Goal: Task Accomplishment & Management: Manage account settings

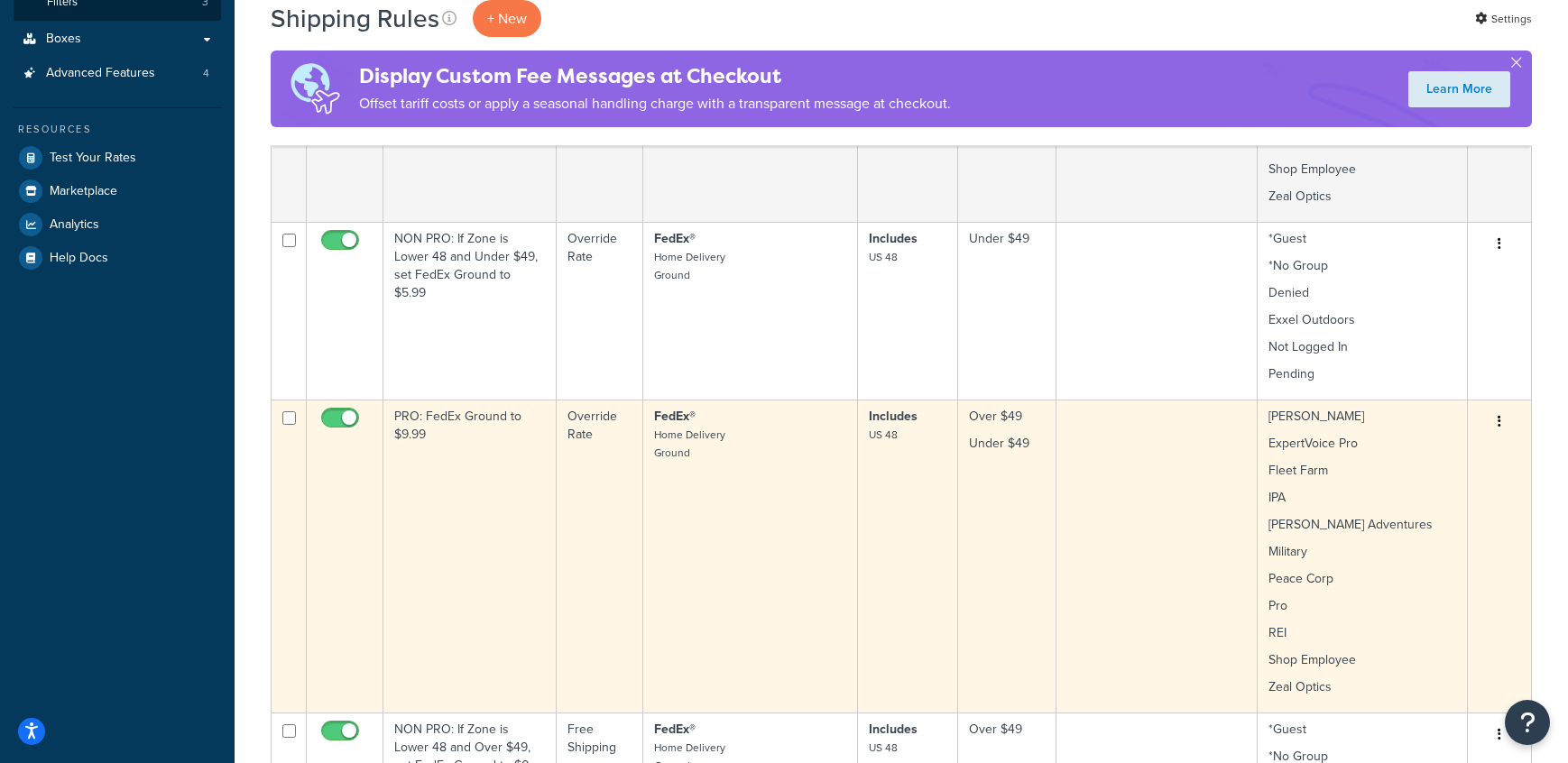
scroll to position [491, 0]
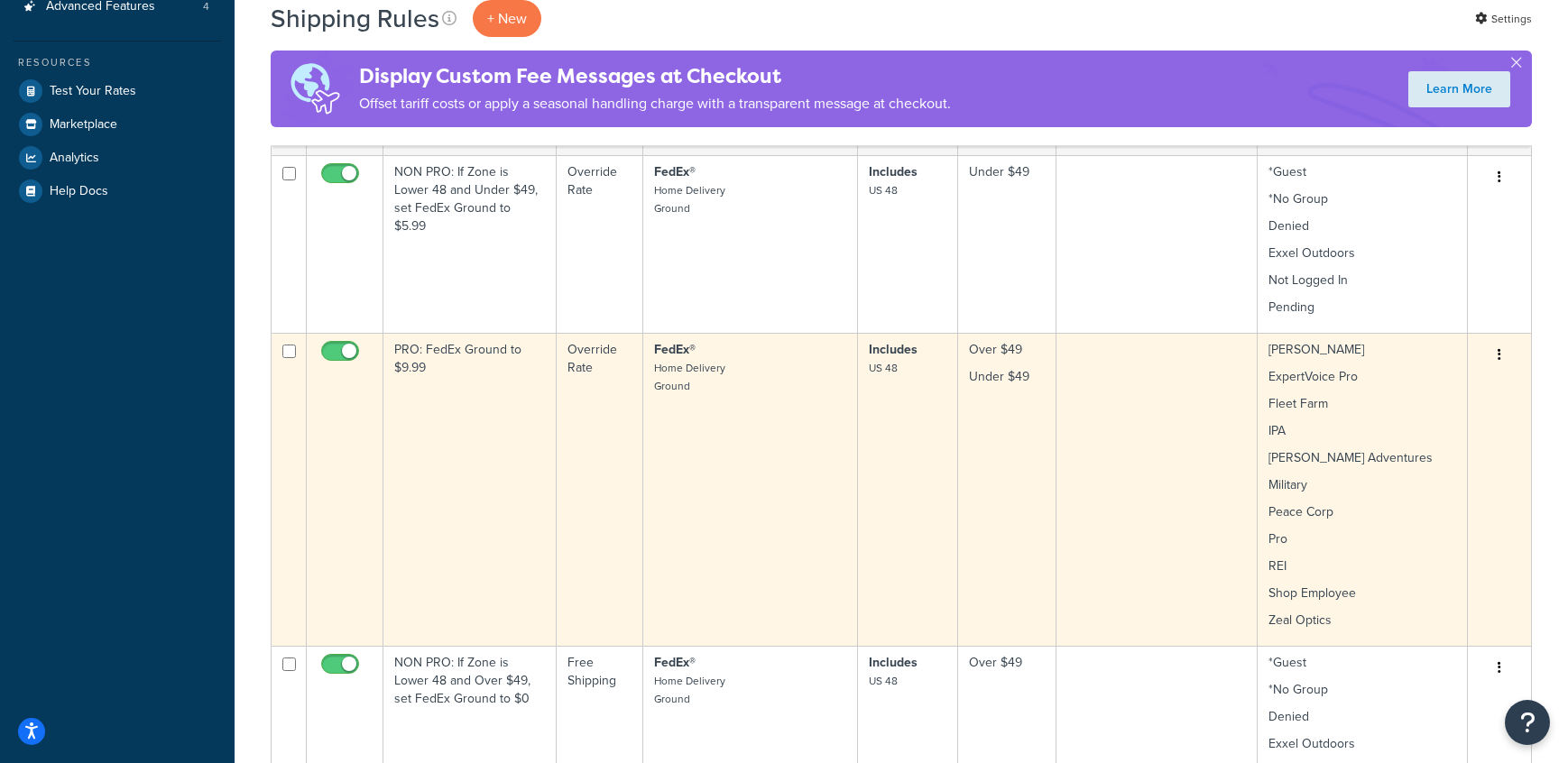
click at [1360, 548] on p "Pro" at bounding box center [1362, 540] width 188 height 18
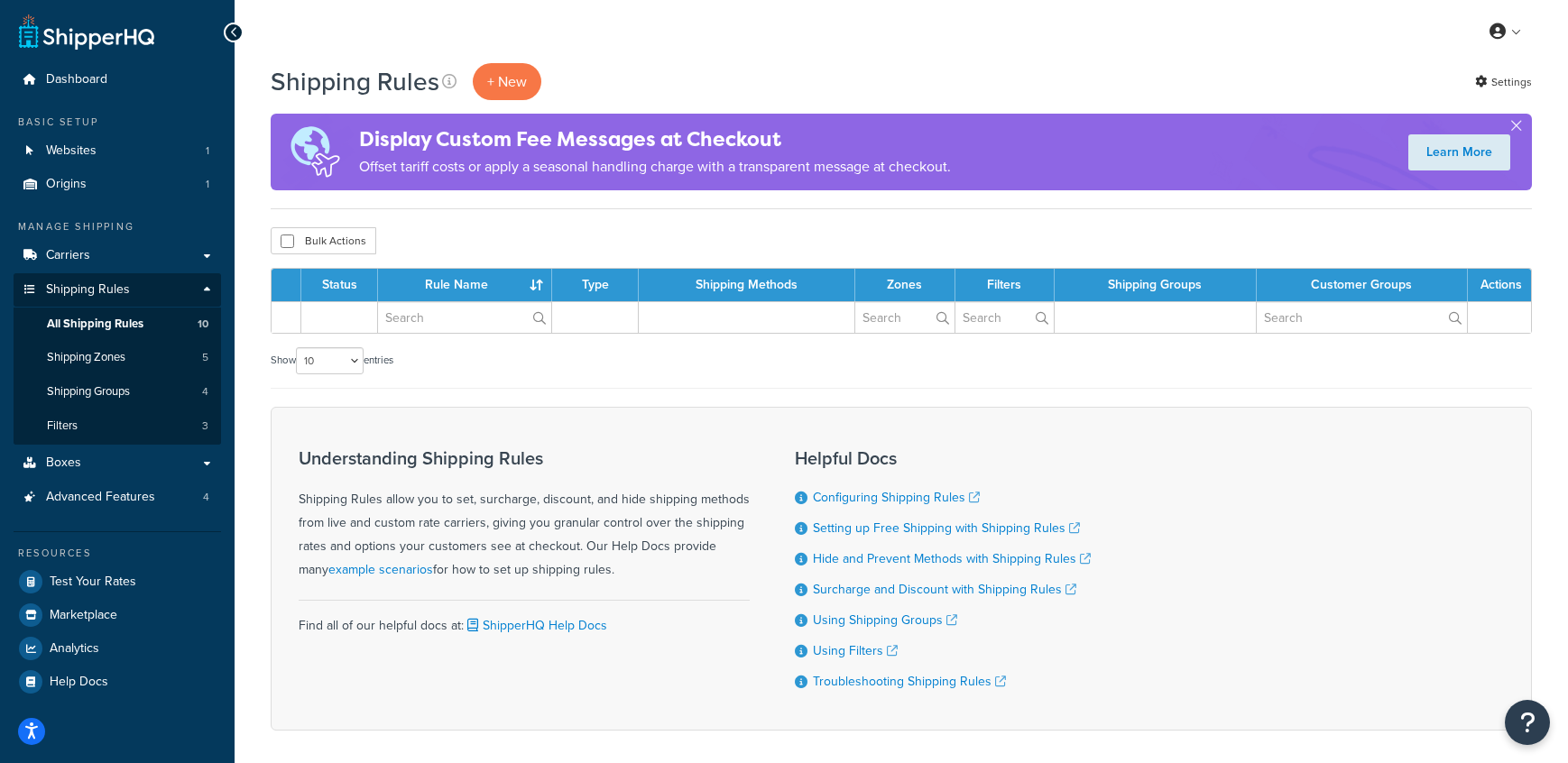
scroll to position [83, 0]
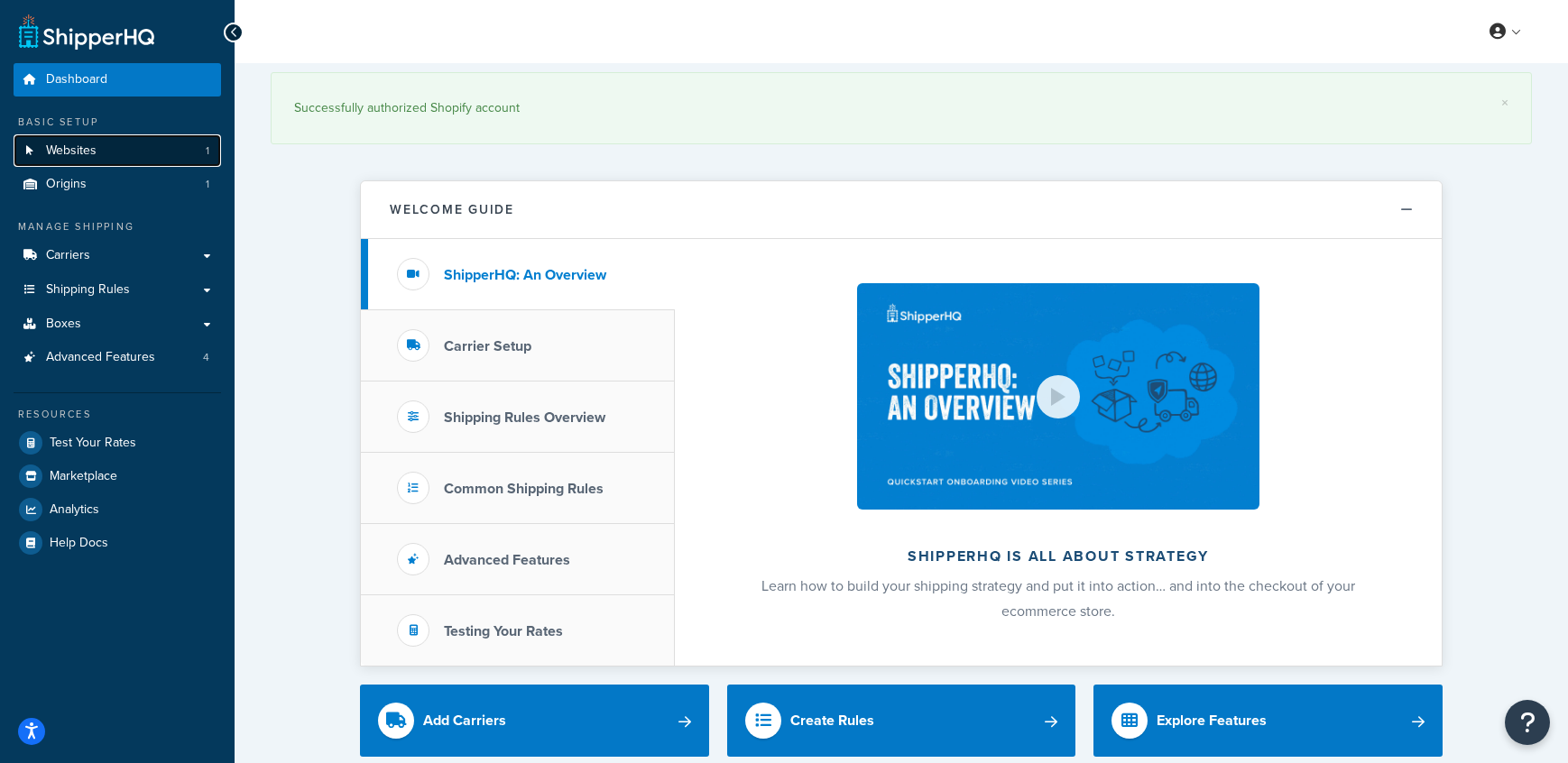
click at [138, 152] on link "Websites 1" at bounding box center [117, 151] width 208 height 34
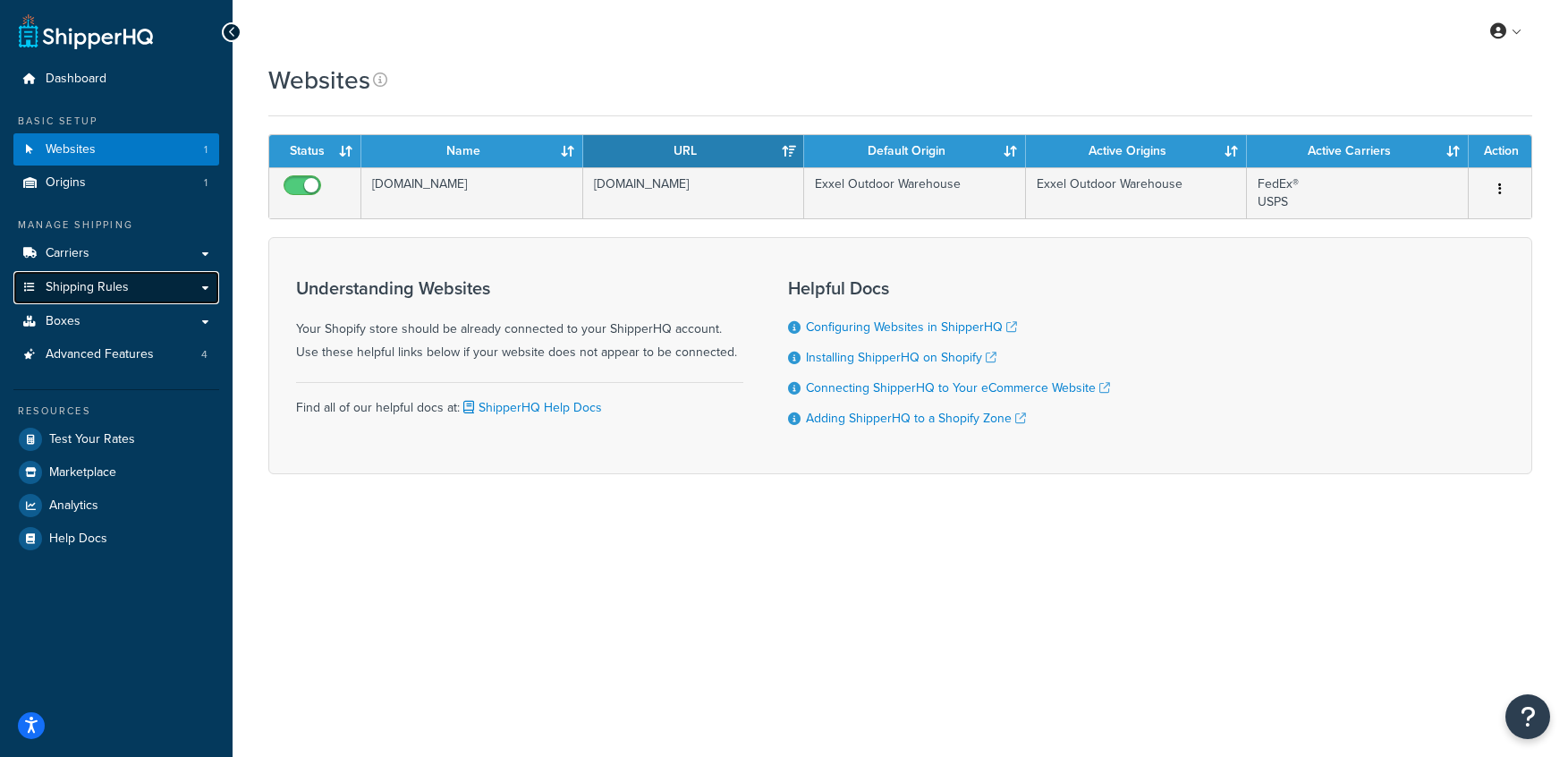
click at [107, 290] on span "Shipping Rules" at bounding box center [87, 287] width 83 height 15
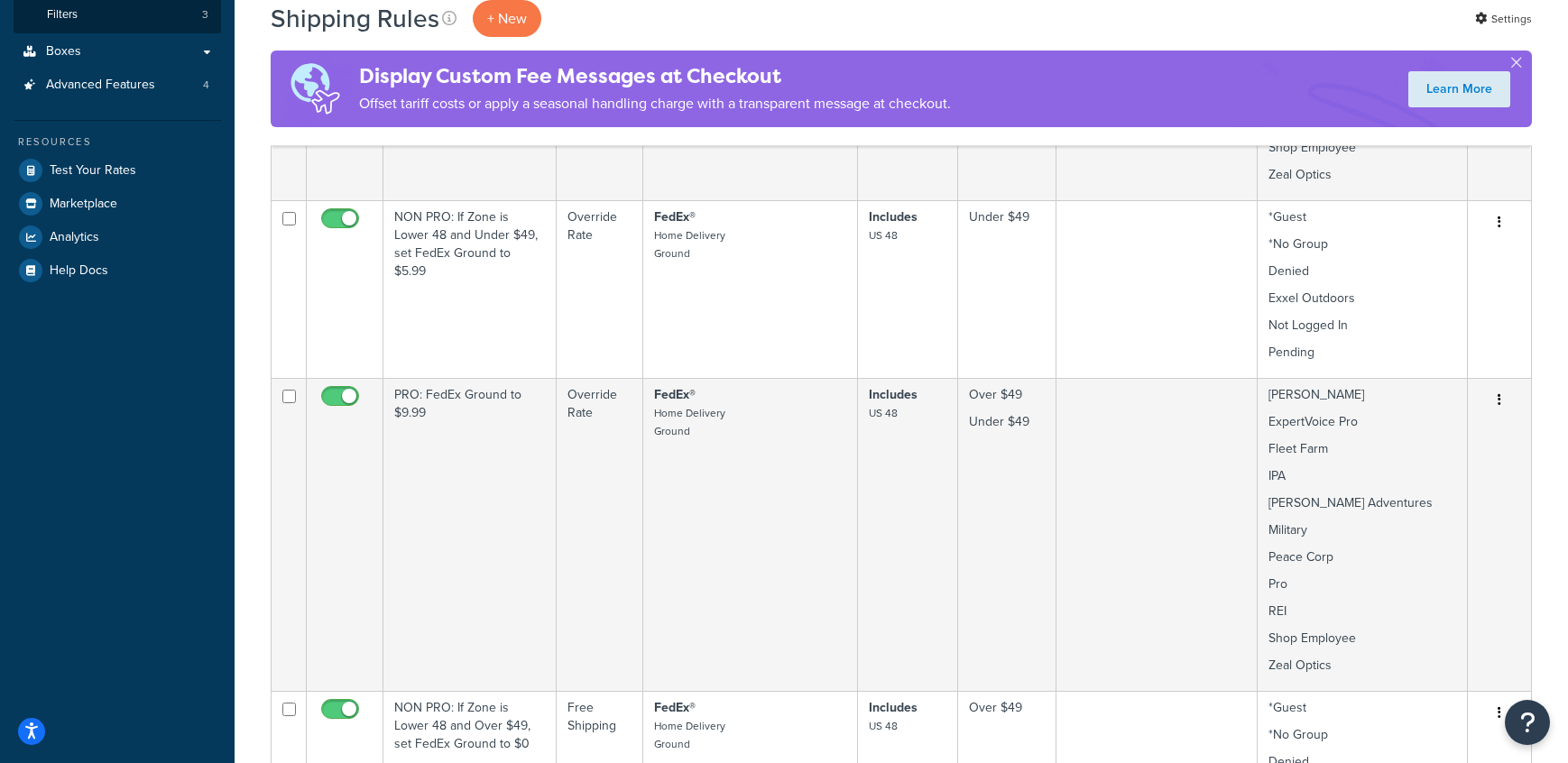
scroll to position [448, 0]
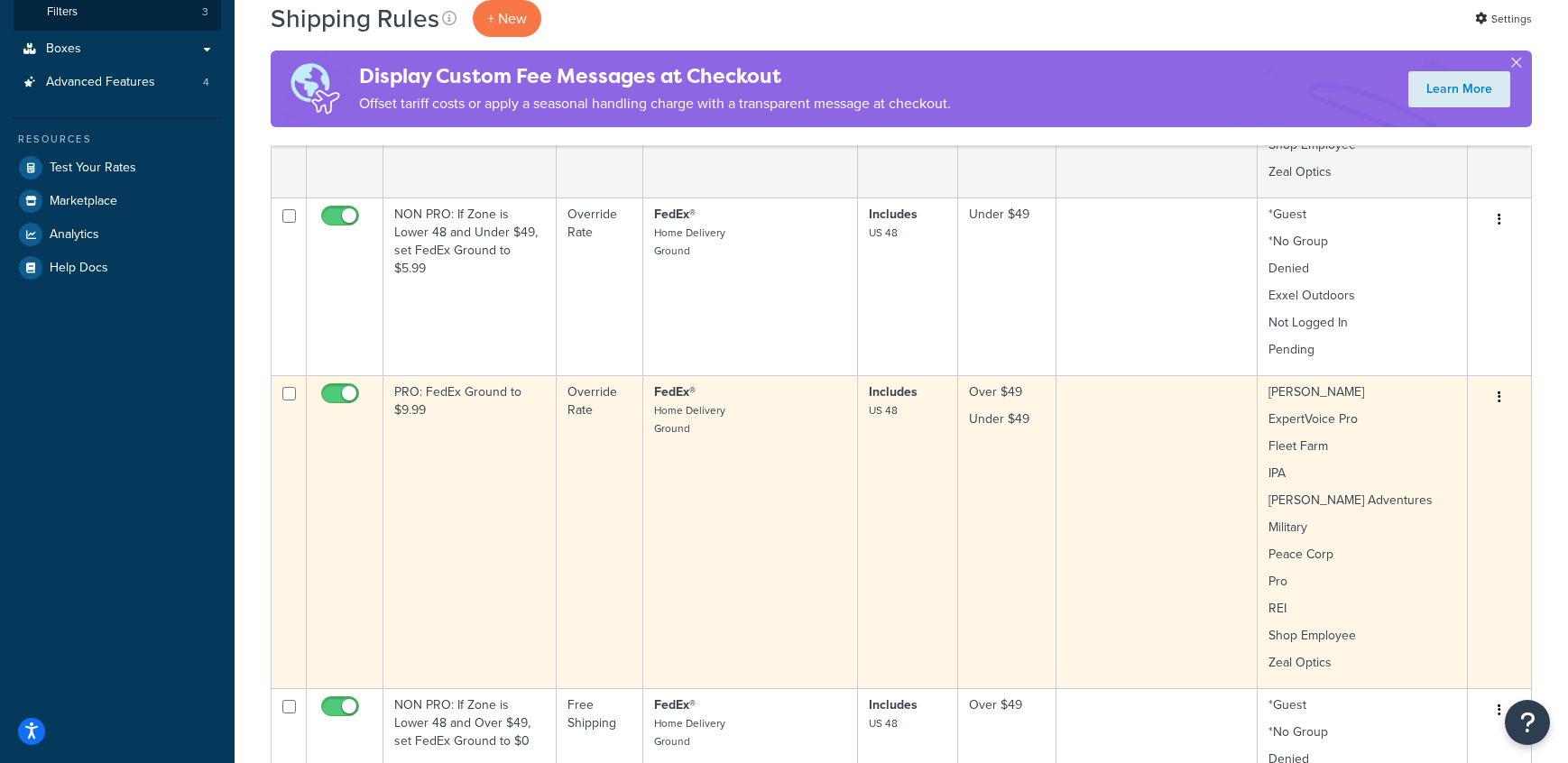
click at [1503, 396] on button "button" at bounding box center [1500, 398] width 25 height 29
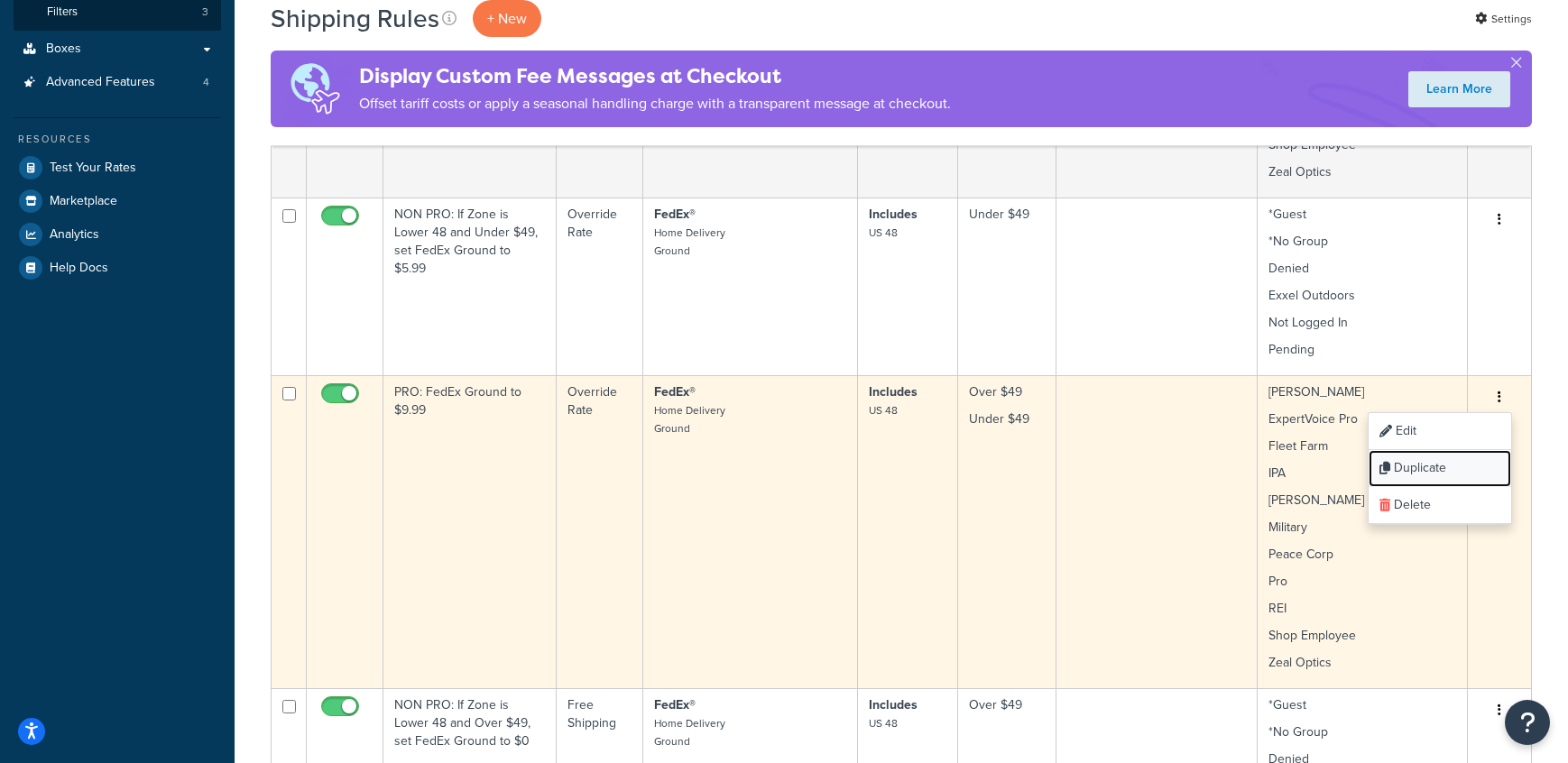
click at [1457, 464] on link "Duplicate" at bounding box center [1439, 468] width 142 height 37
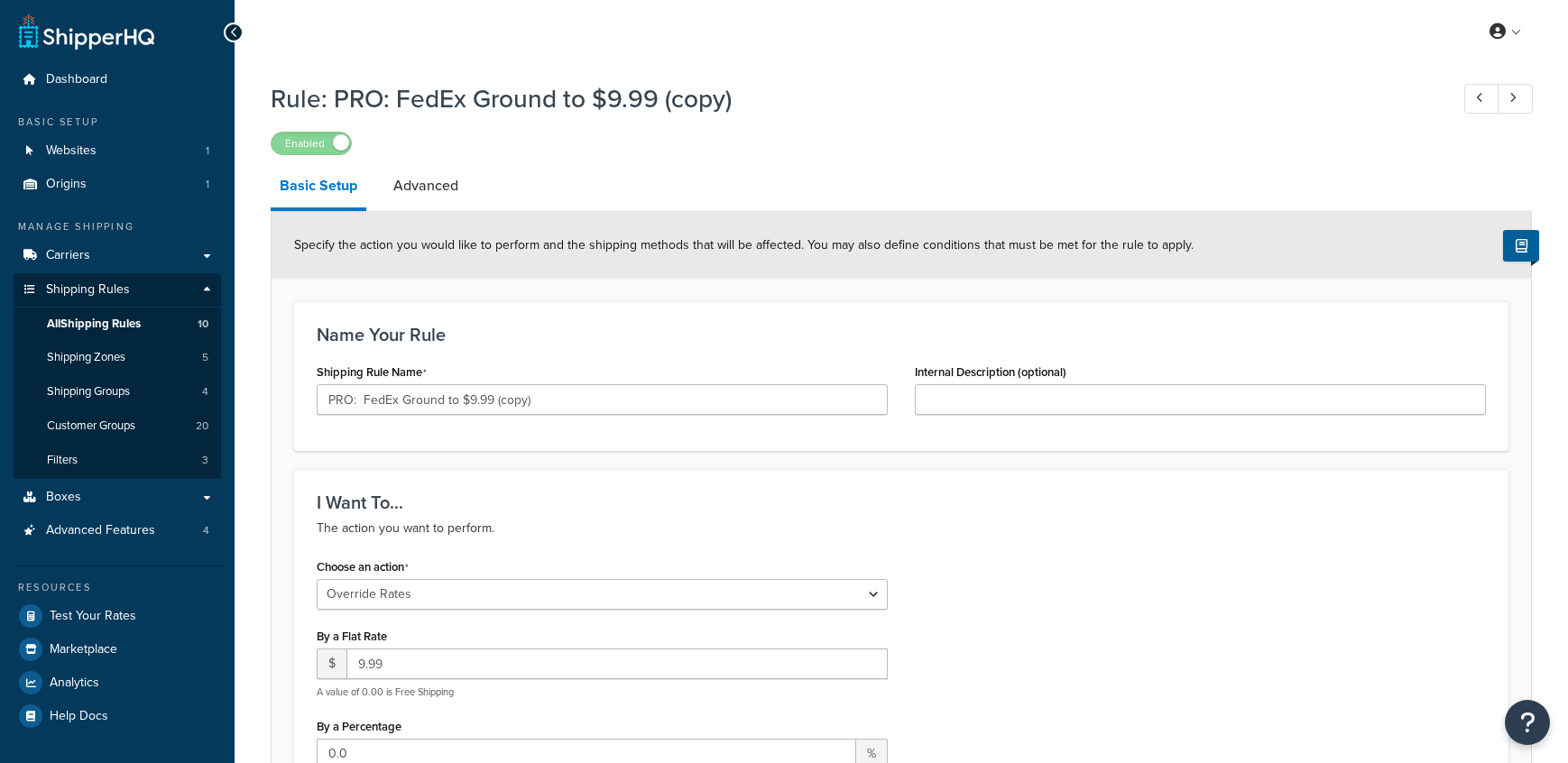
select select "OVERRIDE"
select select "LOCATION"
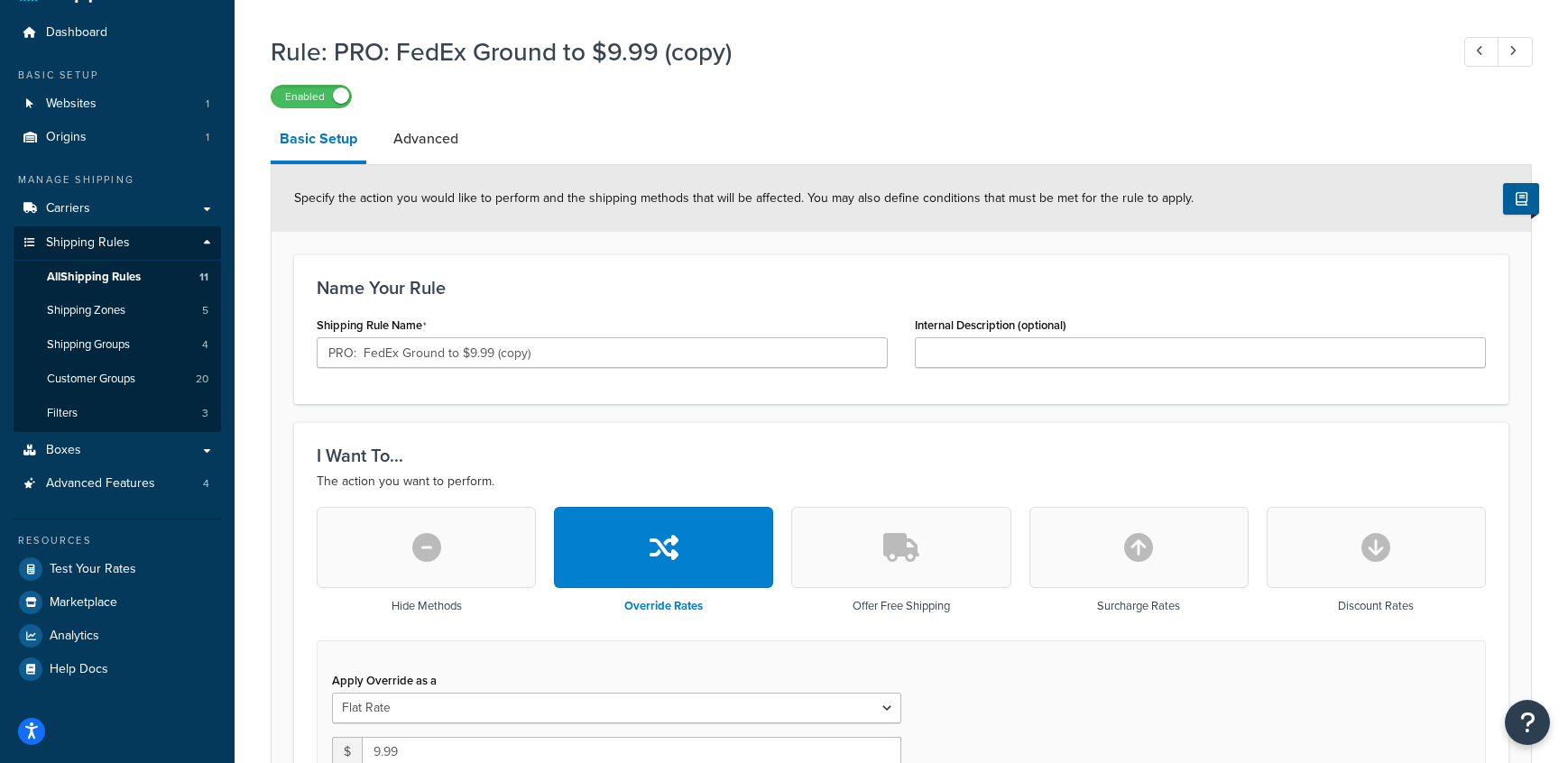
scroll to position [48, 0]
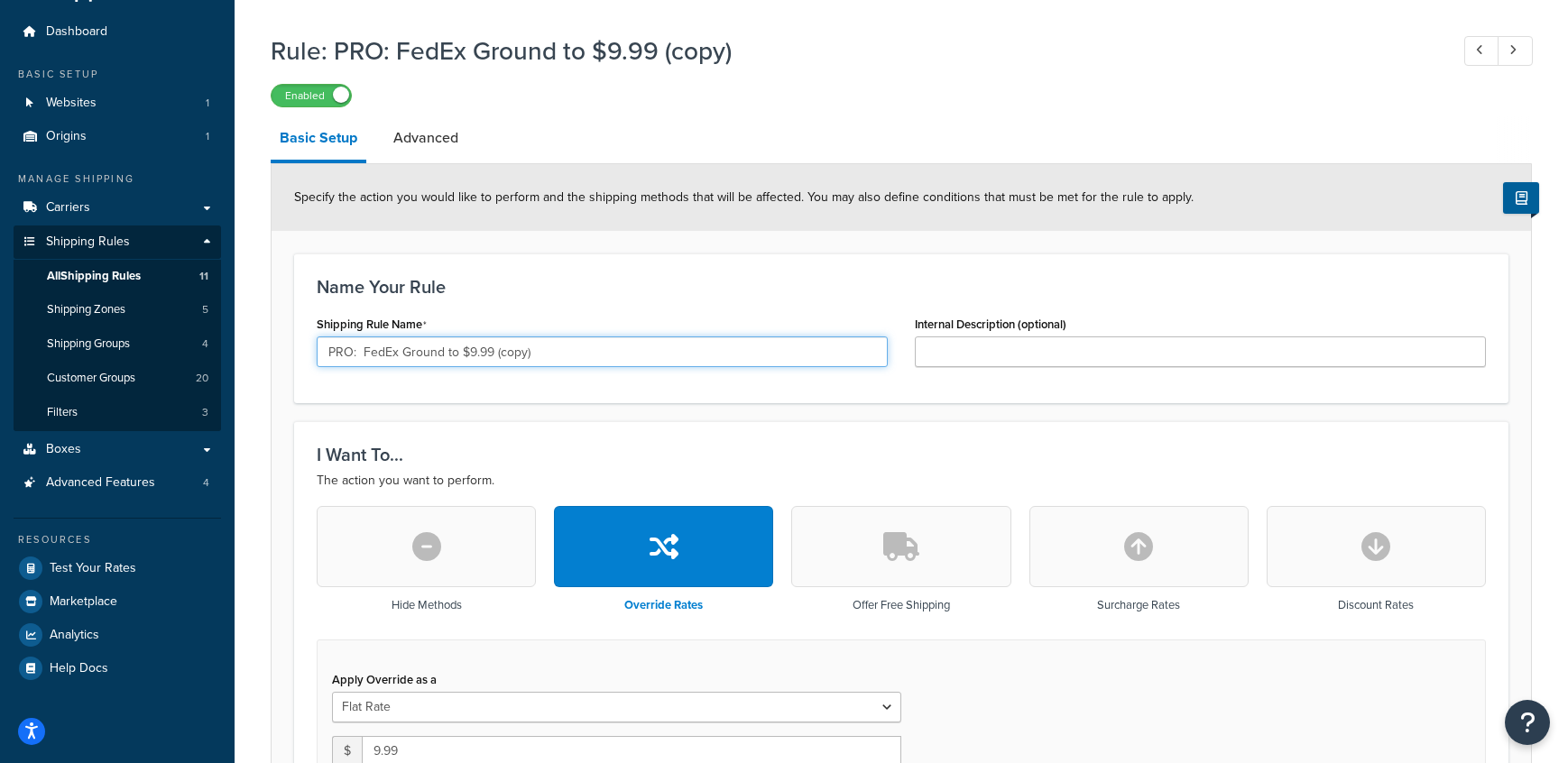
click at [521, 359] on input "PRO: FedEx Ground to $9.99 (copy)" at bounding box center [602, 352] width 571 height 31
drag, startPoint x: 528, startPoint y: 358, endPoint x: 500, endPoint y: 357, distance: 28.0
click at [500, 357] on input "PRO: FedEx Ground to $9.99 (copy)" at bounding box center [602, 352] width 571 height 31
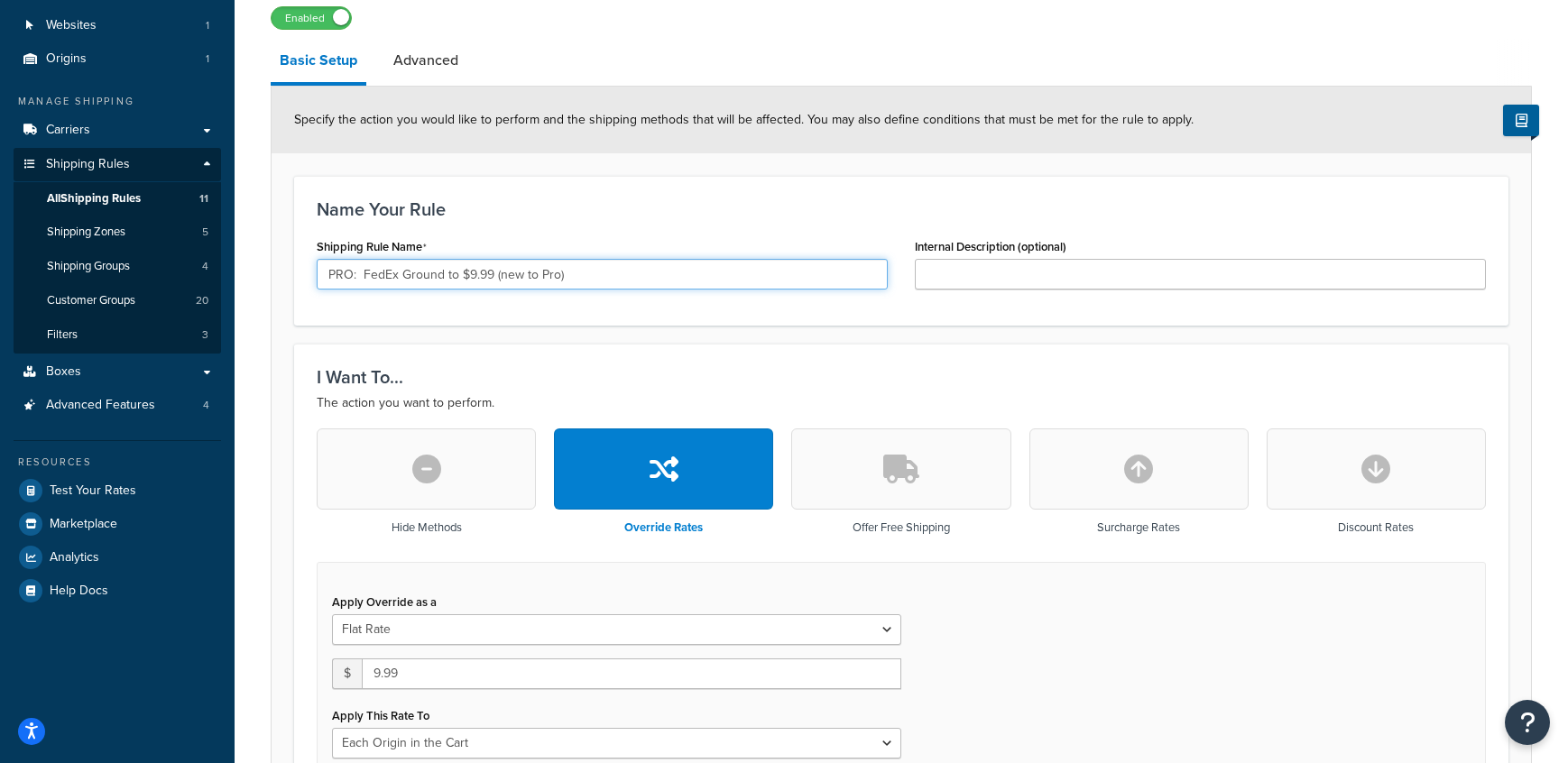
scroll to position [16, 0]
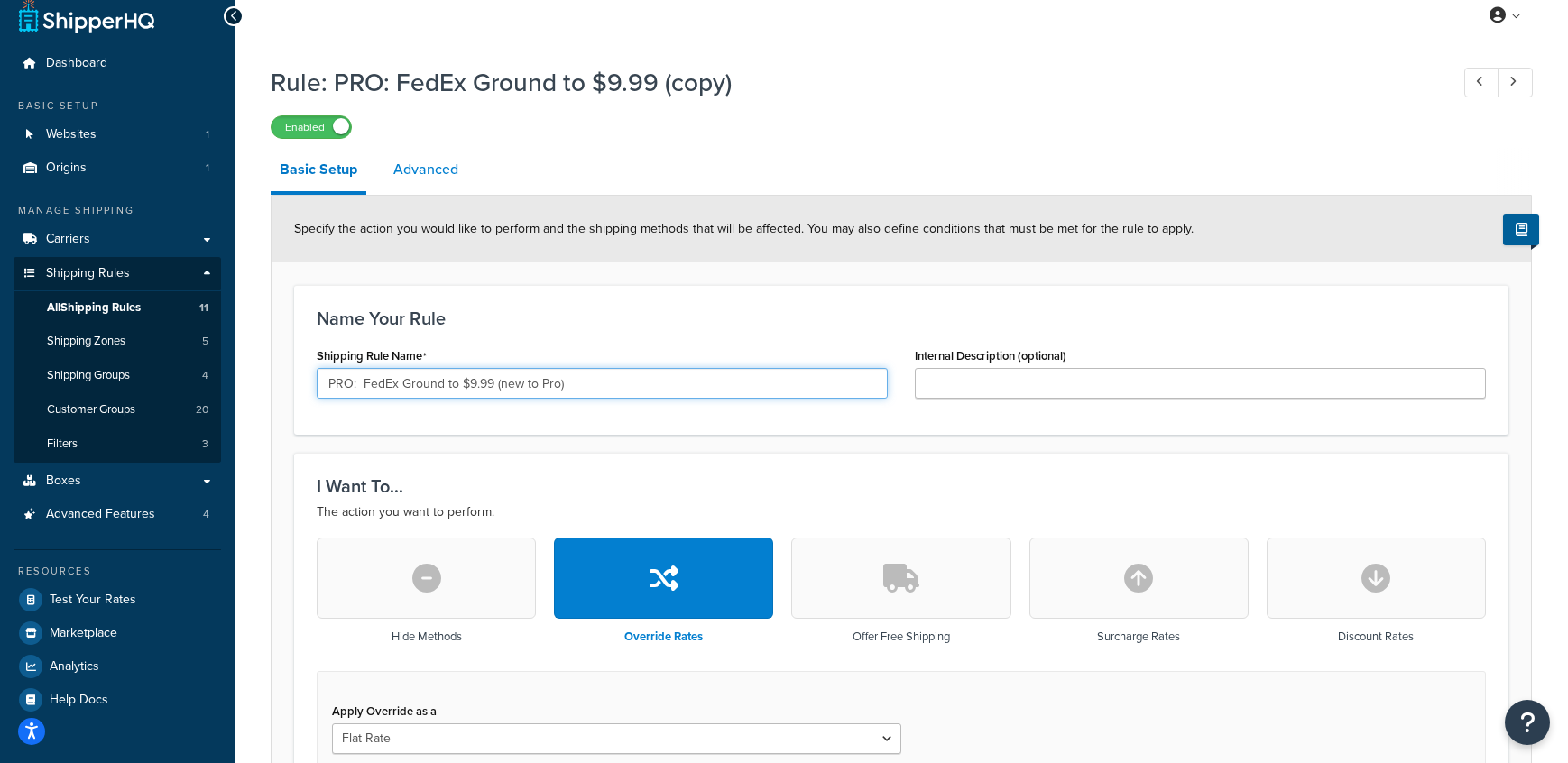
type input "PRO: FedEx Ground to $9.99 (new to Pro)"
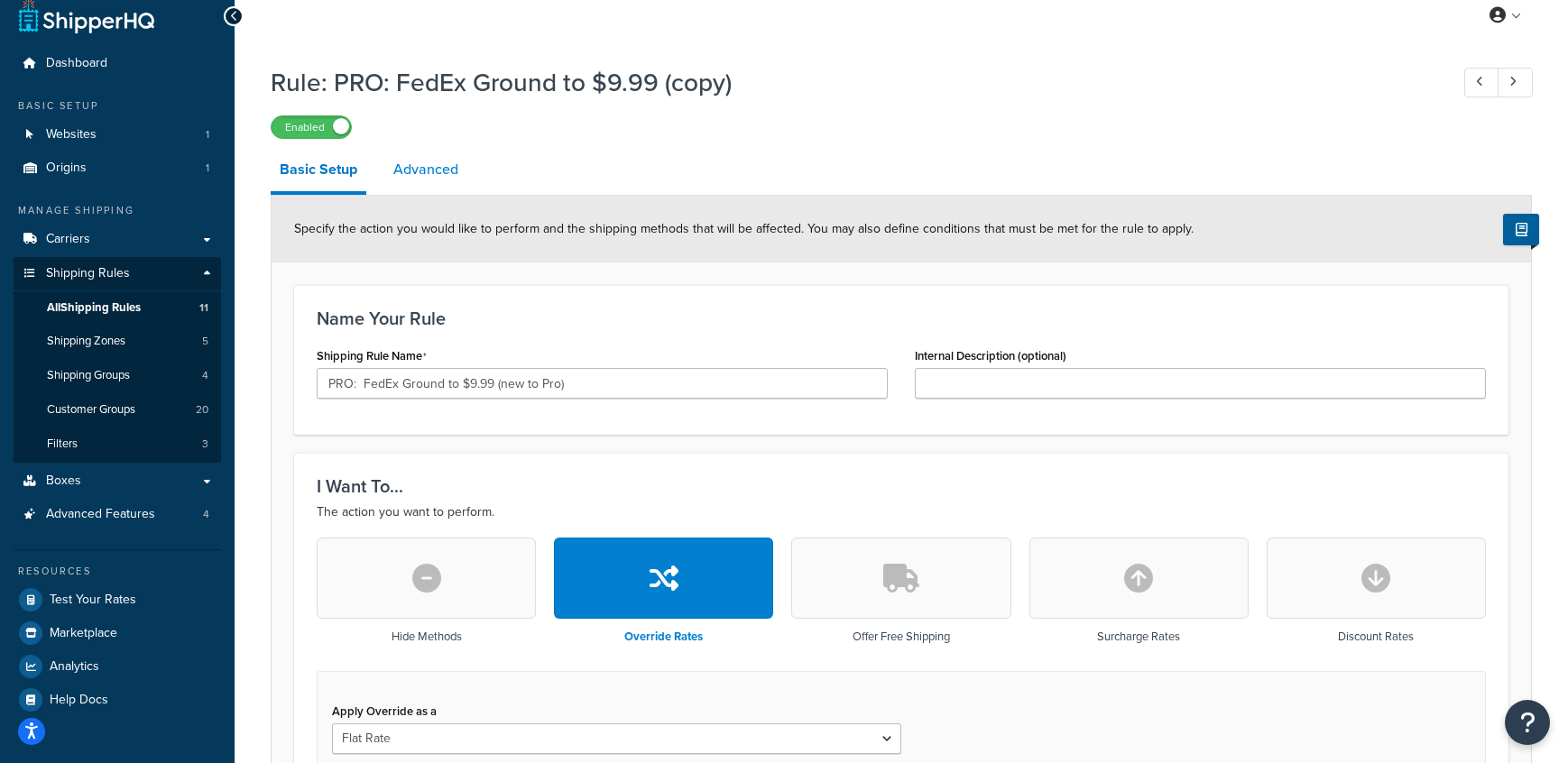
click at [407, 181] on link "Advanced" at bounding box center [426, 170] width 83 height 44
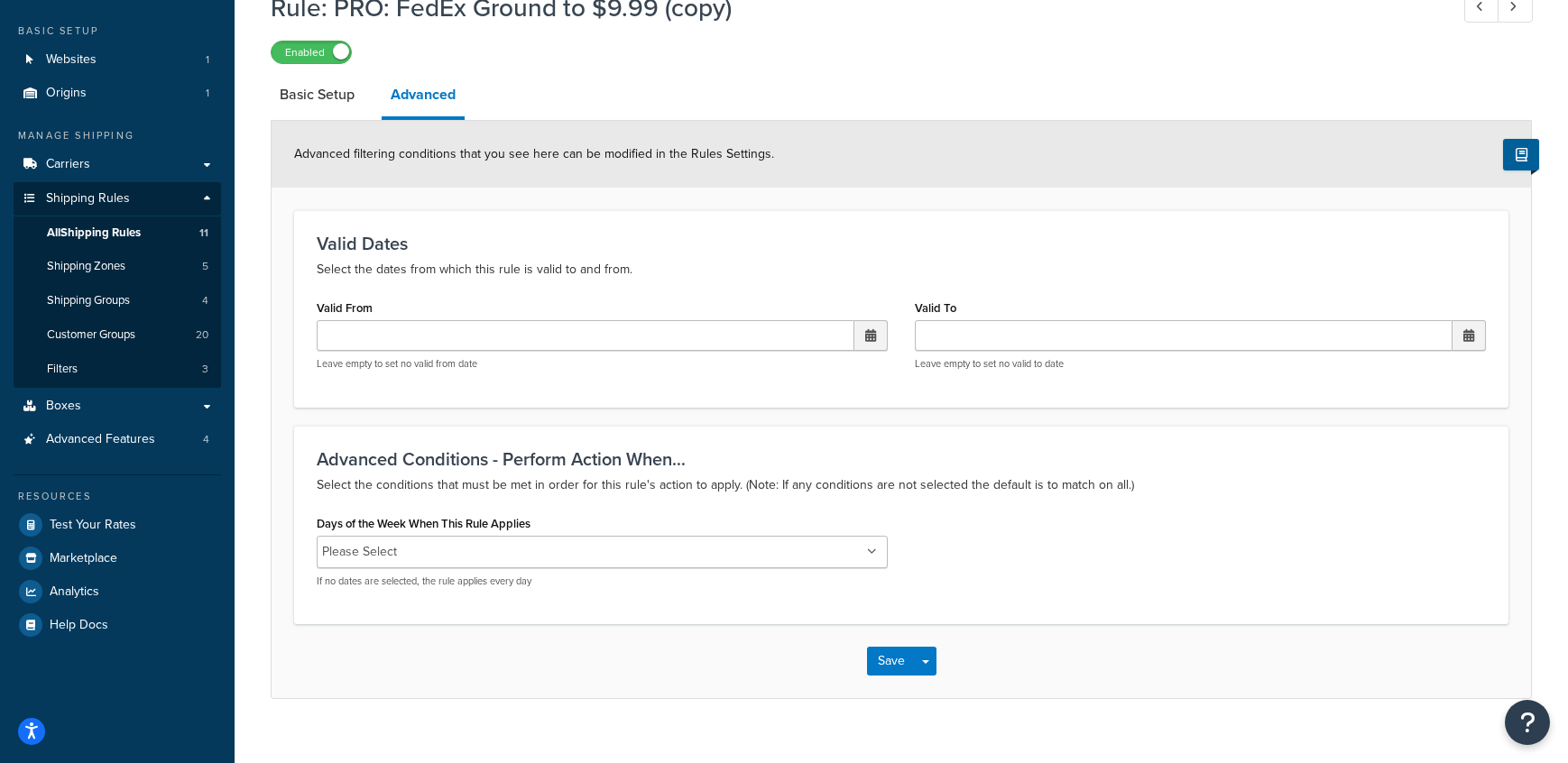
scroll to position [119, 0]
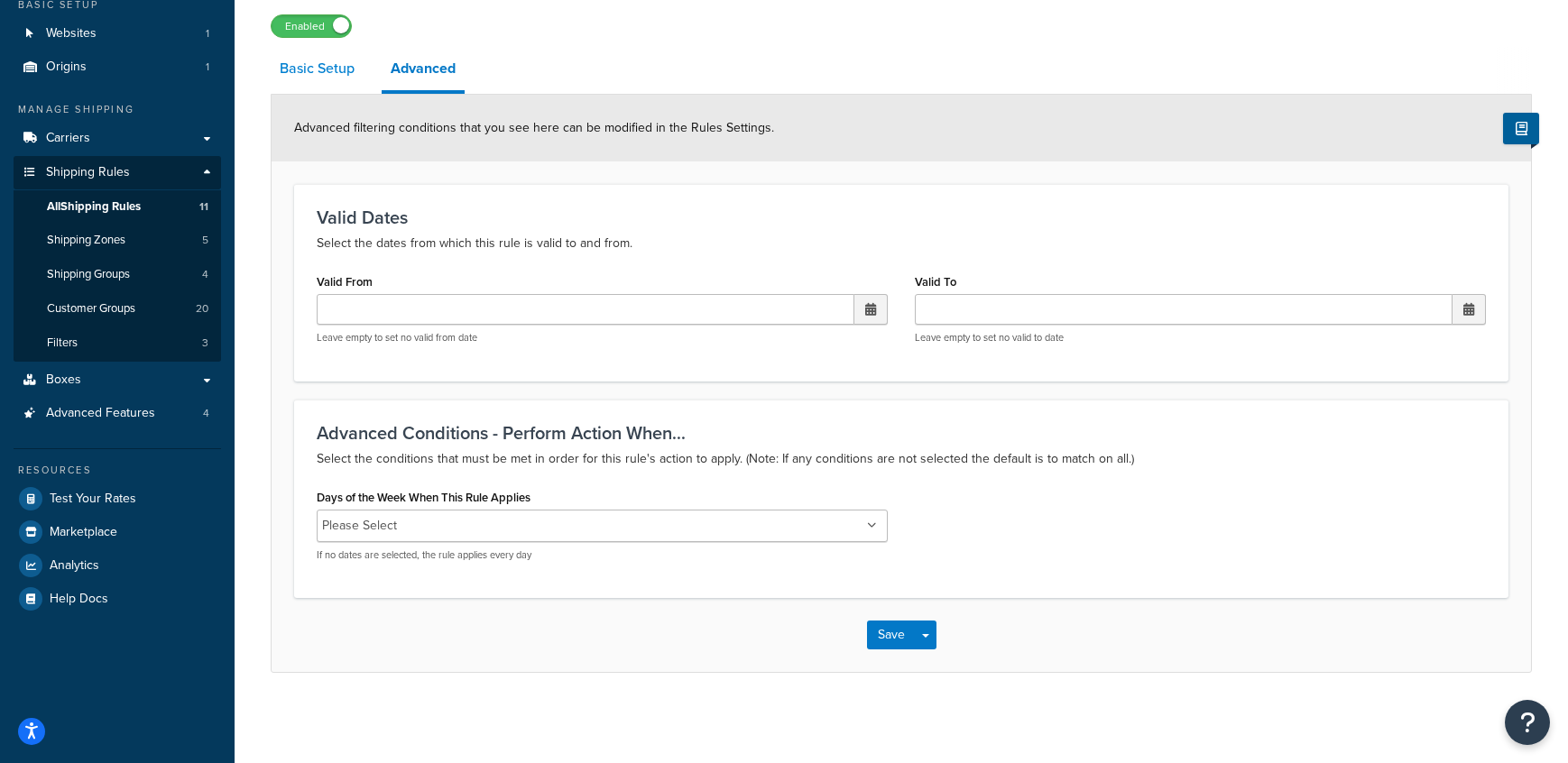
click at [341, 78] on link "Basic Setup" at bounding box center [317, 69] width 93 height 44
select select "LOCATION"
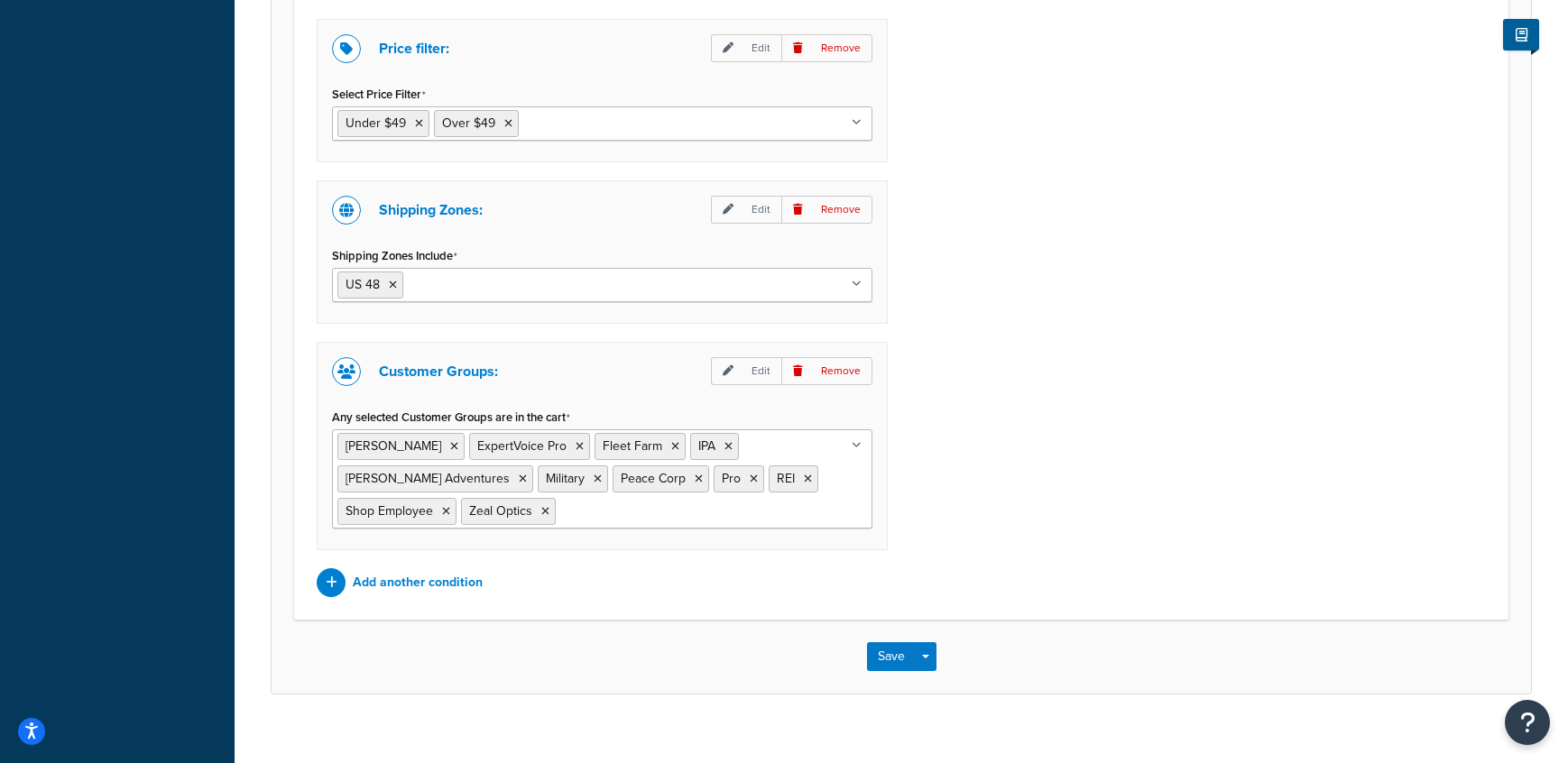
scroll to position [1418, 0]
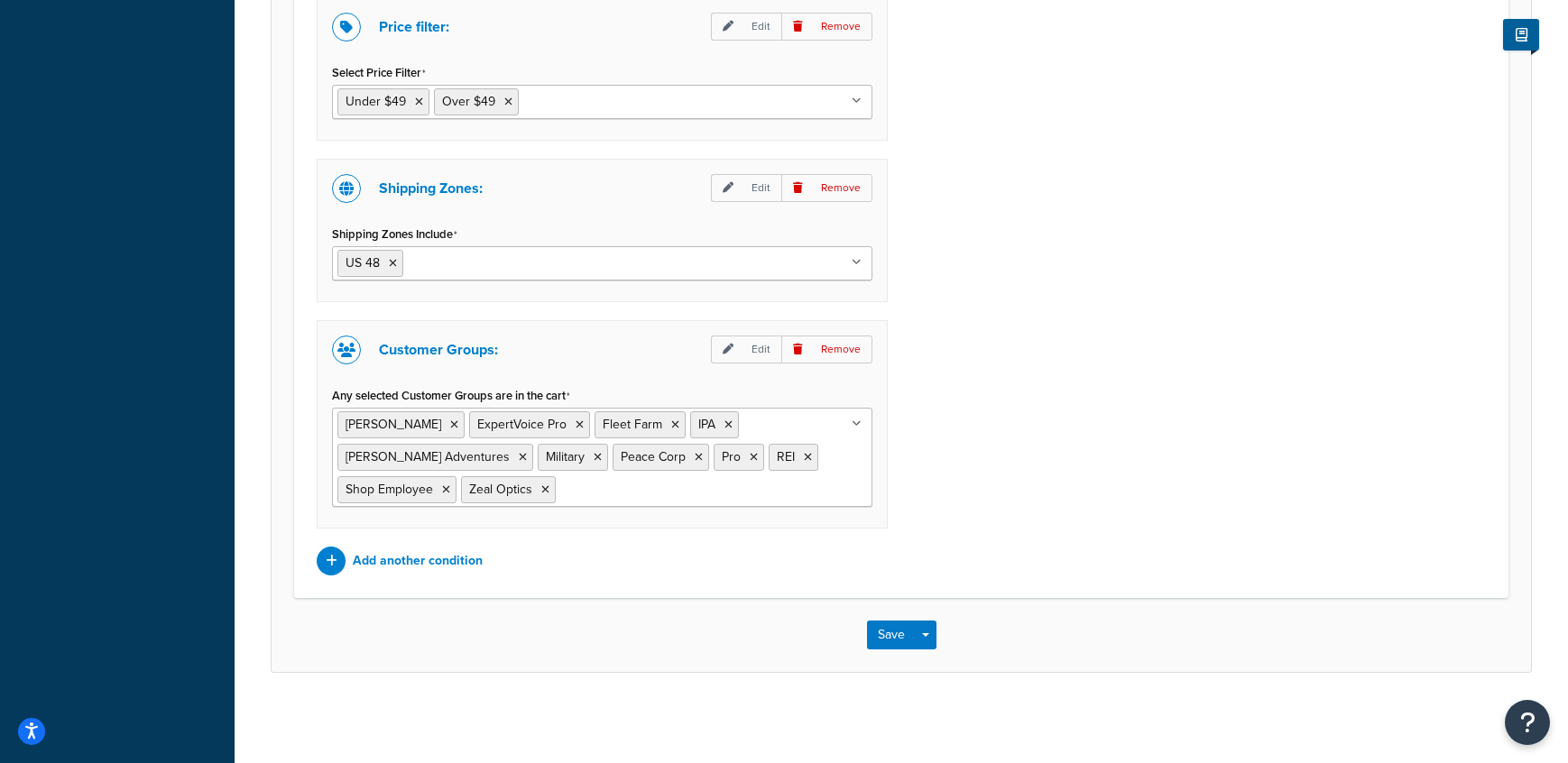
click at [560, 496] on input "Any selected Customer Groups are in the cart" at bounding box center [640, 489] width 160 height 20
type input "p"
click at [705, 499] on ul "Avery ExpertVoice Pro Fleet Farm IPA LEO Adventures Military Peace Corp Pro REI…" at bounding box center [603, 456] width 541 height 99
click at [580, 494] on ul "Avery ExpertVoice Pro Fleet Farm IPA LEO Adventures Military Peace Corp Pro REI…" at bounding box center [603, 456] width 541 height 99
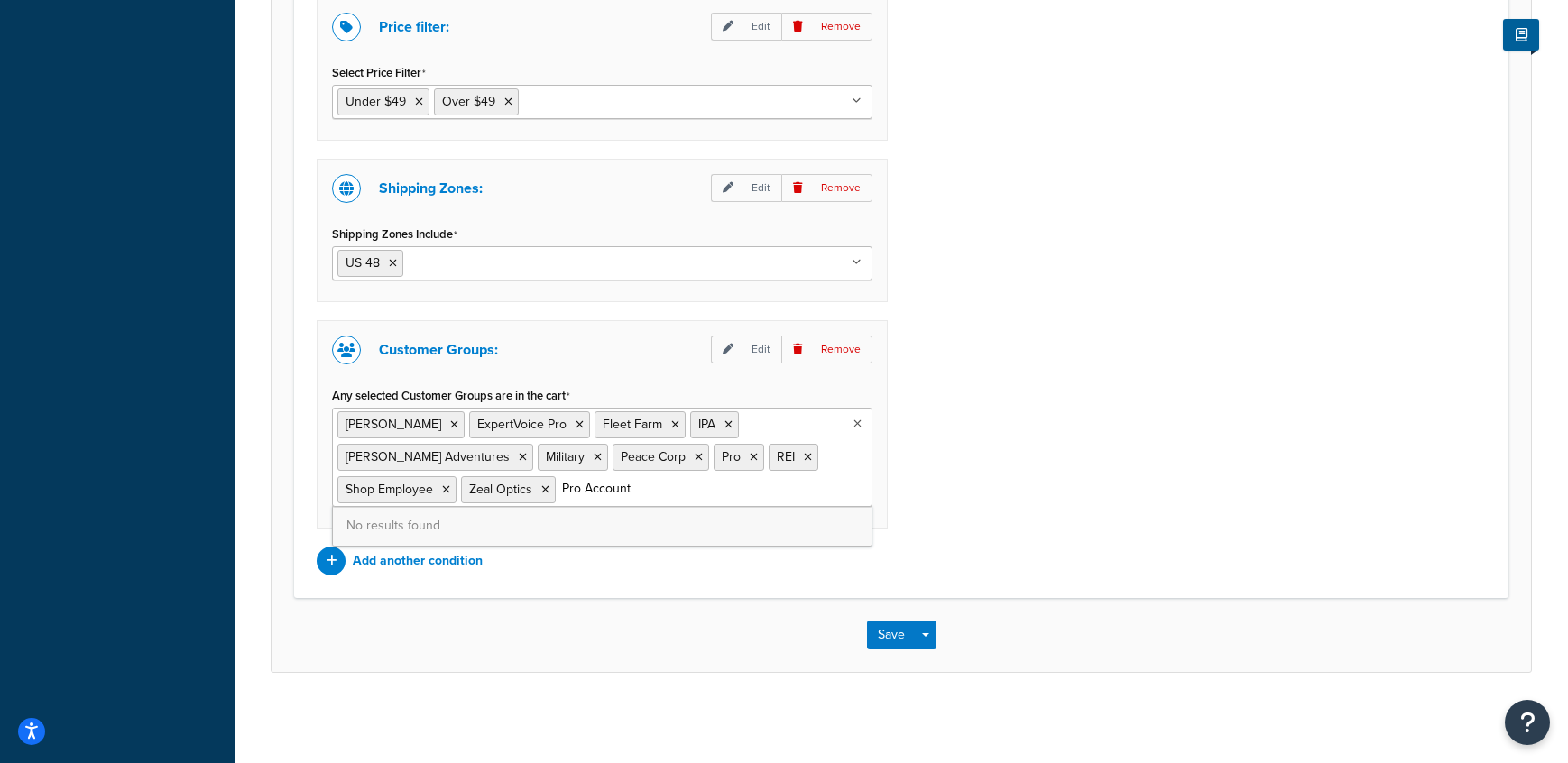
click at [560, 487] on input "Pro Account" at bounding box center [640, 489] width 160 height 20
type input "P"
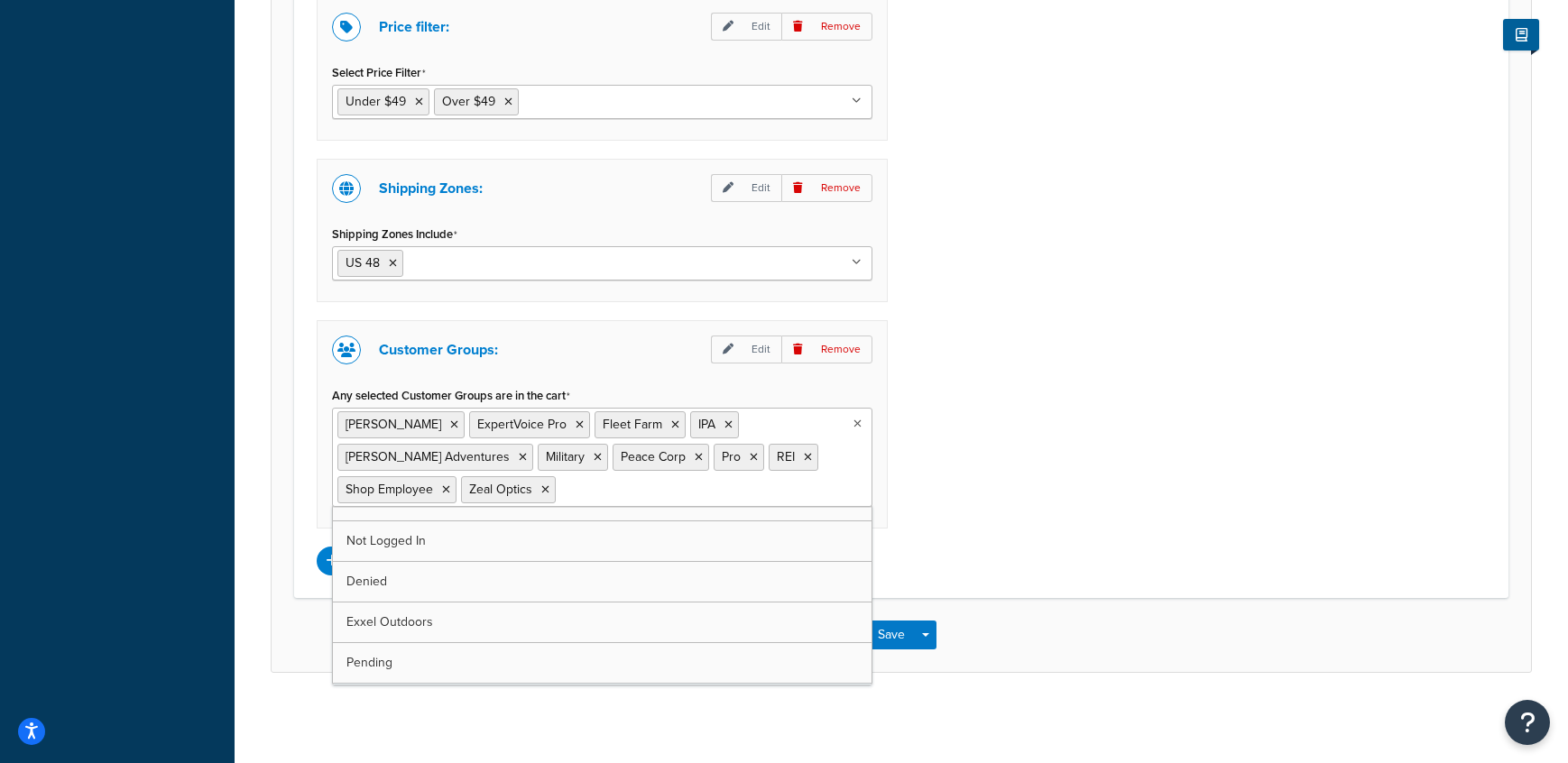
scroll to position [0, 0]
click at [577, 482] on ul "Avery ExpertVoice Pro Fleet Farm IPA LEO Adventures Military Peace Corp Pro REI…" at bounding box center [603, 456] width 541 height 99
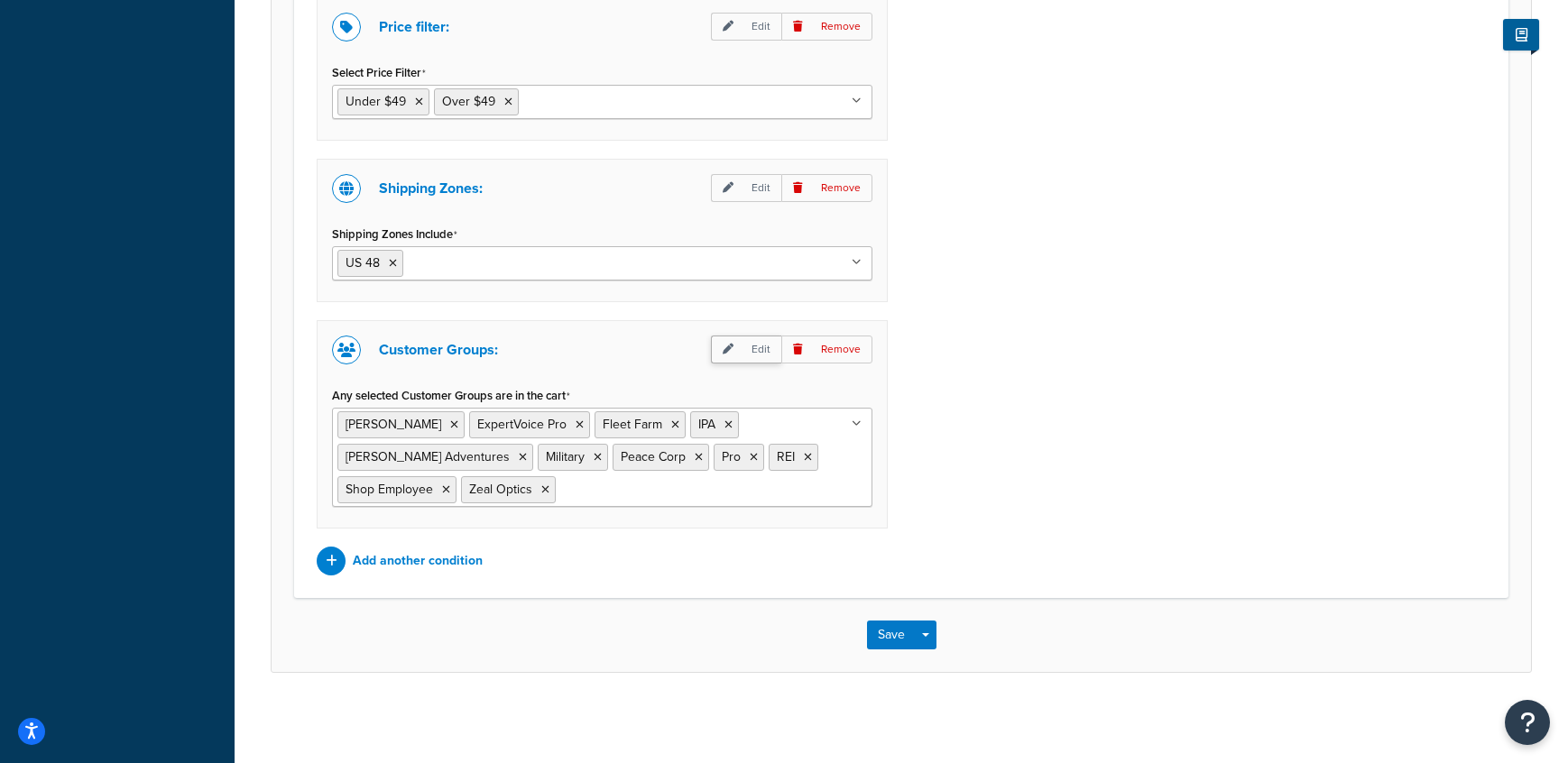
click at [747, 349] on p "Edit" at bounding box center [747, 349] width 71 height 28
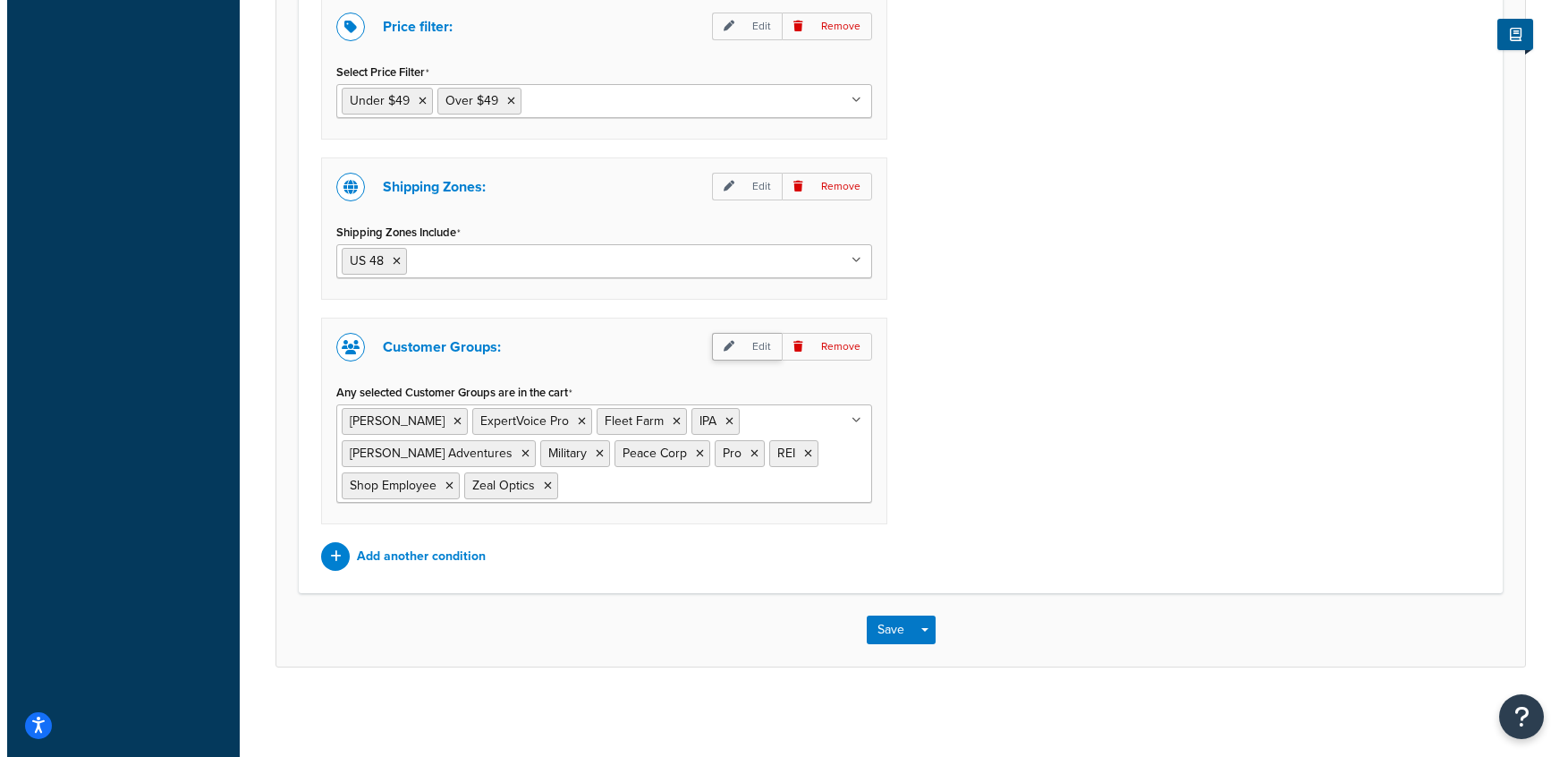
scroll to position [1402, 0]
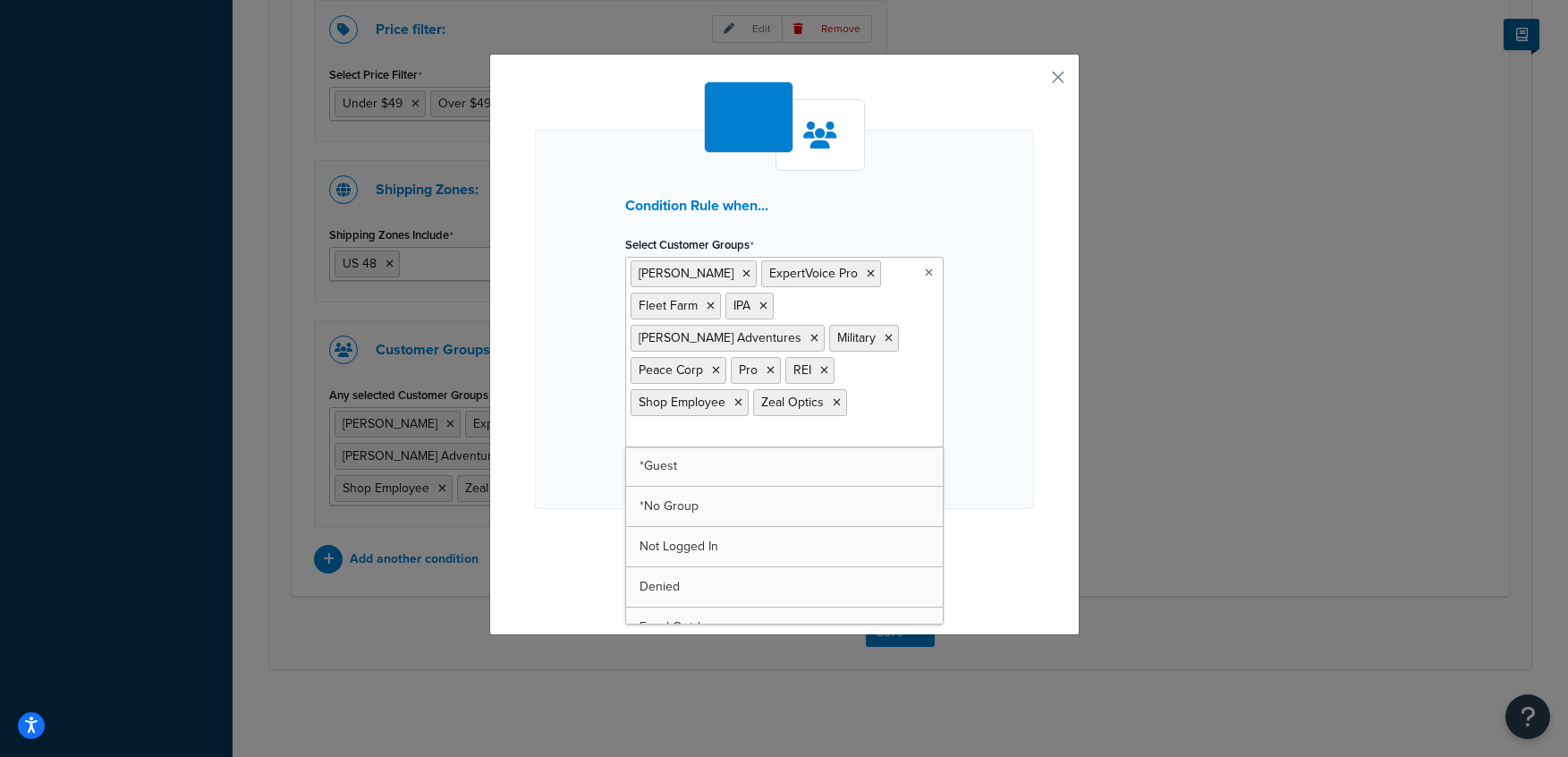
click at [883, 382] on ul "Avery ExpertVoice Pro Fleet Farm IPA LEO Adventures Military Peace Corp Pro REI…" at bounding box center [784, 352] width 318 height 191
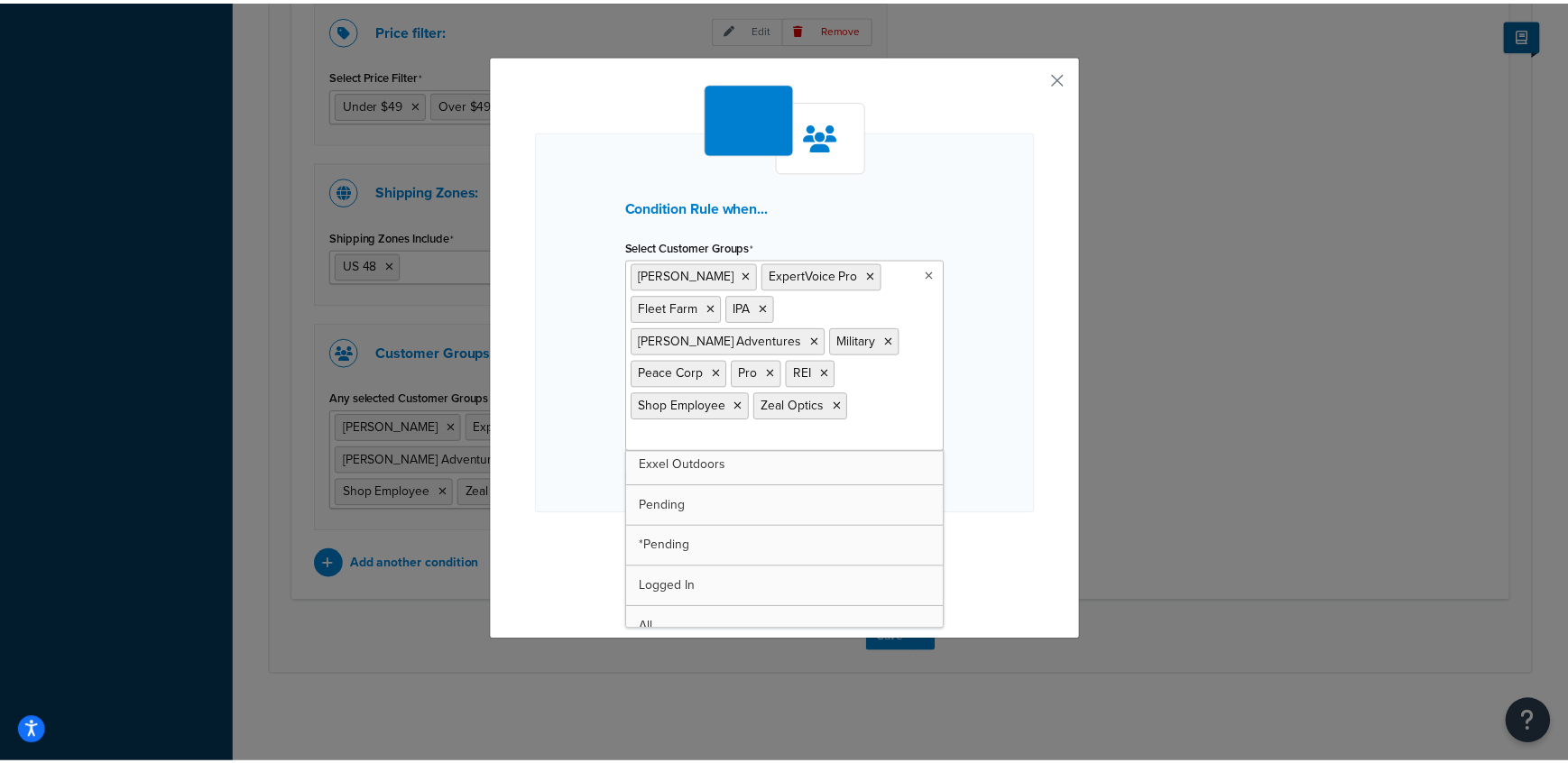
scroll to position [186, 0]
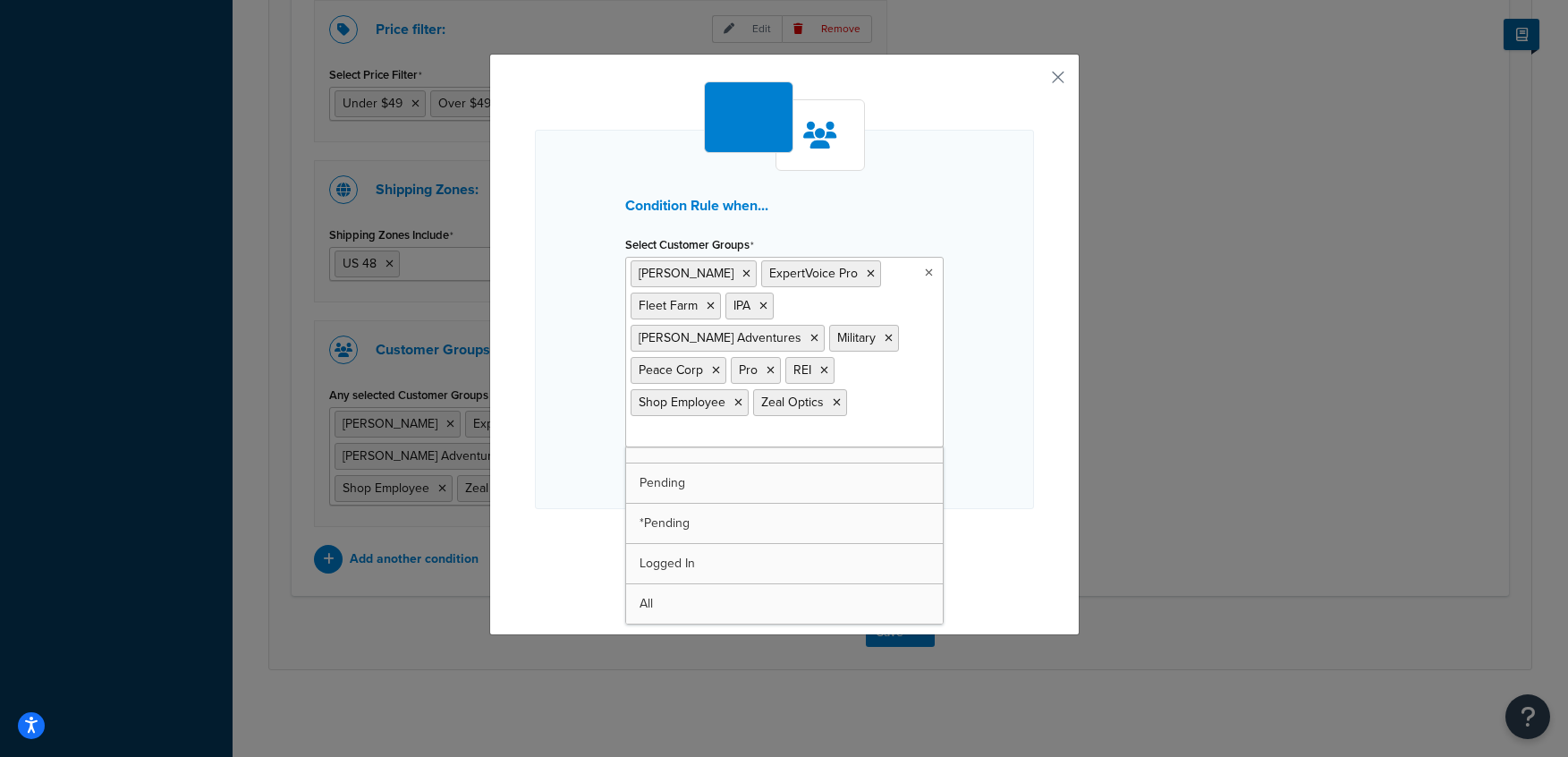
click at [575, 480] on div "Condition Rule when... Select Customer Groups Avery ExpertVoice Pro Fleet Farm …" at bounding box center [784, 339] width 499 height 518
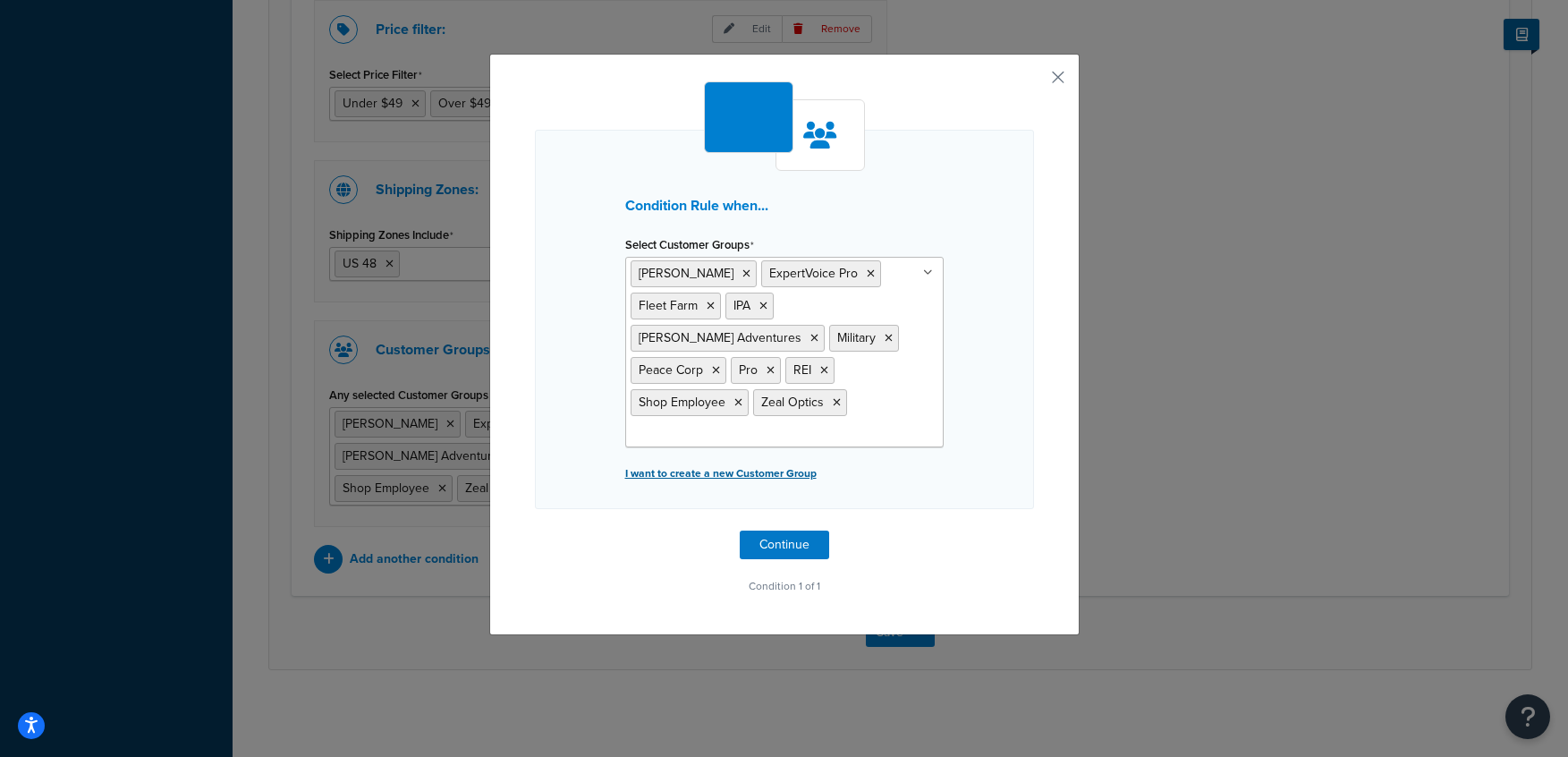
click at [678, 461] on p "I want to create a new Customer Group" at bounding box center [784, 473] width 318 height 25
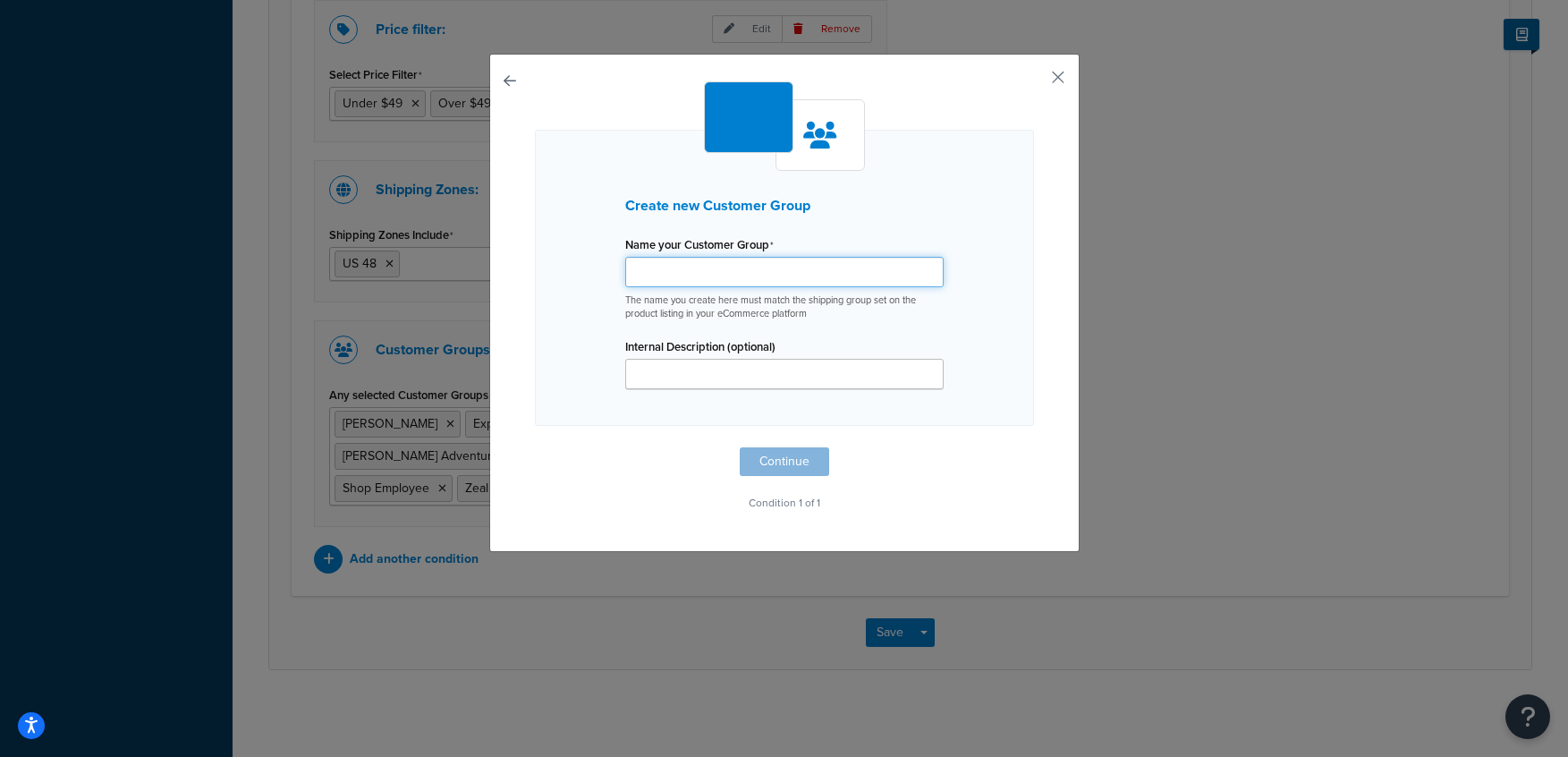
click at [721, 265] on input "Shipping Rule Name" at bounding box center [784, 272] width 318 height 31
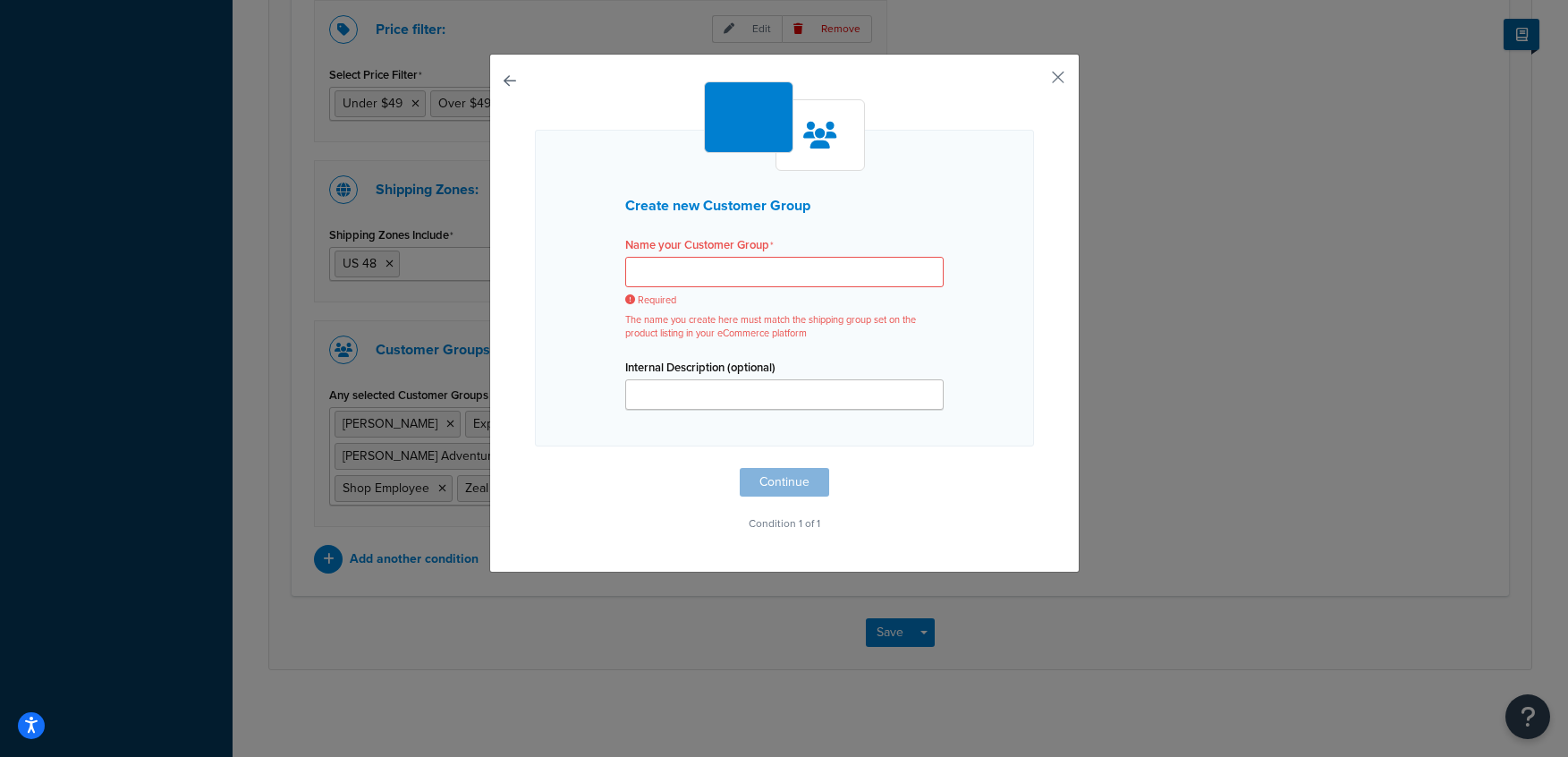
click at [585, 347] on div "Create new Customer Group Name your Customer Group Required The name you create…" at bounding box center [784, 288] width 499 height 317
click at [535, 468] on button "button" at bounding box center [535, 468] width 0 height 0
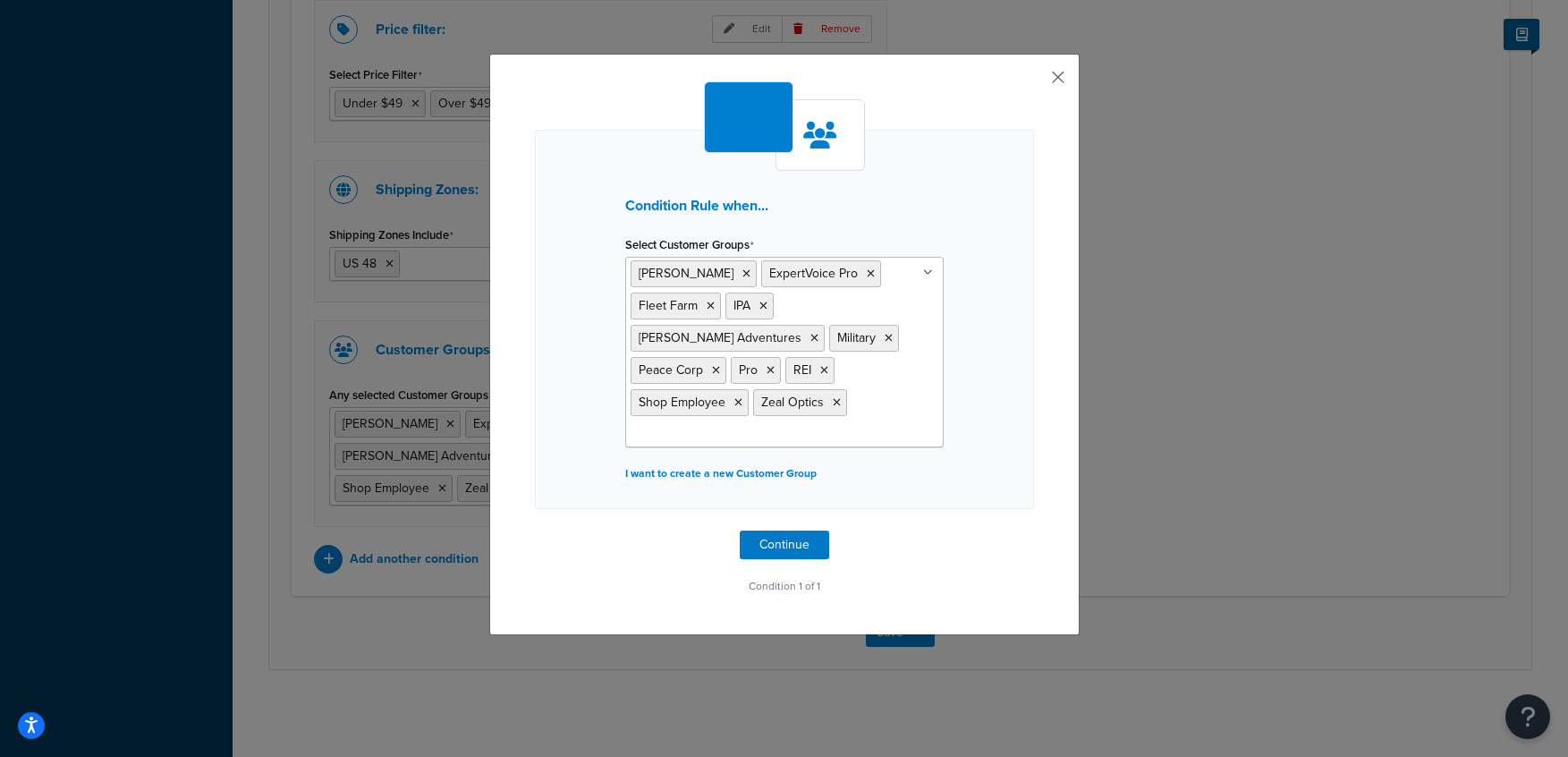
click at [1034, 81] on button "button" at bounding box center [1031, 83] width 4 height 5
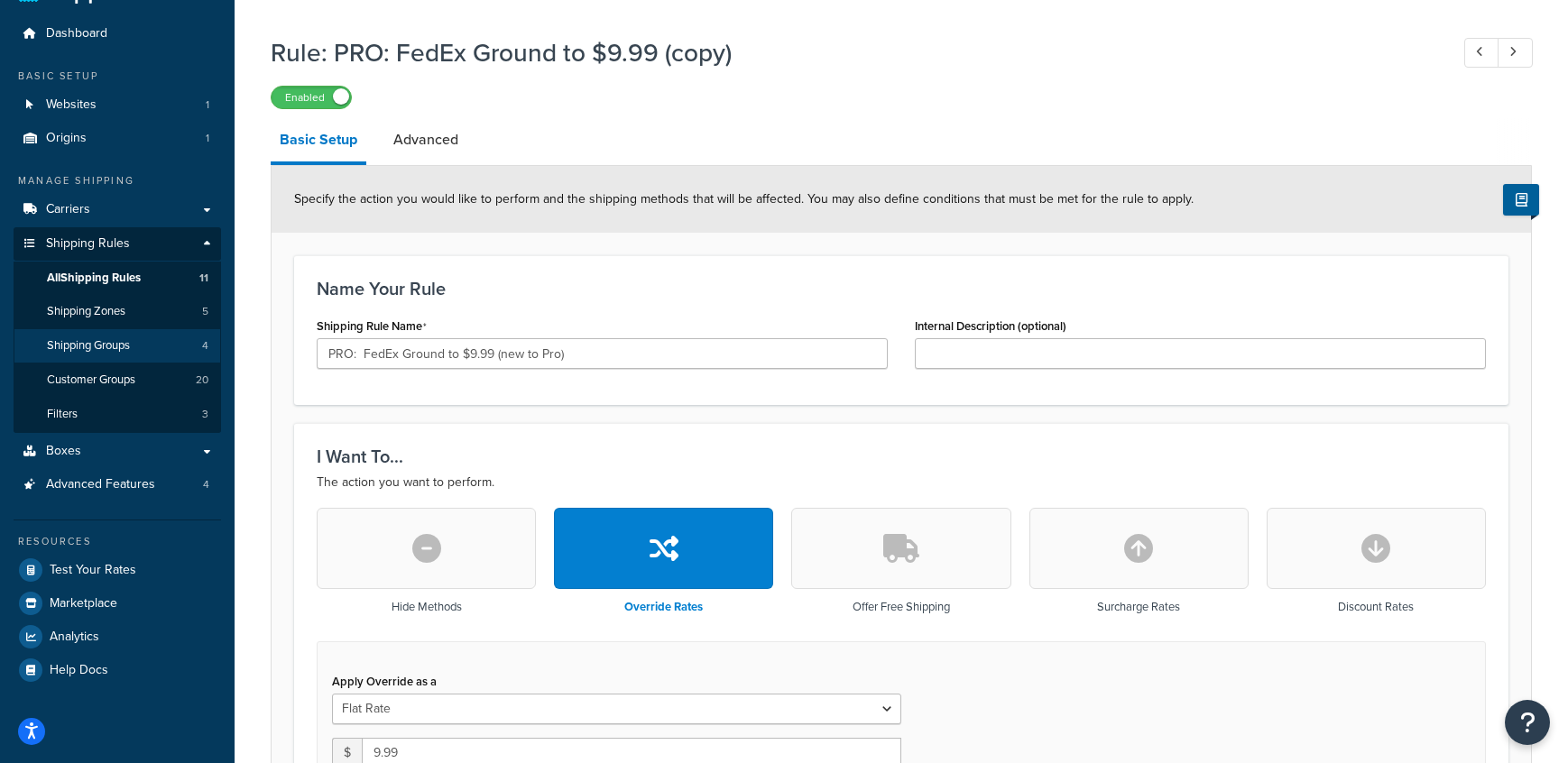
scroll to position [39, 0]
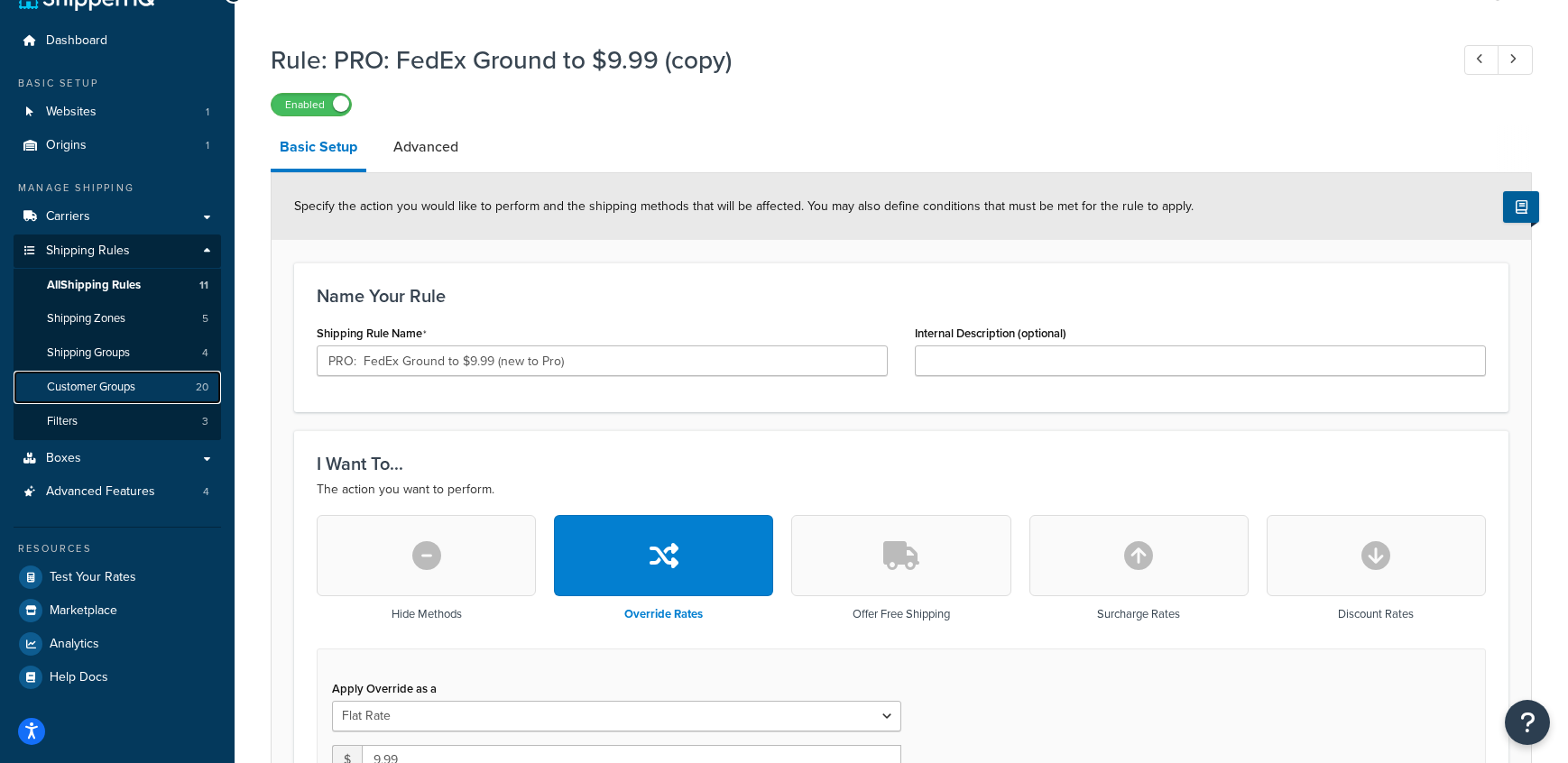
click at [132, 389] on span "Customer Groups" at bounding box center [91, 387] width 88 height 15
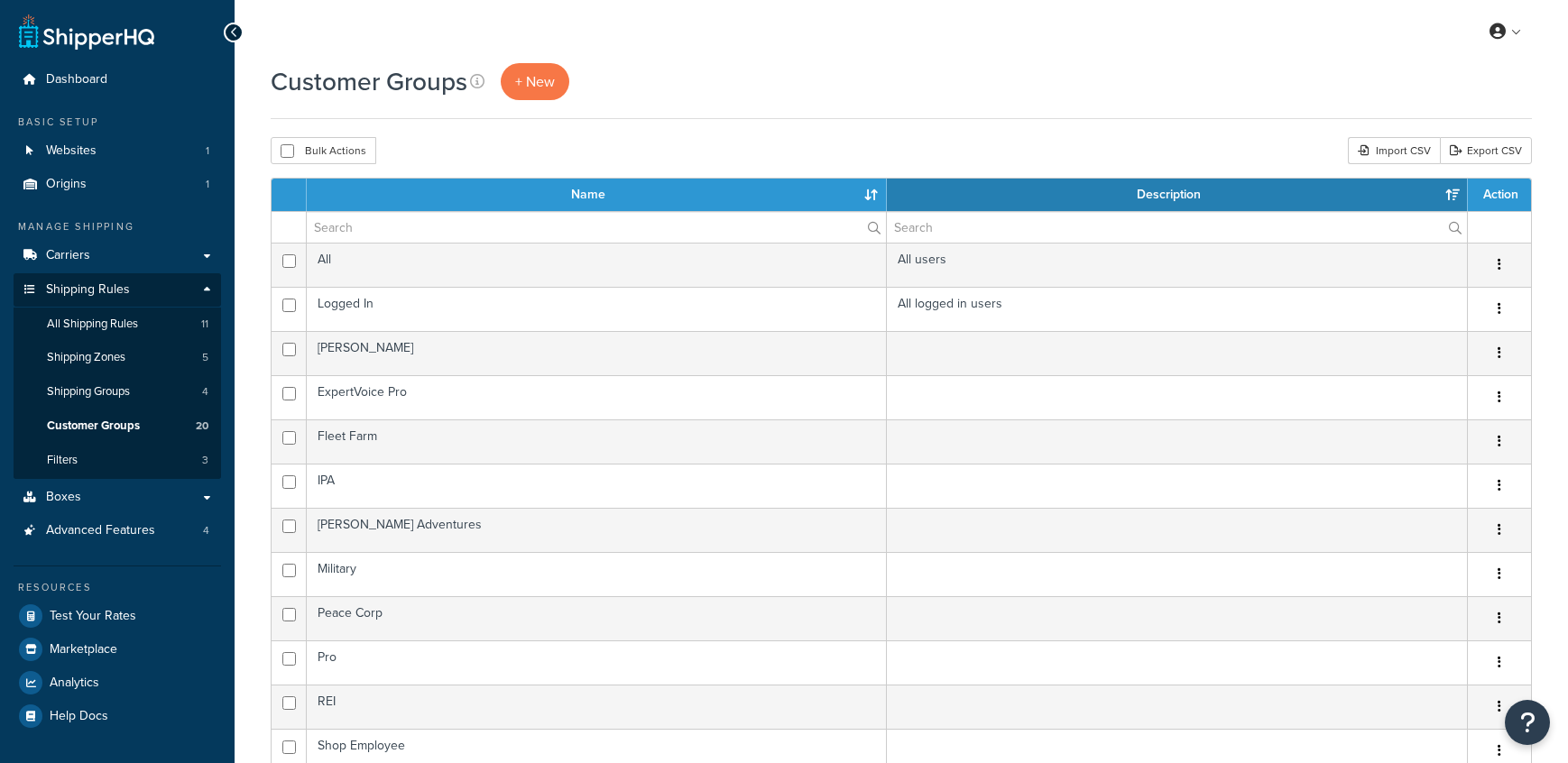
select select "15"
click at [540, 87] on span "+ New" at bounding box center [535, 82] width 40 height 21
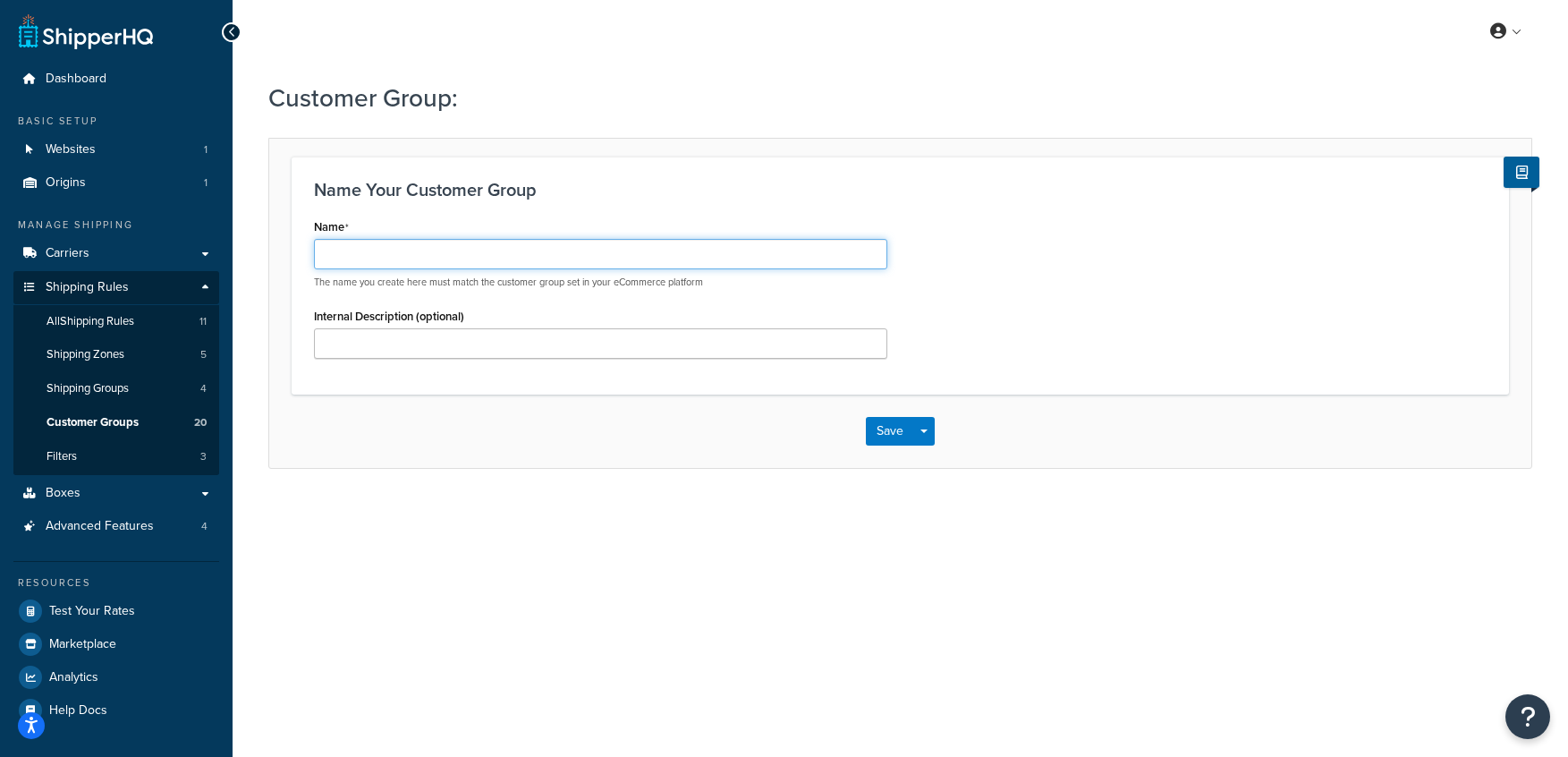
click at [484, 248] on input "Name" at bounding box center [600, 254] width 573 height 31
type input "Pro Account"
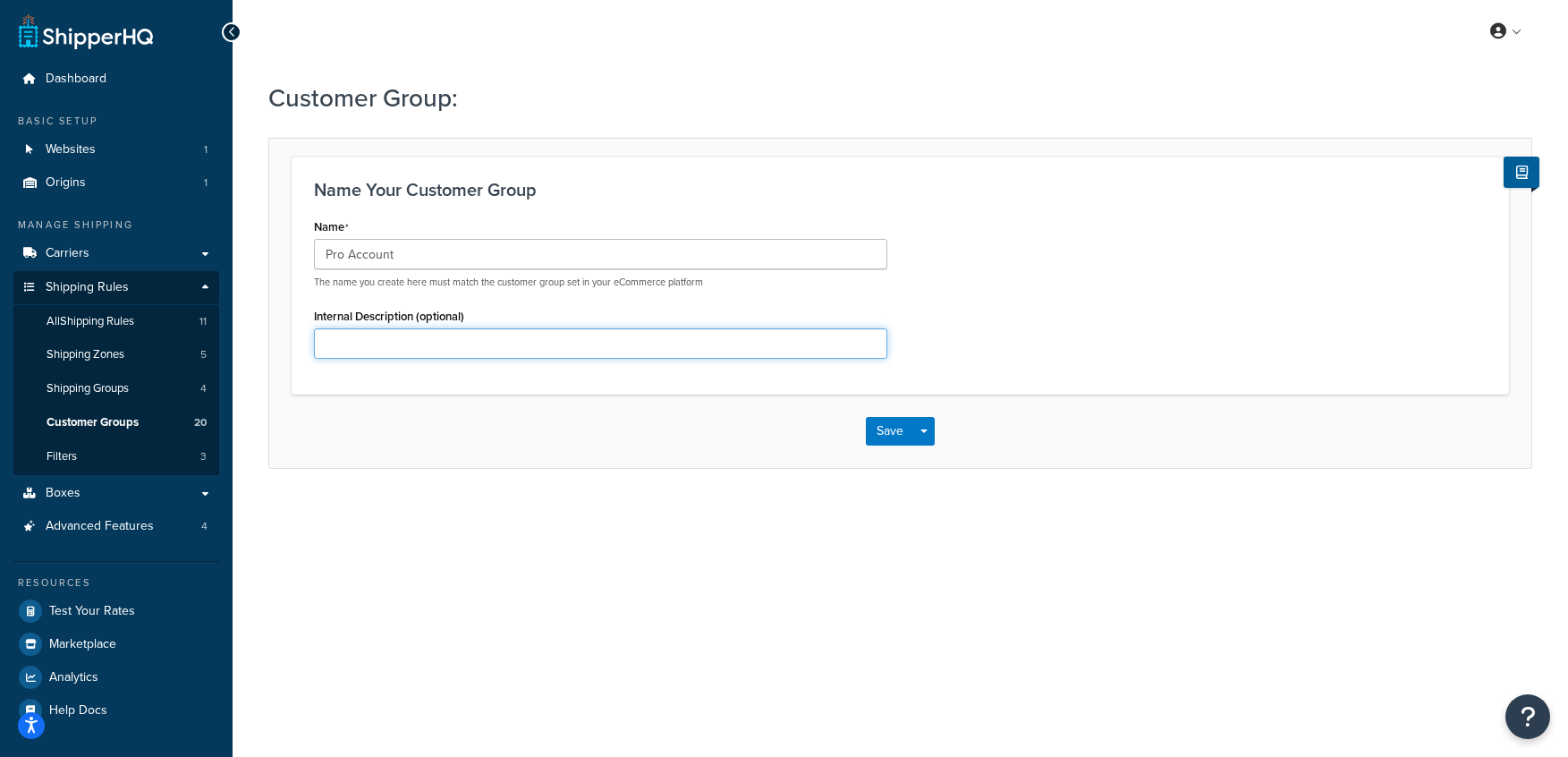
click at [481, 357] on input "Internal Description (optional)" at bounding box center [600, 344] width 573 height 31
type input "Shopify Tag: Pro Account"
click at [892, 433] on button "Save" at bounding box center [890, 431] width 49 height 29
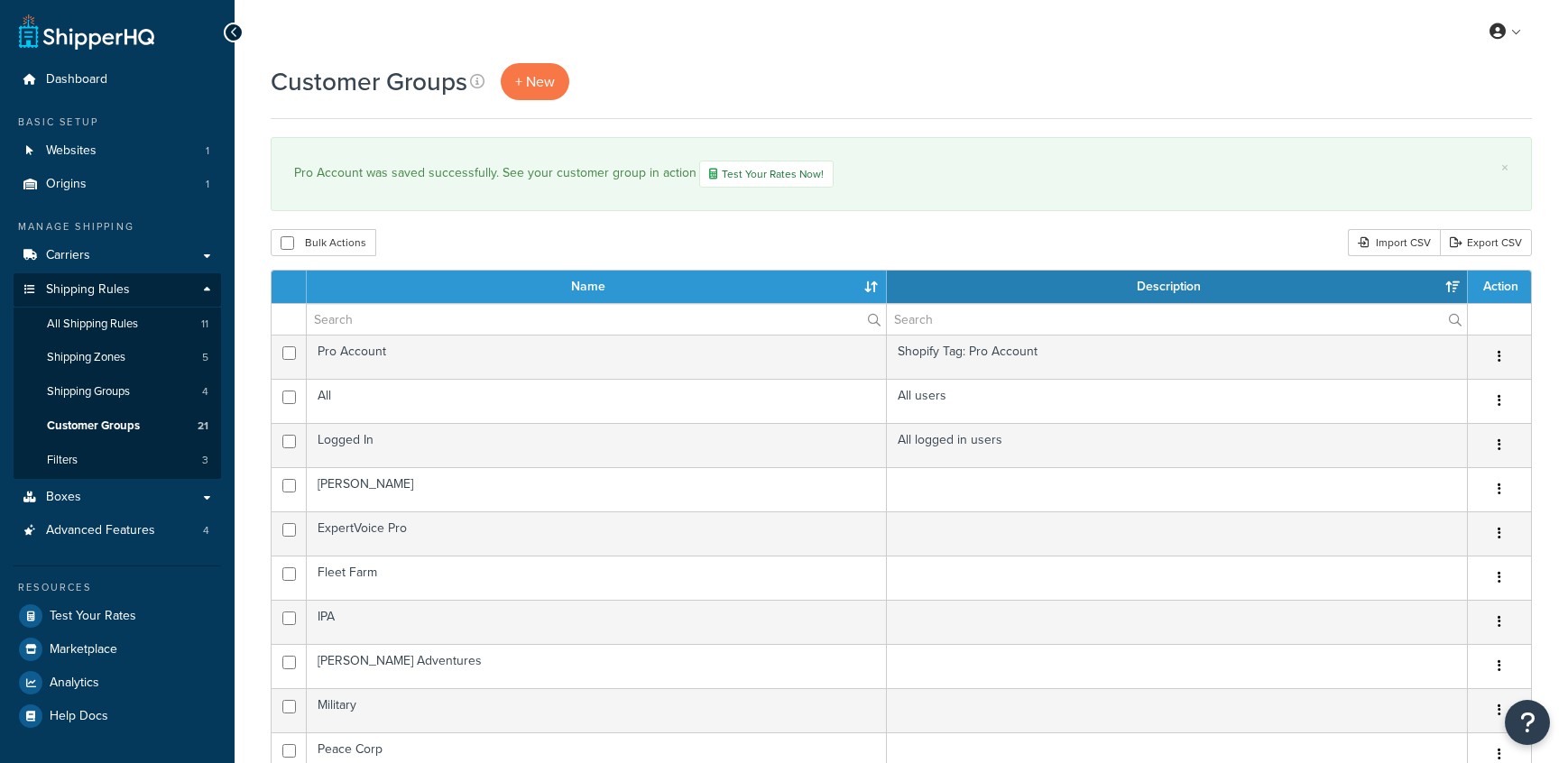
select select "15"
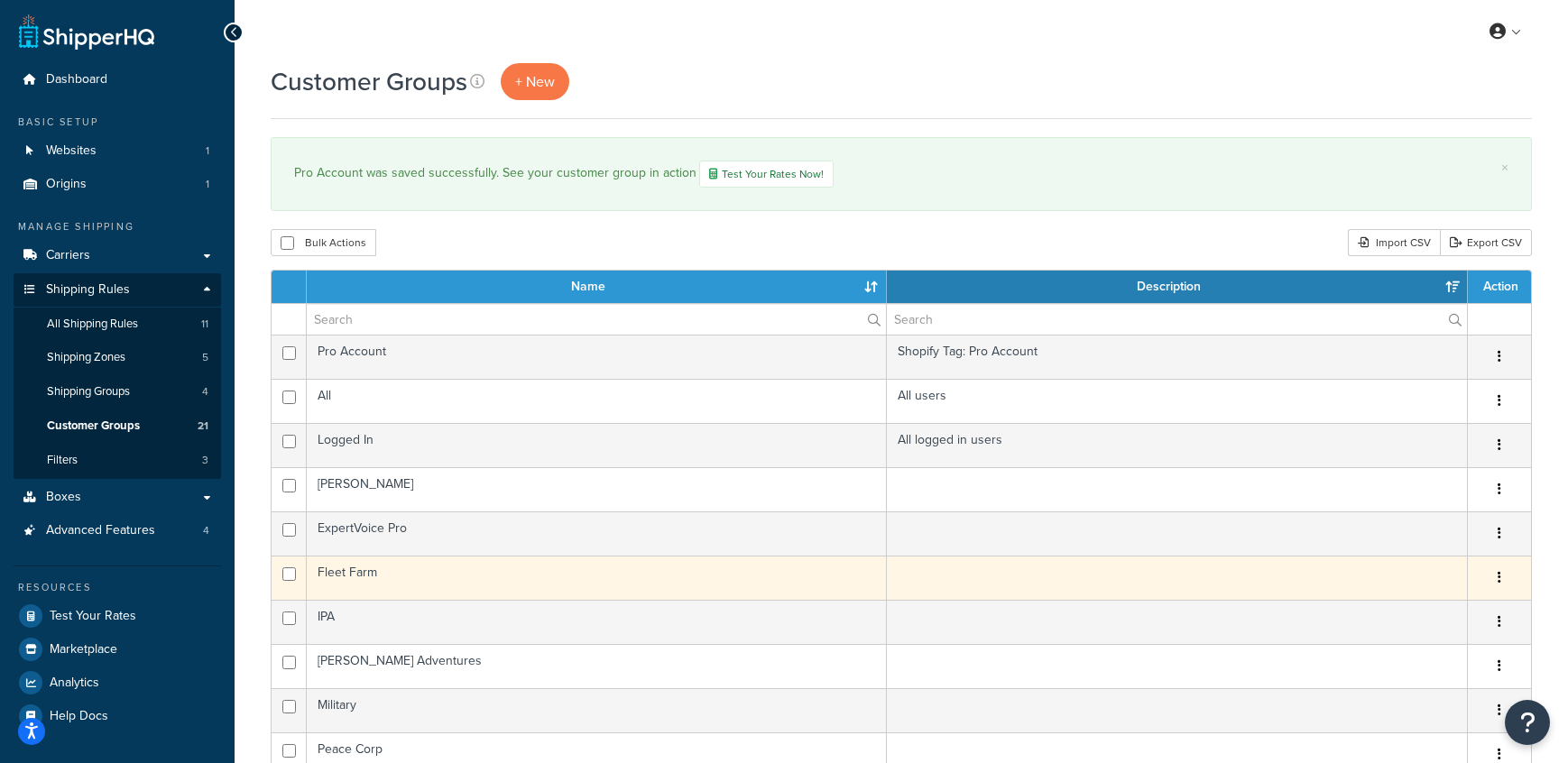
scroll to position [4, 0]
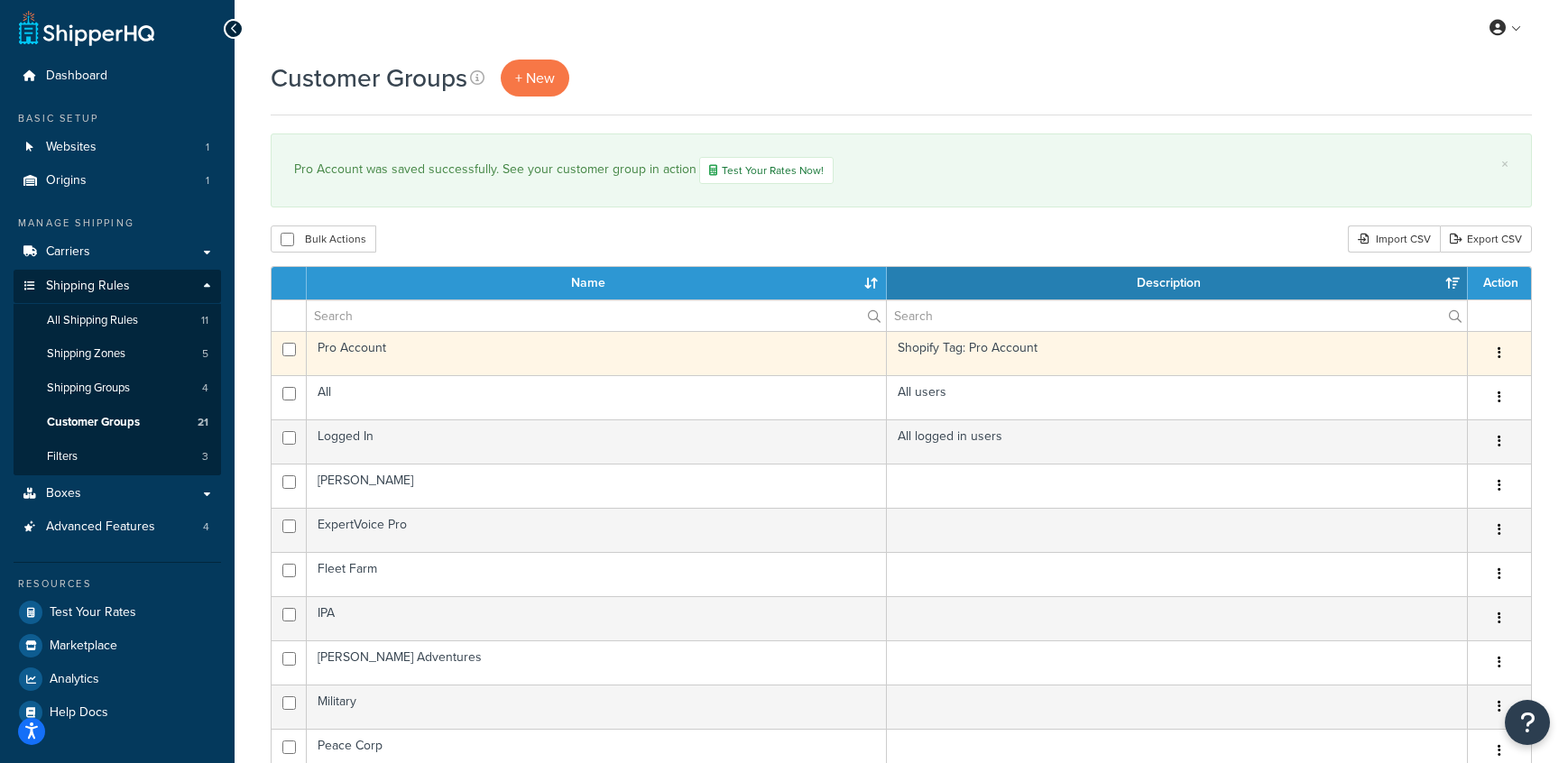
click at [328, 351] on td "Pro Account" at bounding box center [596, 353] width 580 height 44
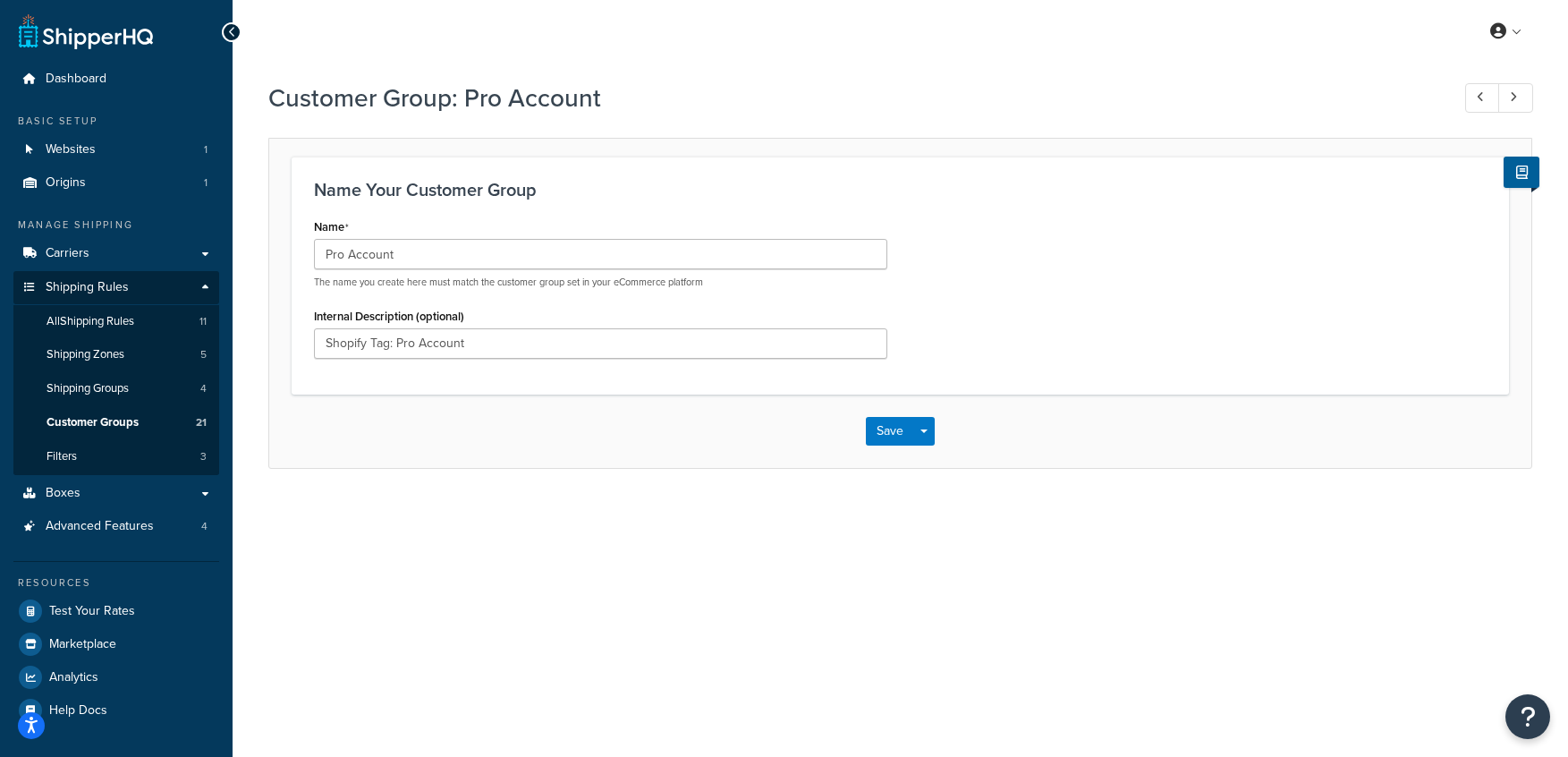
click at [232, 31] on icon at bounding box center [232, 32] width 8 height 13
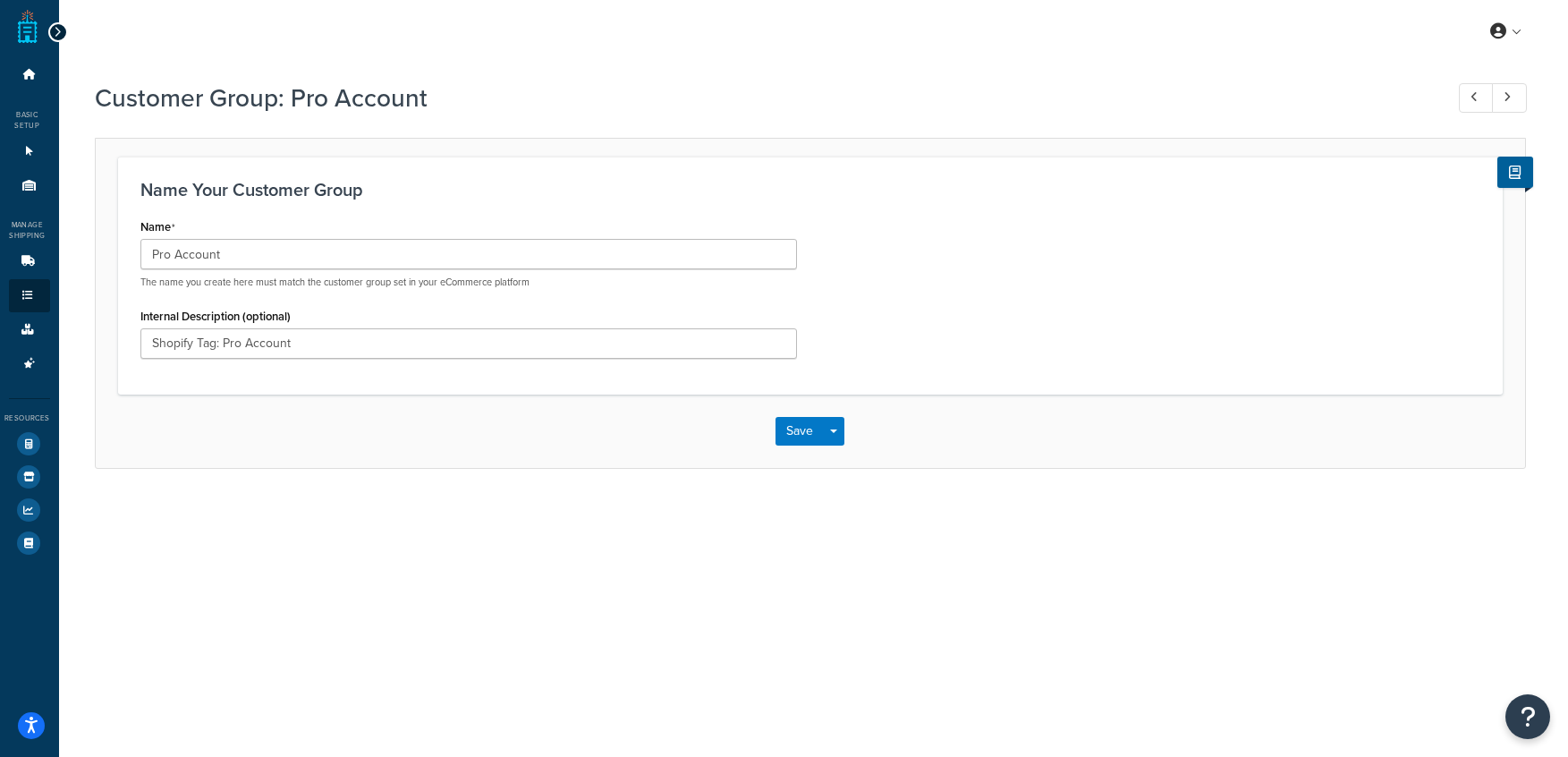
click at [54, 34] on icon at bounding box center [58, 32] width 8 height 13
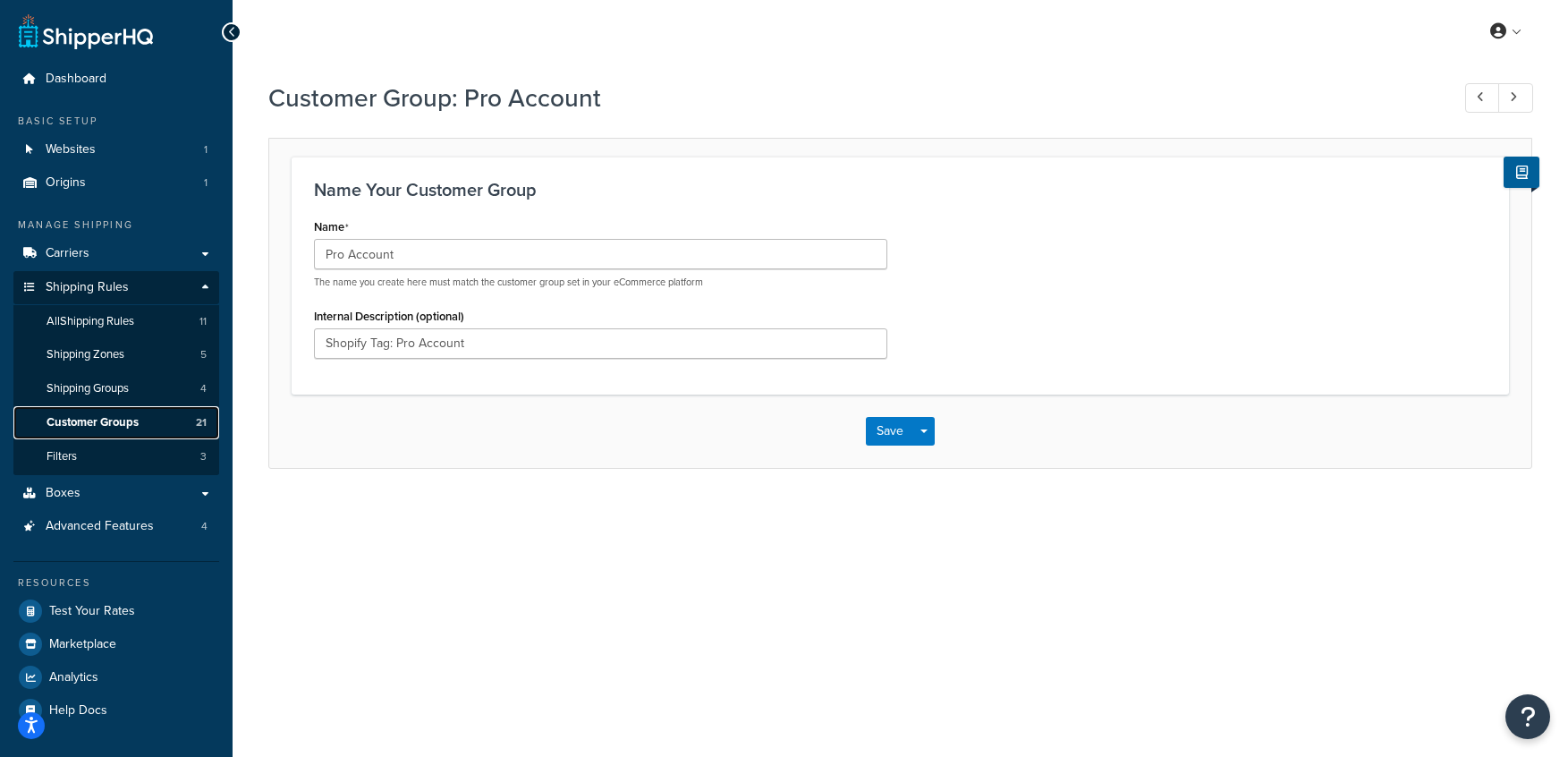
click at [118, 425] on span "Customer Groups" at bounding box center [93, 422] width 92 height 15
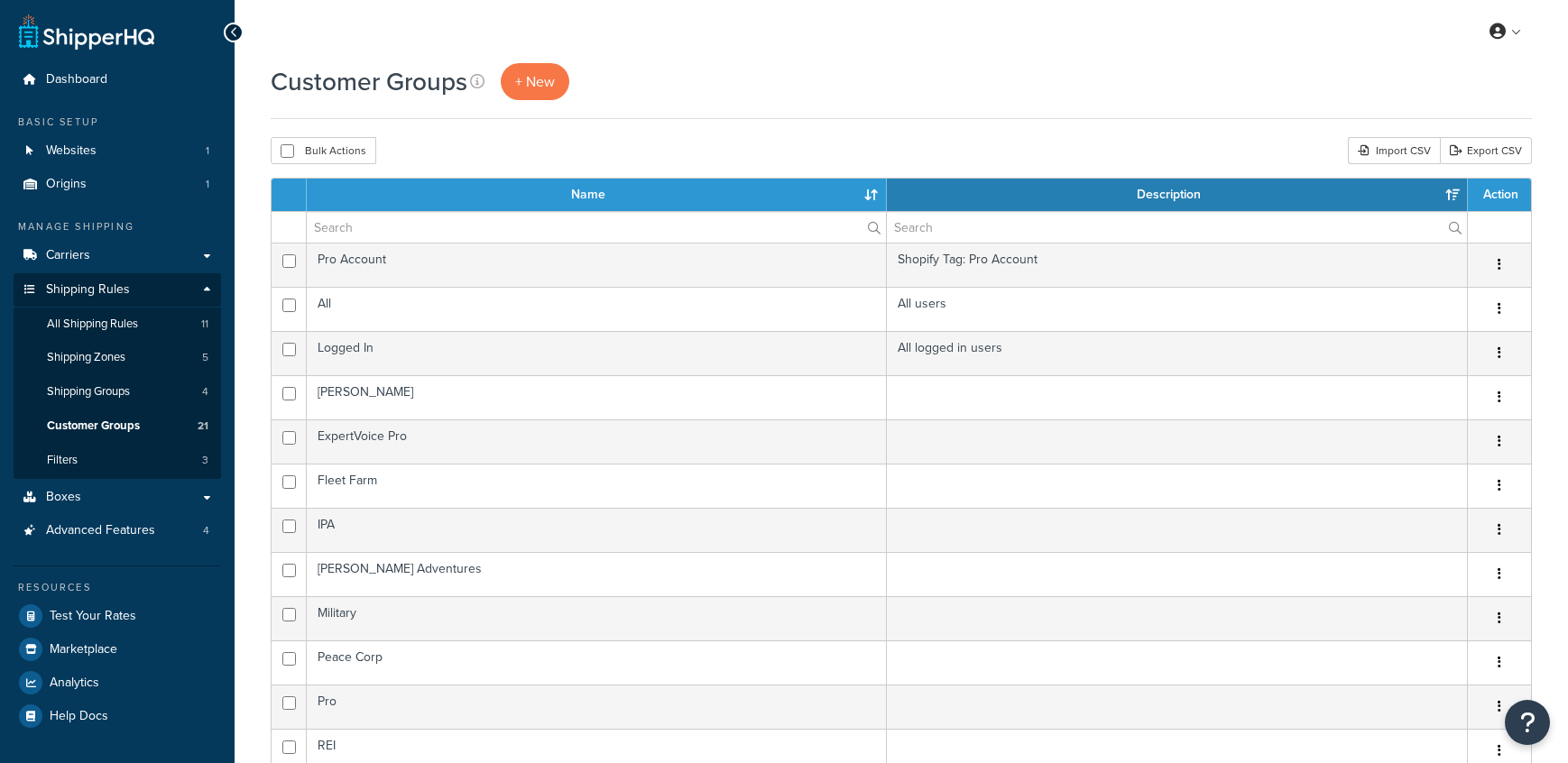
select select "15"
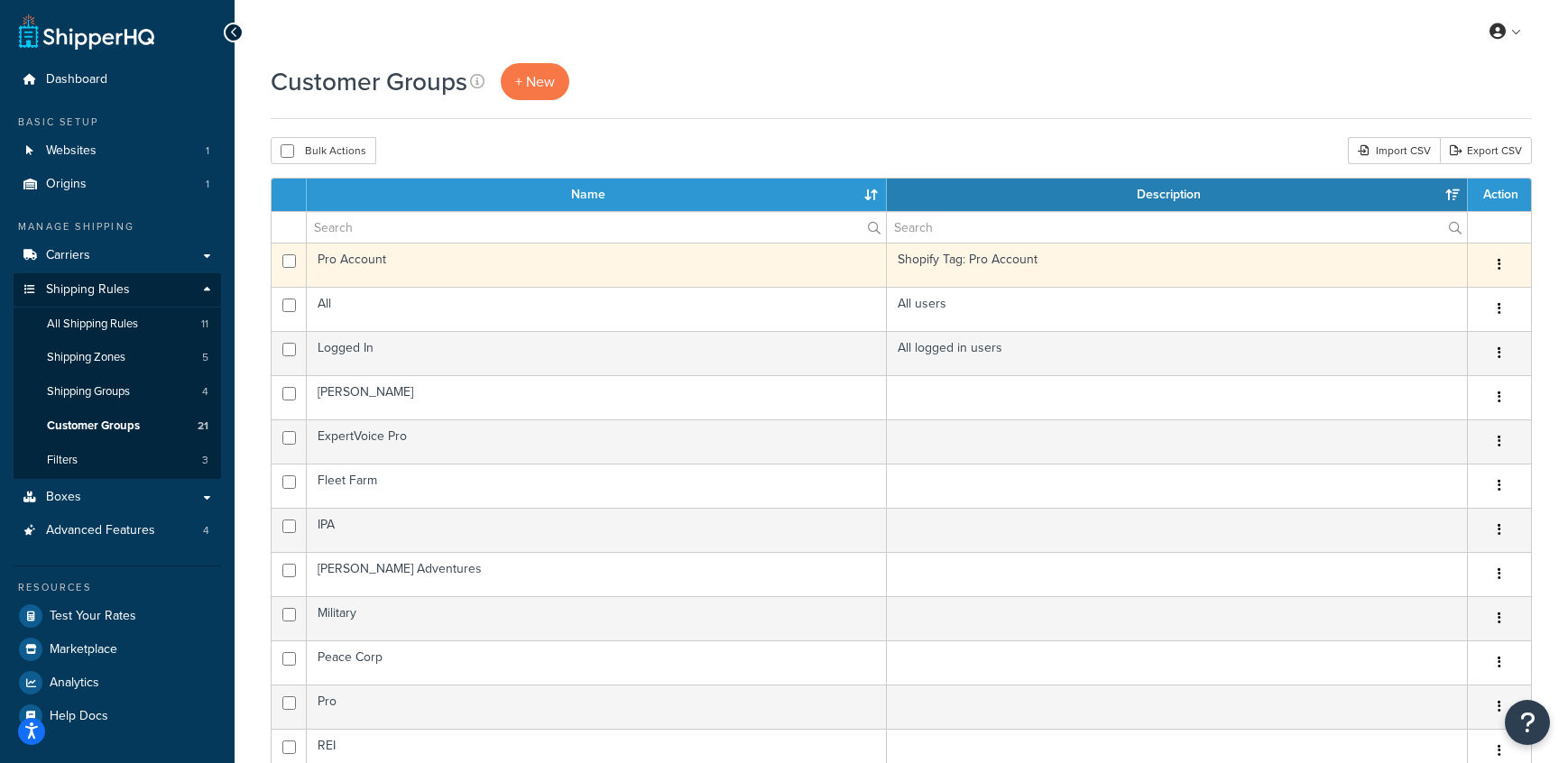
click at [1498, 278] on button "button" at bounding box center [1500, 265] width 25 height 29
click at [1441, 306] on link "Edit" at bounding box center [1426, 301] width 142 height 37
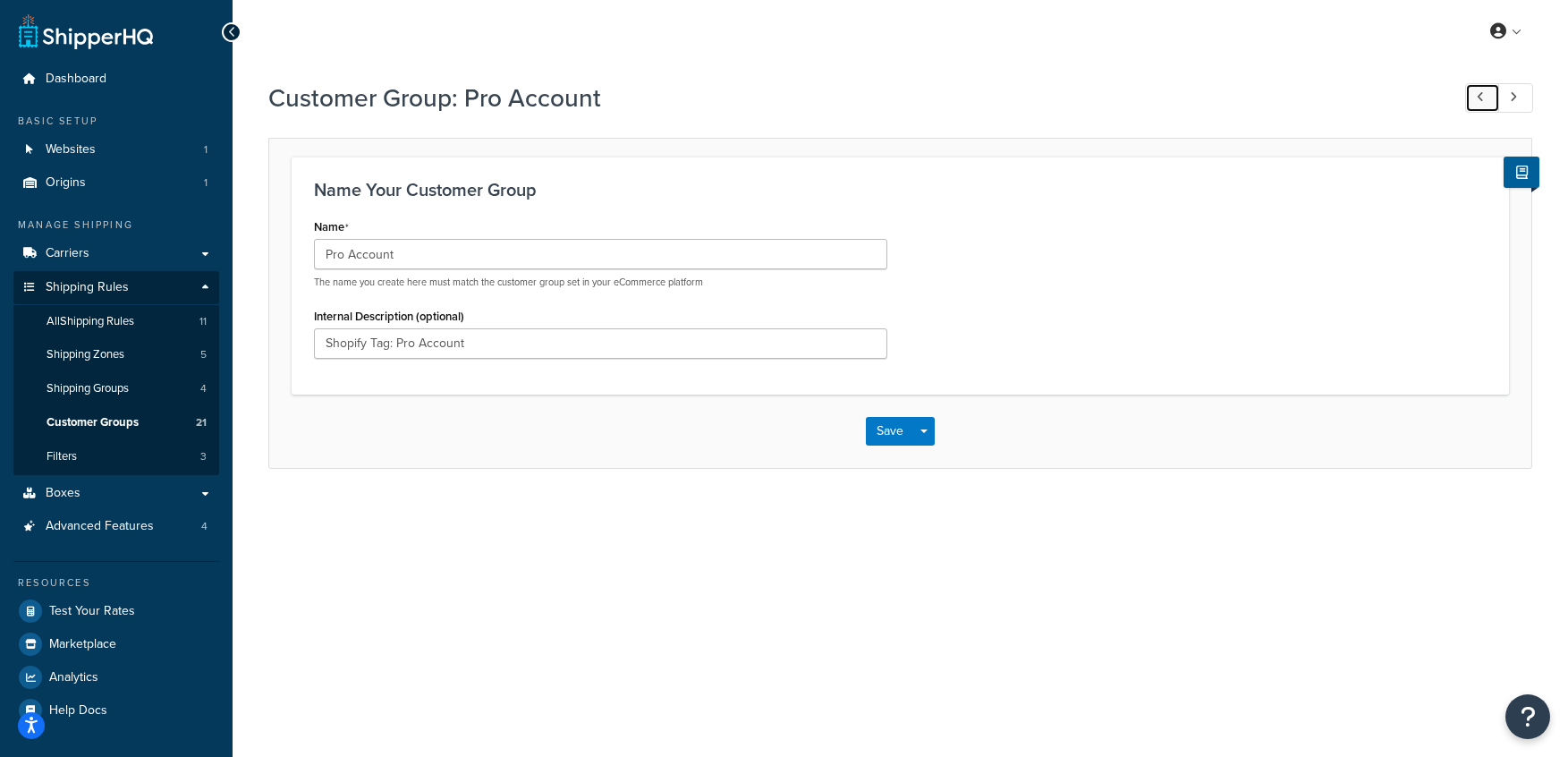
click at [1488, 100] on link at bounding box center [1483, 97] width 35 height 30
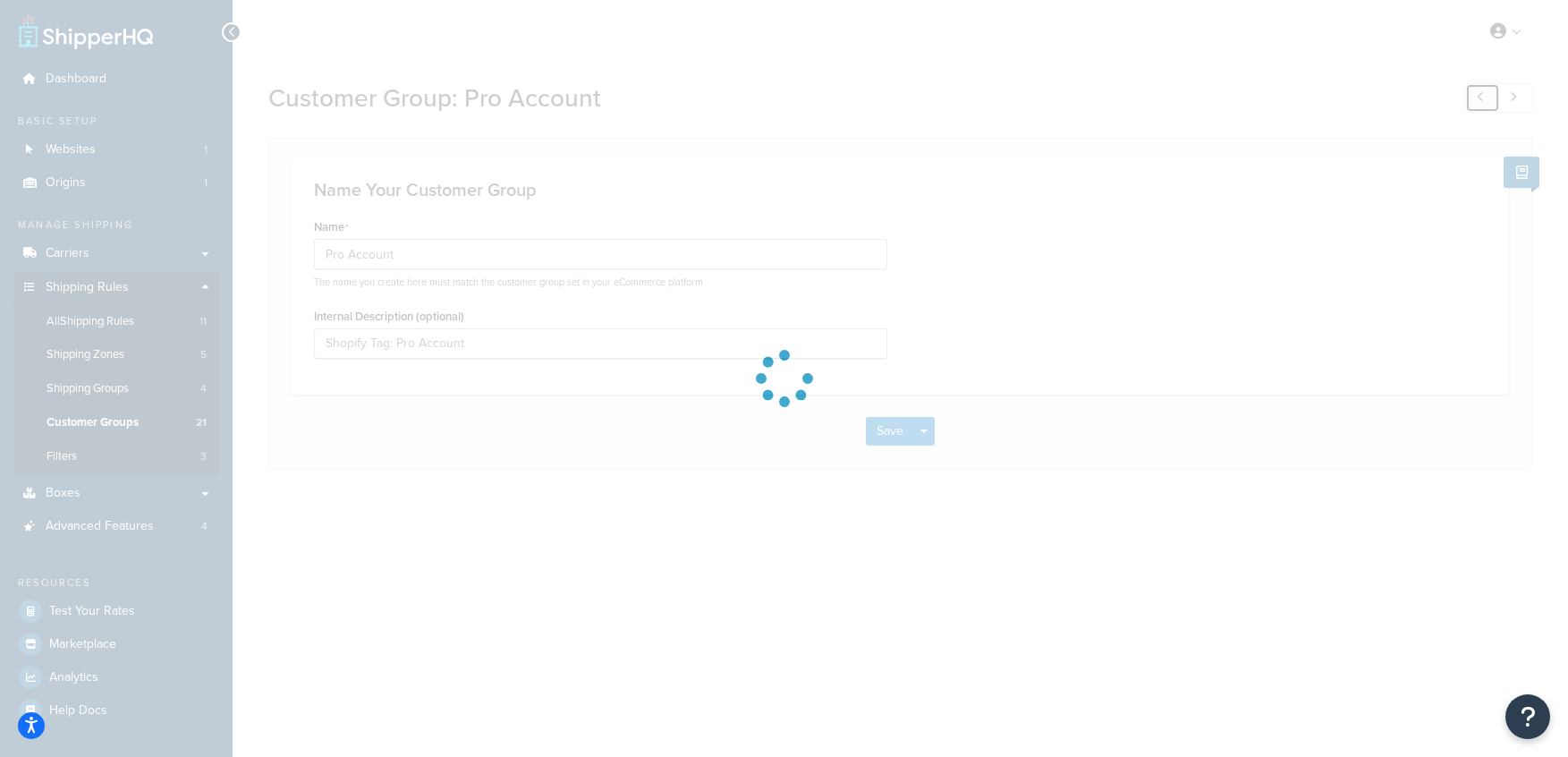
type input "Logged In"
type input "All logged in users"
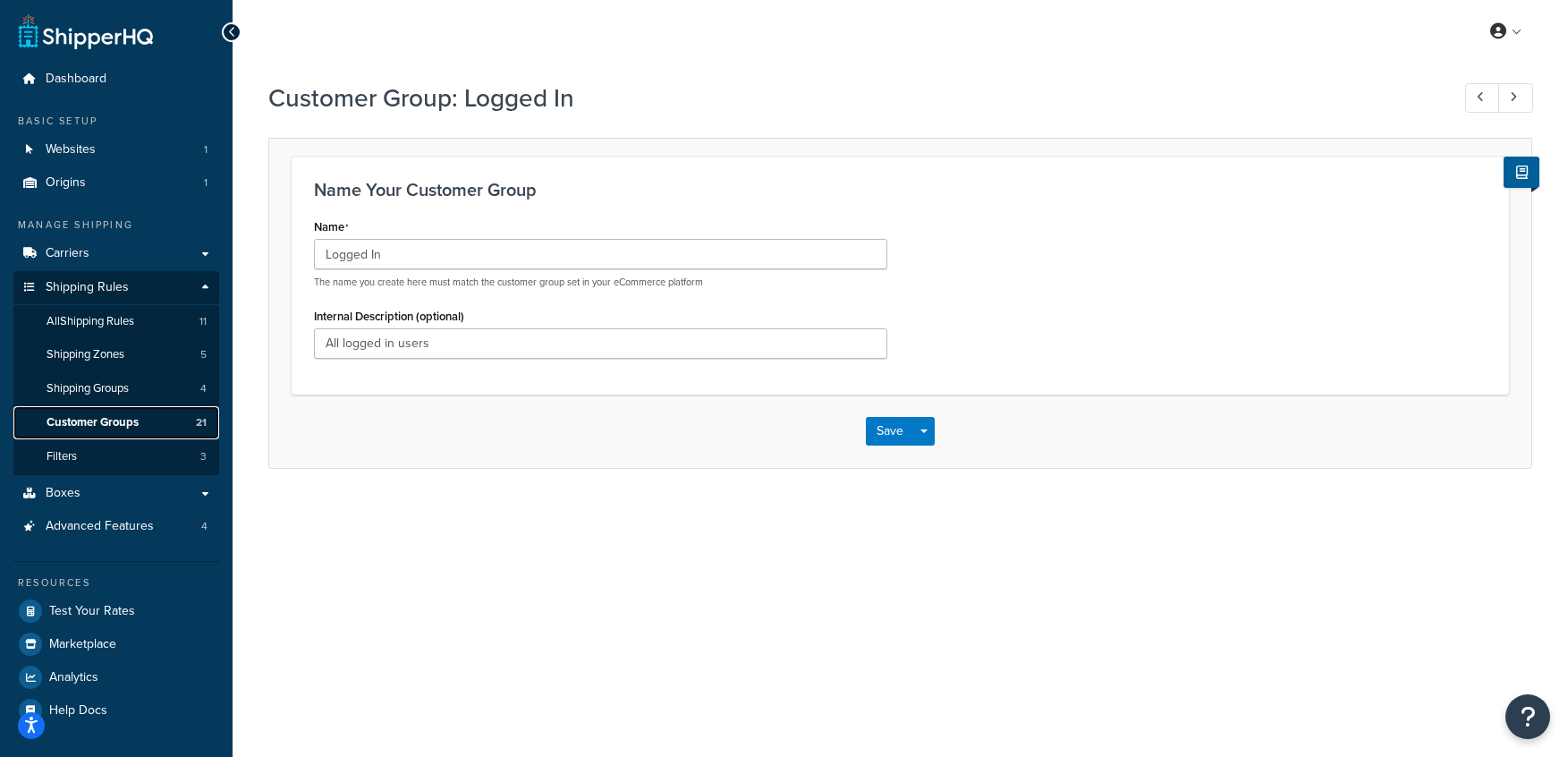
click at [136, 423] on span "Customer Groups" at bounding box center [93, 422] width 92 height 15
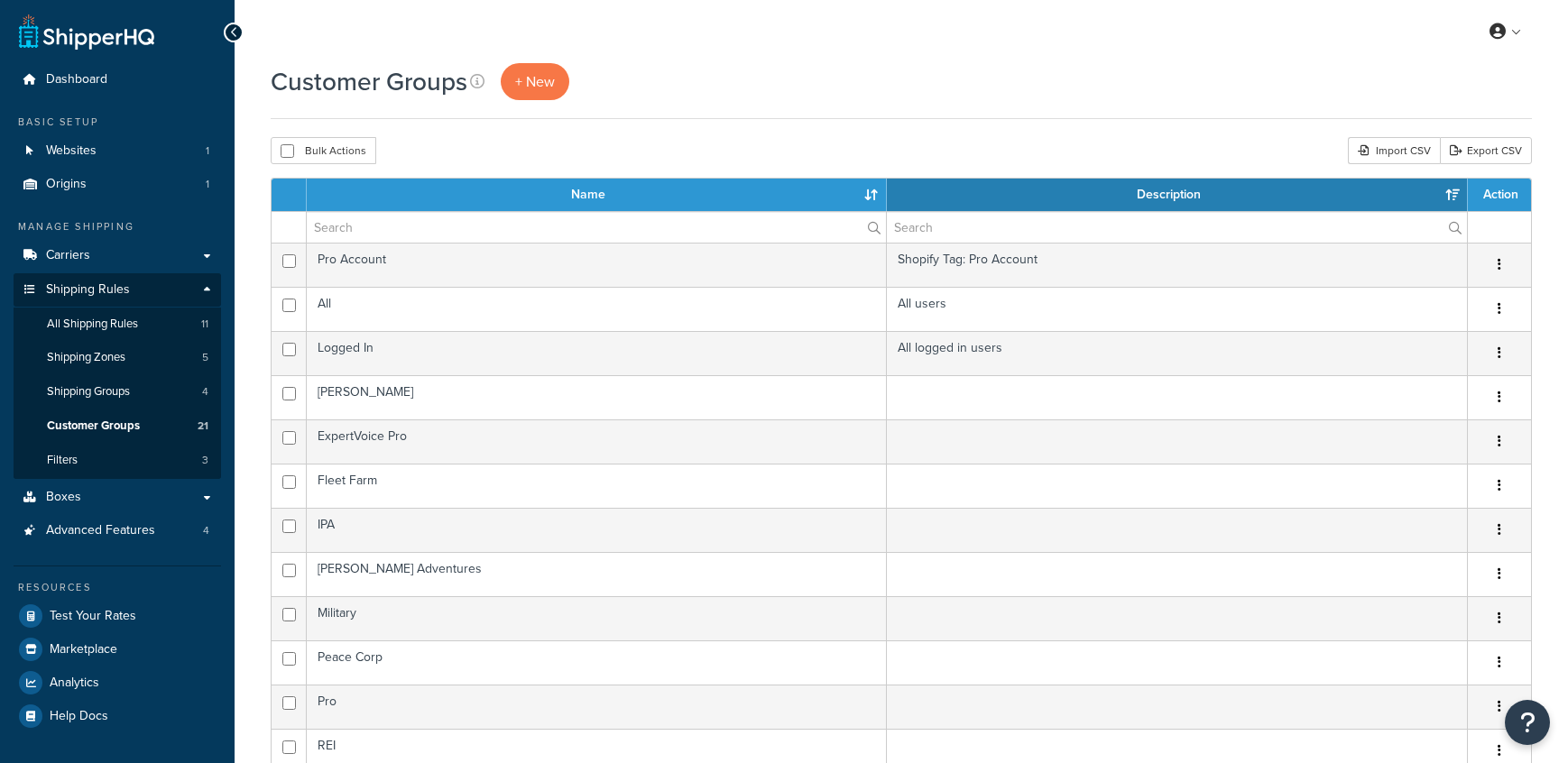
select select "15"
click at [144, 327] on link "All Shipping Rules 11" at bounding box center [117, 324] width 208 height 34
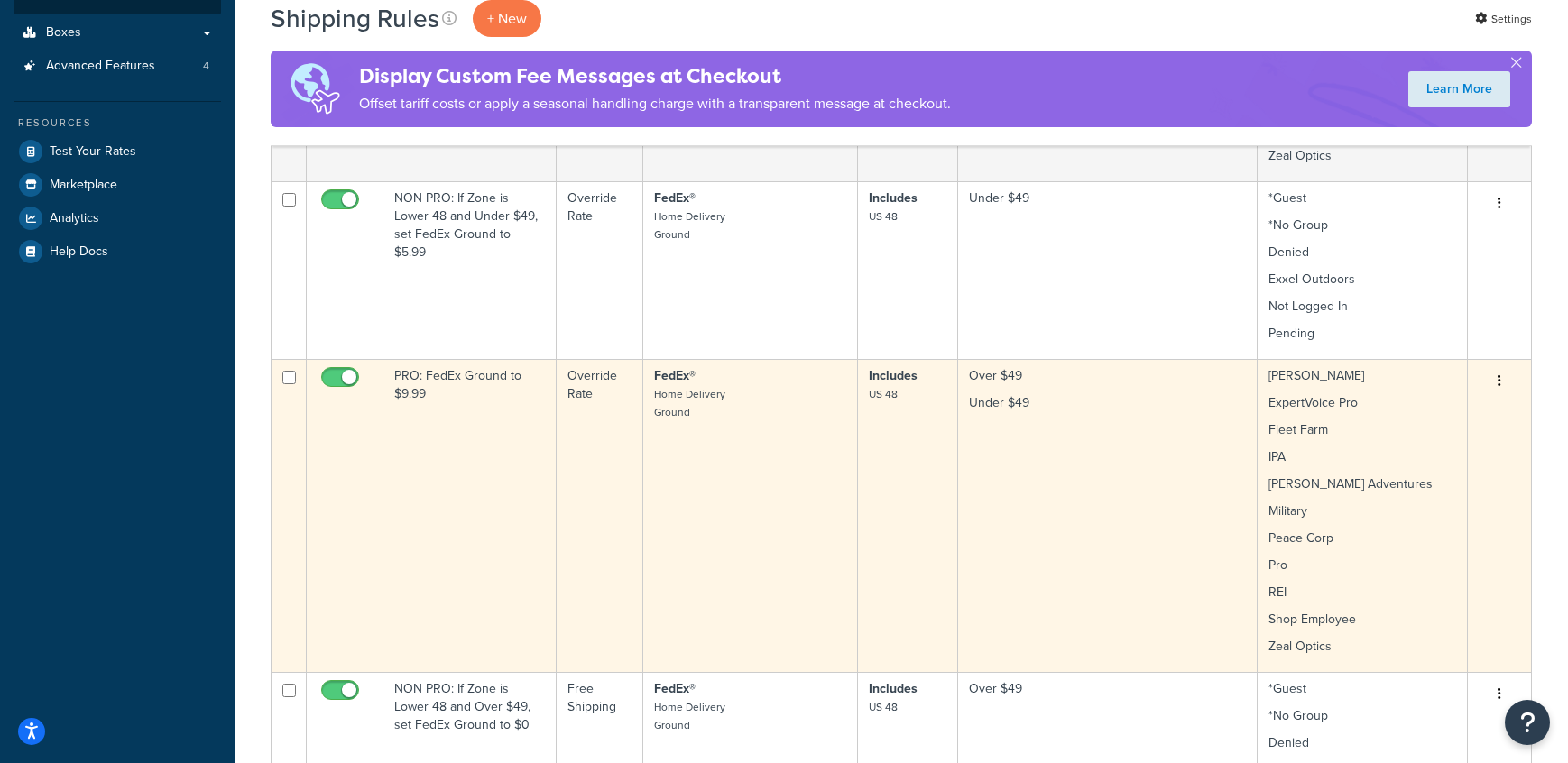
scroll to position [468, 0]
click at [1500, 386] on button "button" at bounding box center [1500, 378] width 25 height 29
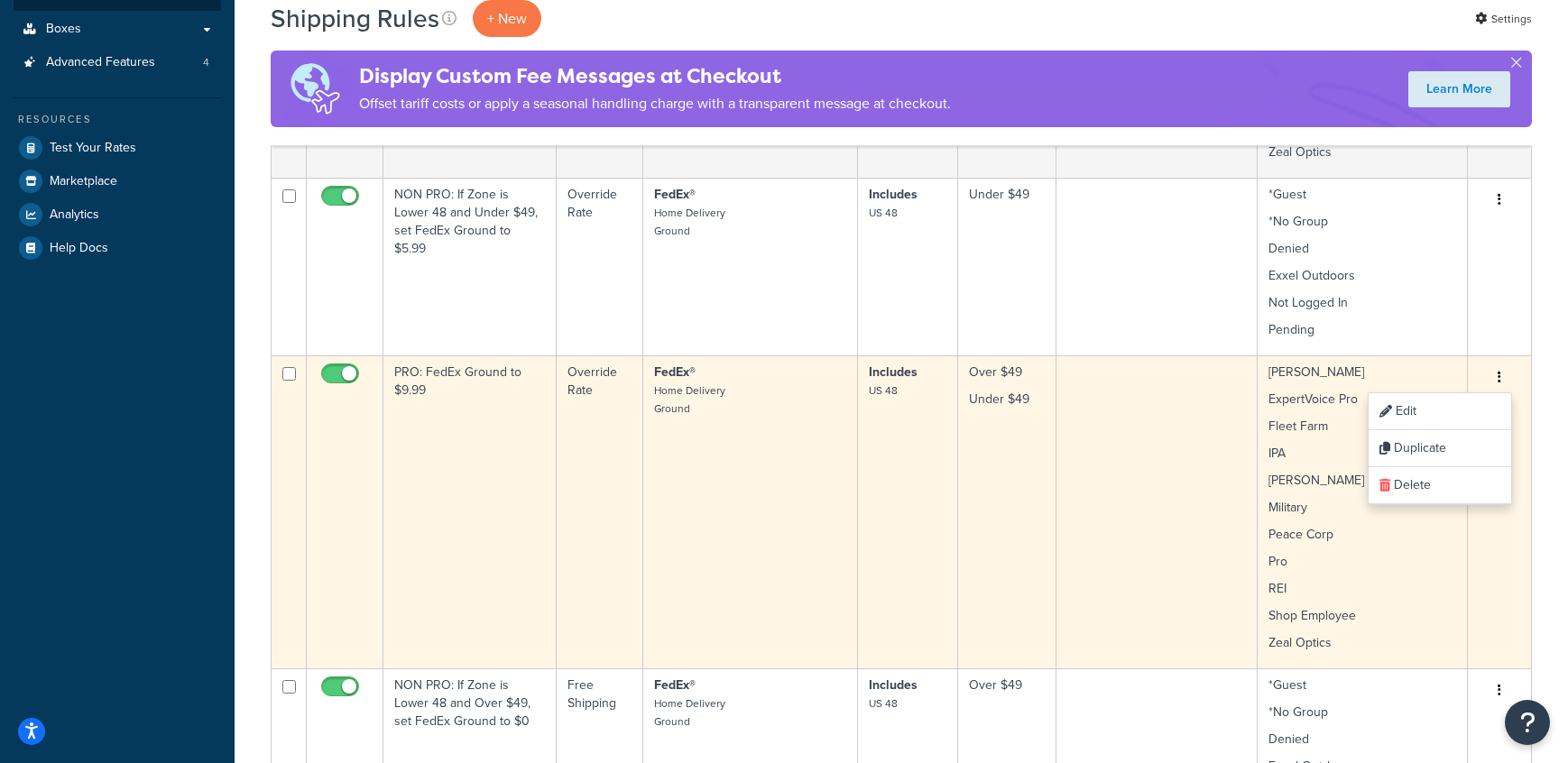
click at [1071, 543] on td at bounding box center [1157, 512] width 201 height 313
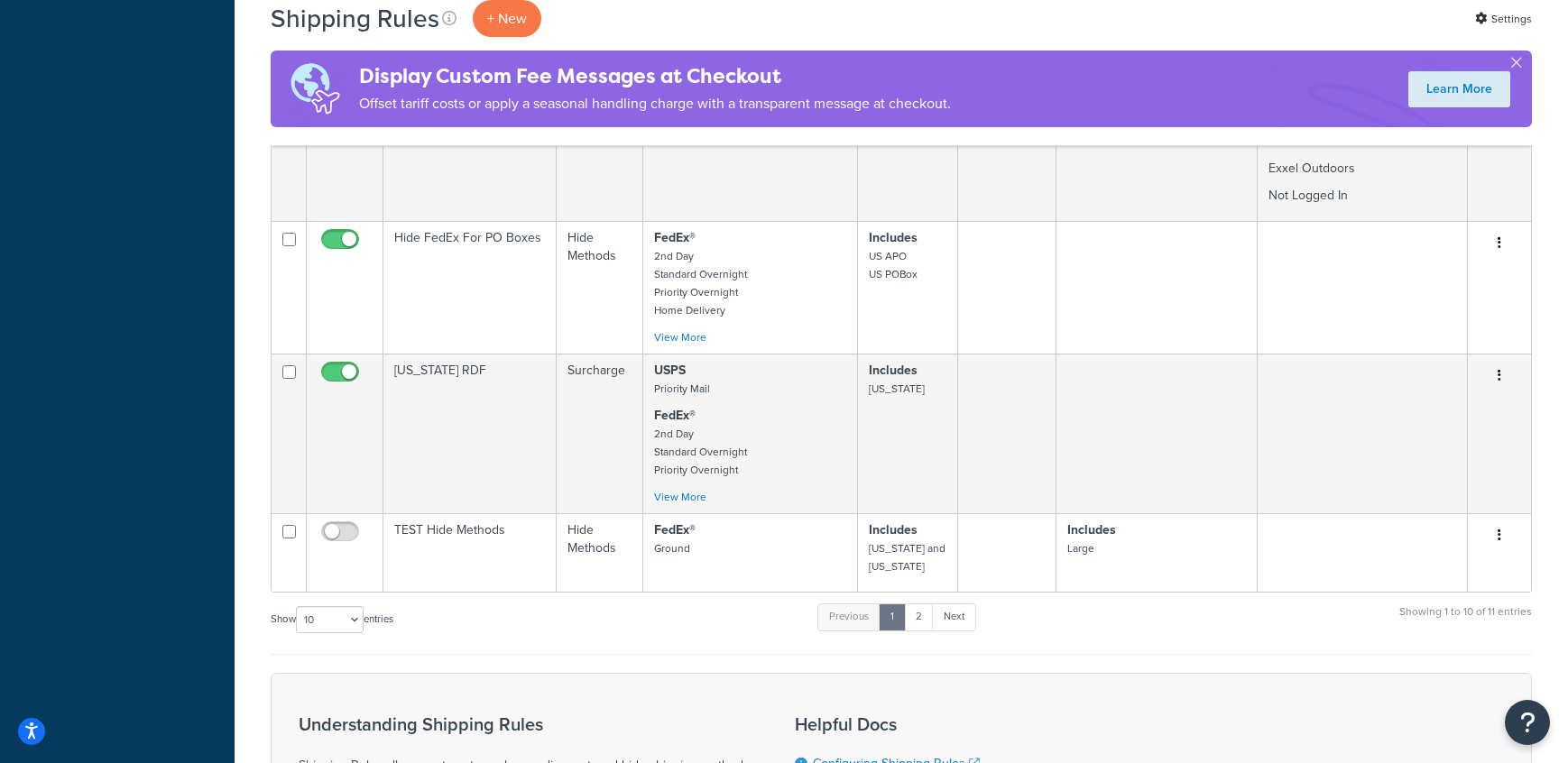
scroll to position [1531, 0]
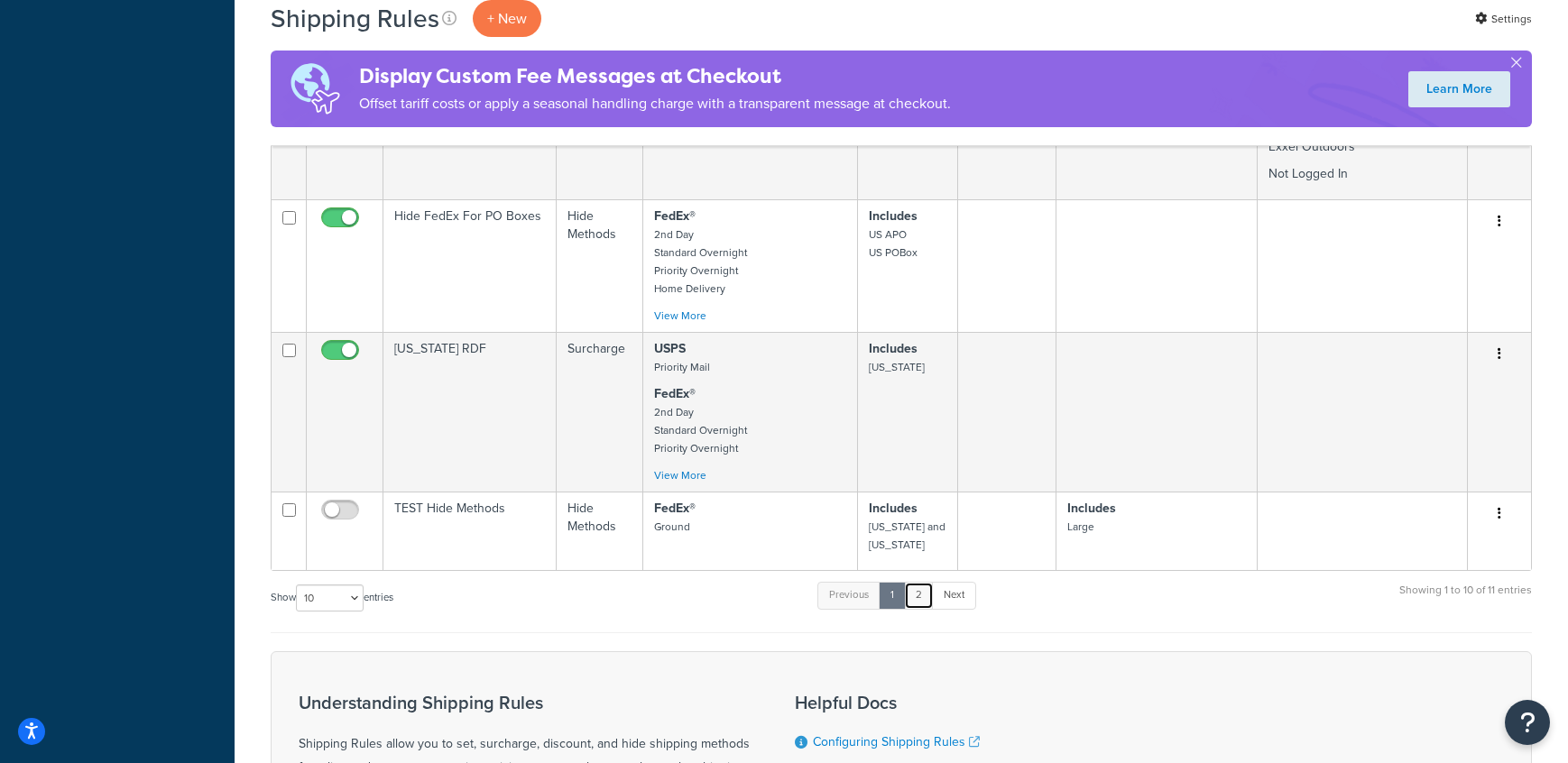
click at [927, 598] on link "2" at bounding box center [918, 595] width 30 height 27
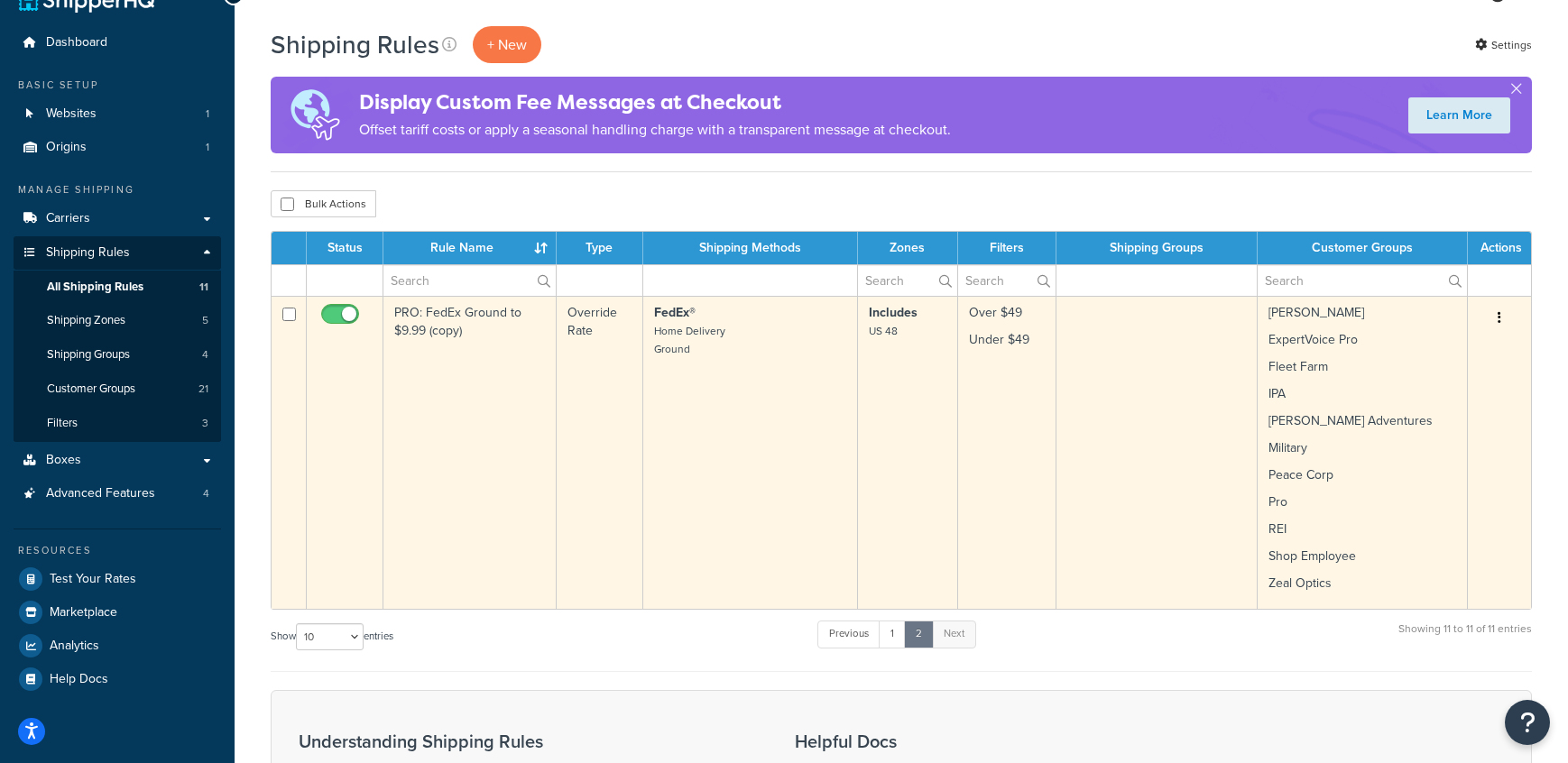
scroll to position [0, 0]
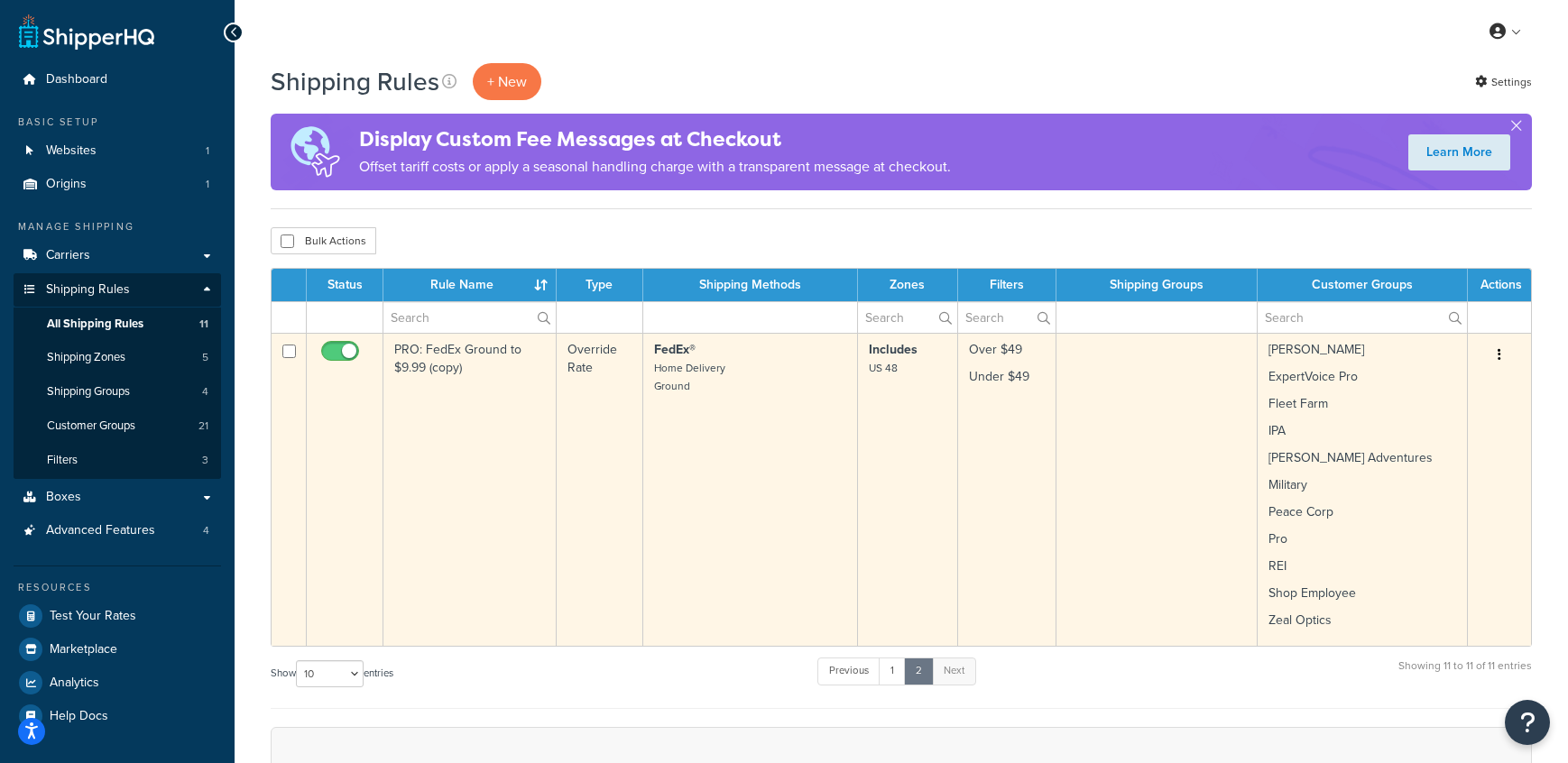
click at [1502, 357] on button "button" at bounding box center [1500, 356] width 25 height 29
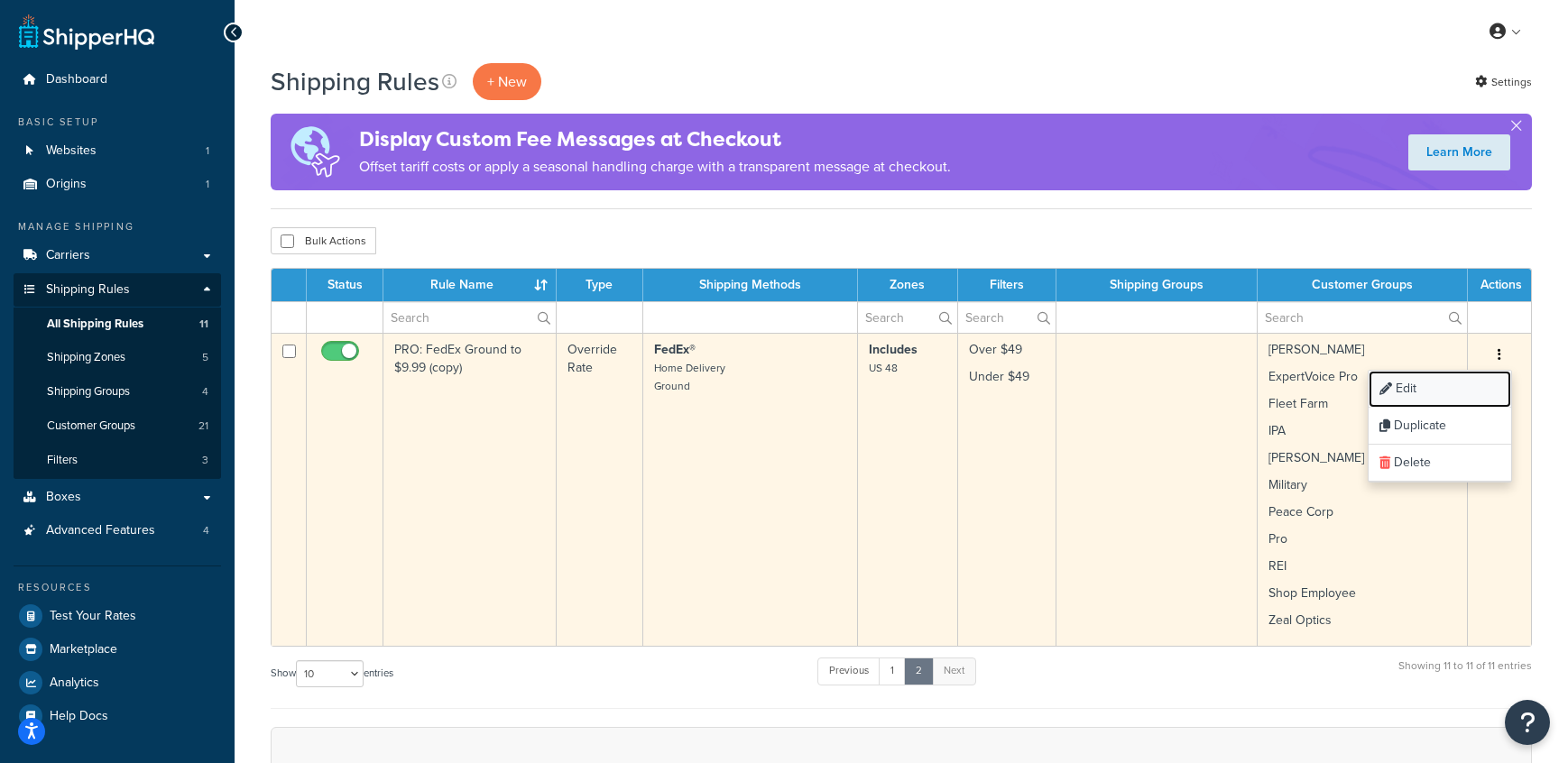
click at [1434, 393] on link "Edit" at bounding box center [1439, 389] width 142 height 37
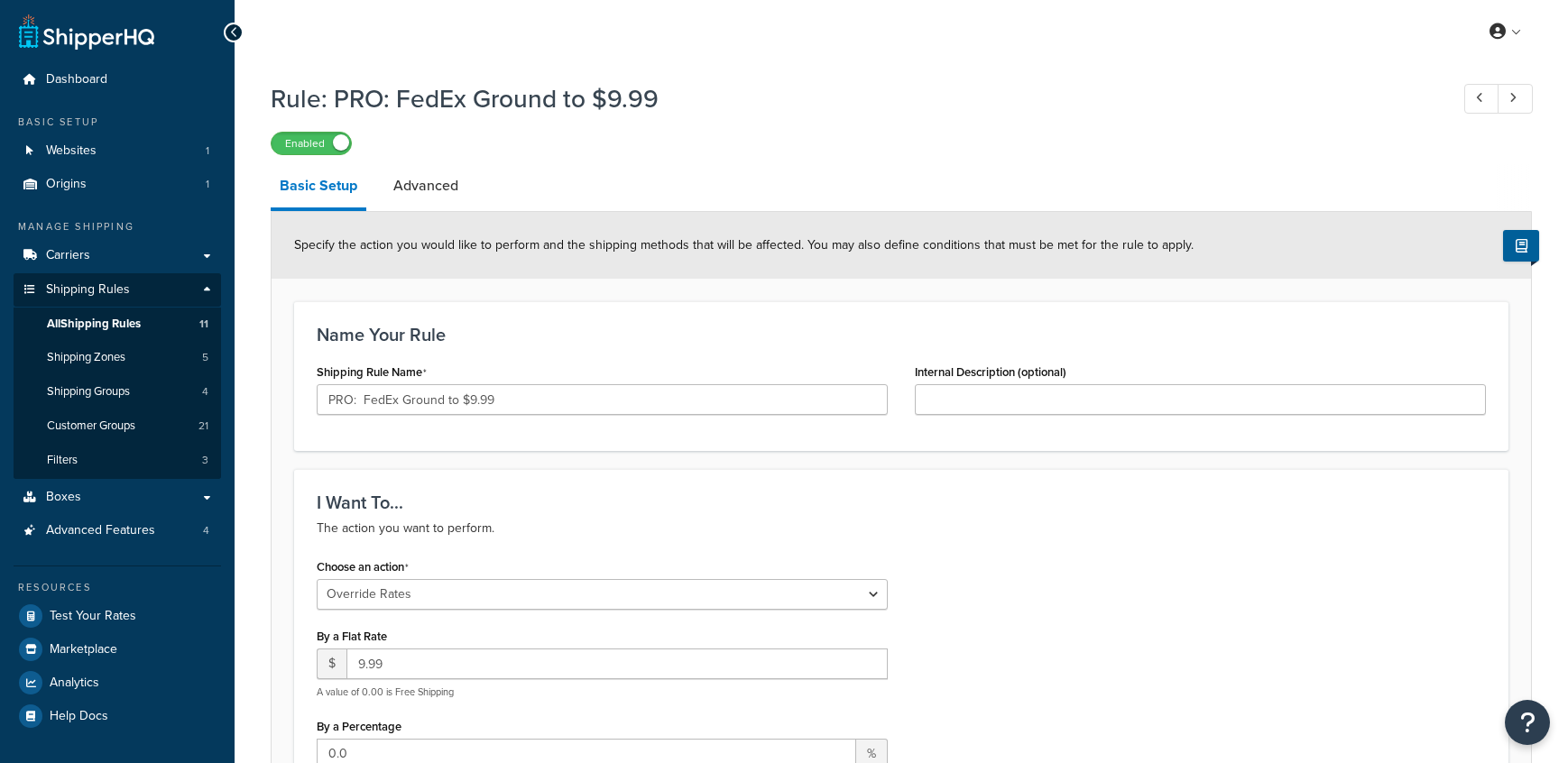
select select "OVERRIDE"
select select "LOCATION"
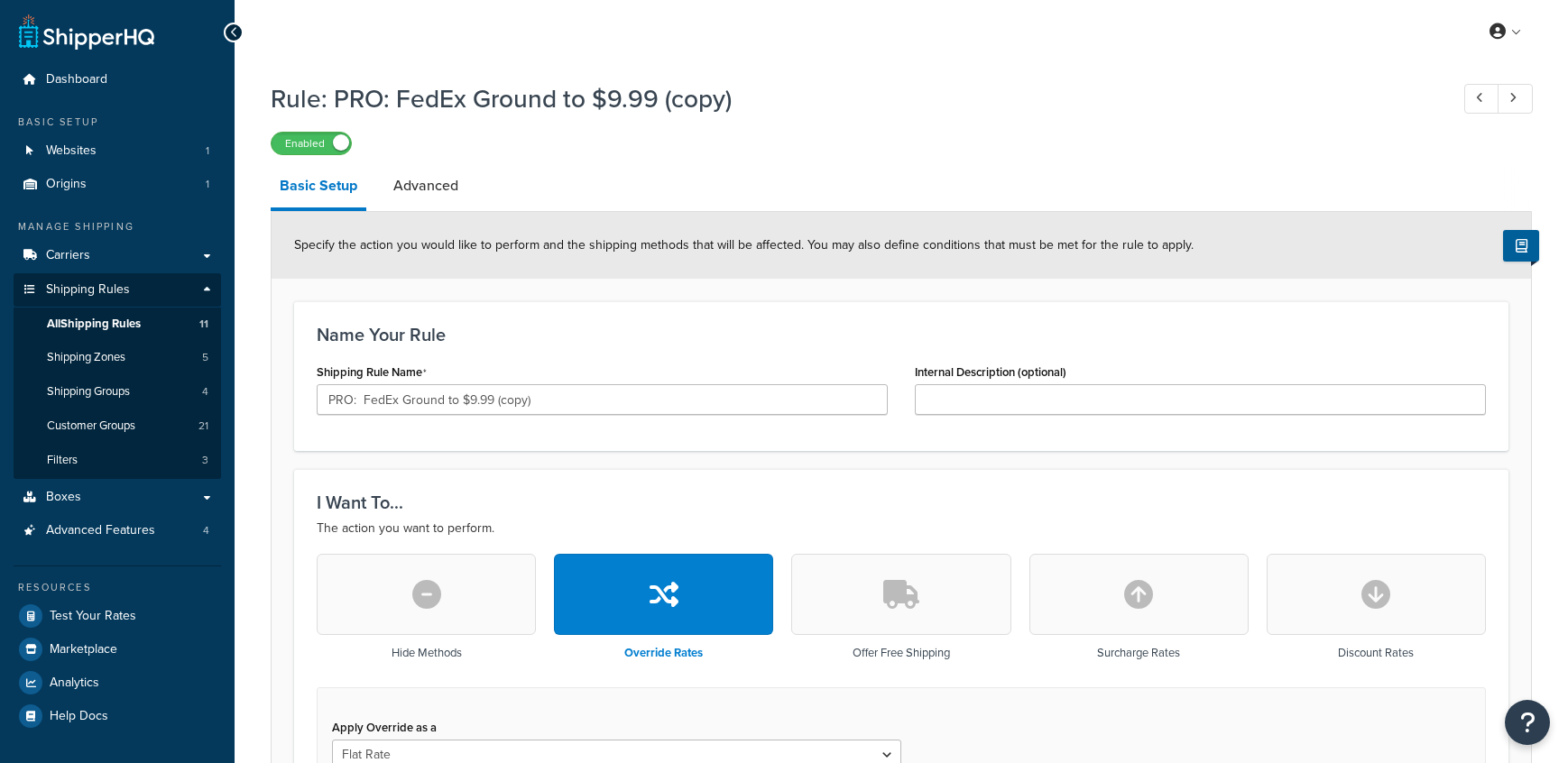
select select "LOCATION"
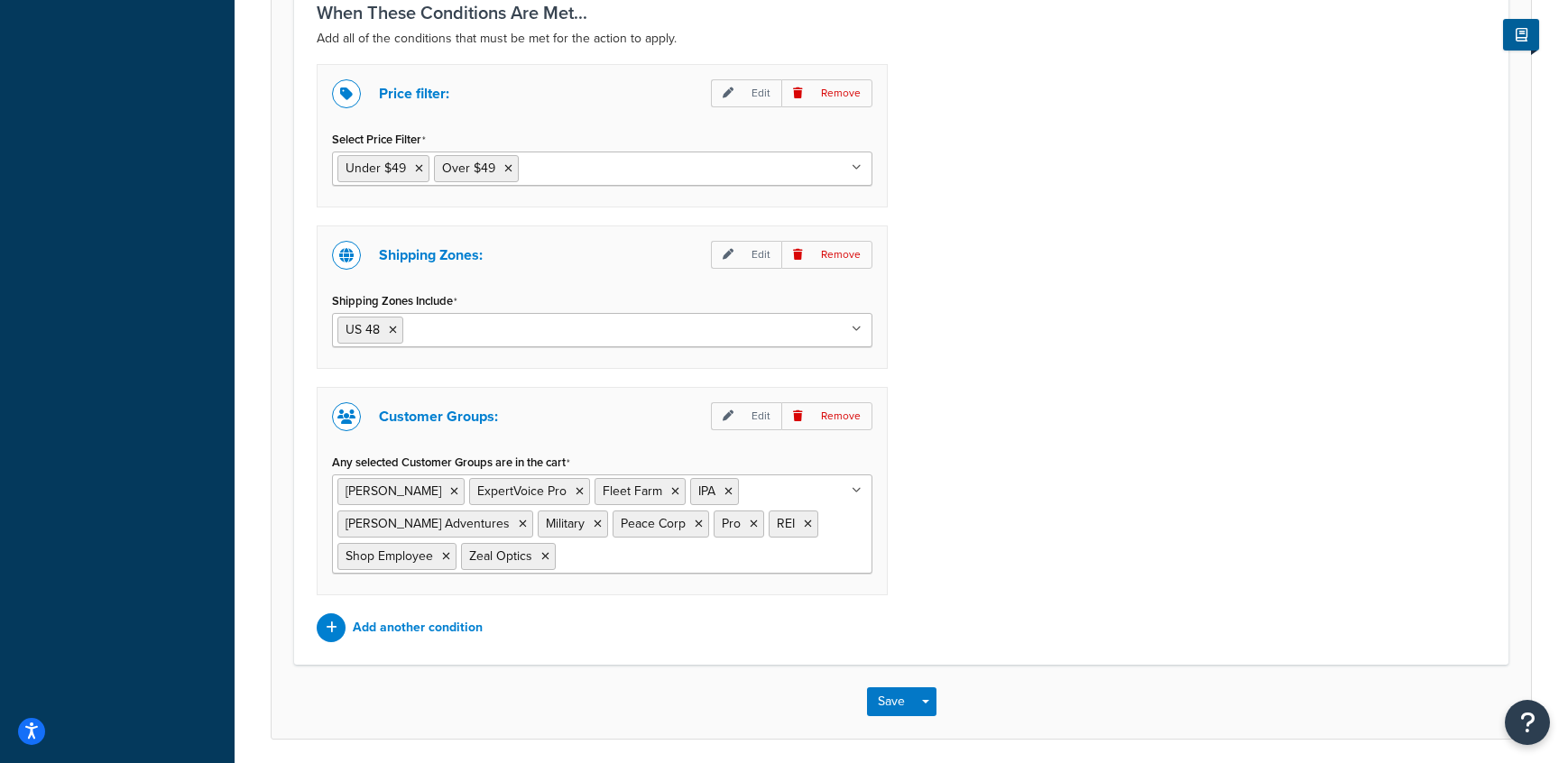
scroll to position [1418, 0]
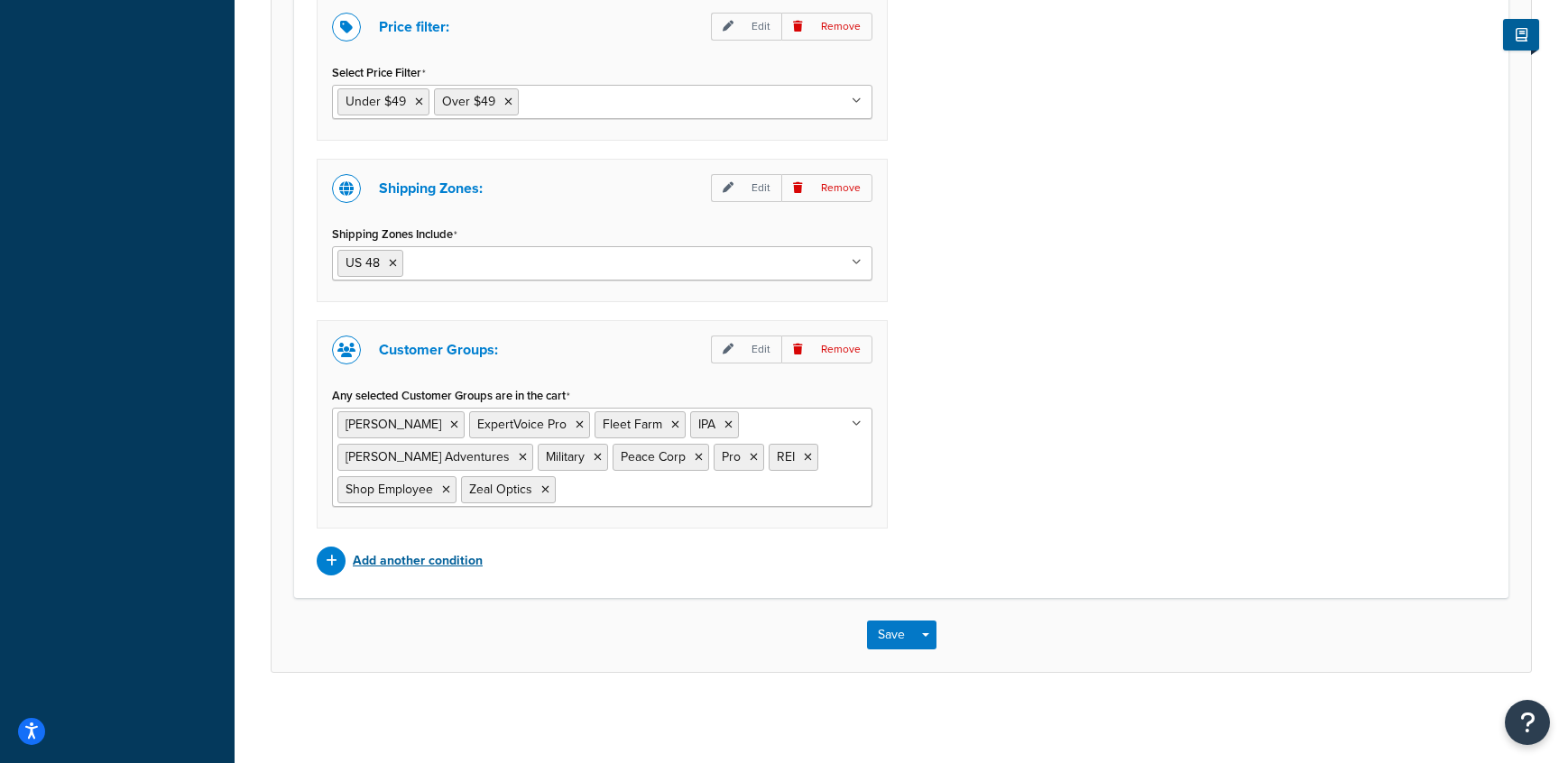
click at [435, 561] on p "Add another condition" at bounding box center [417, 562] width 130 height 25
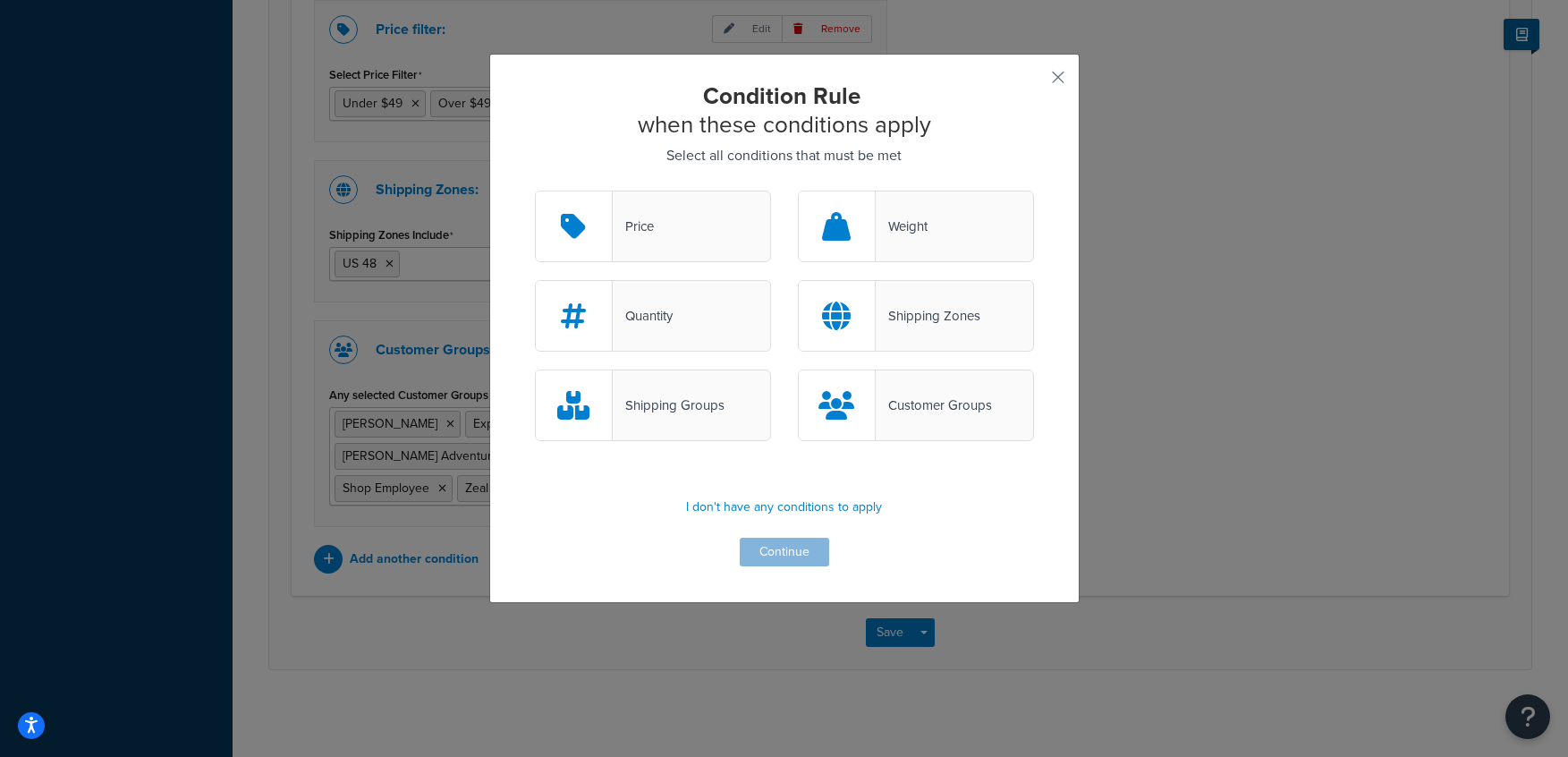
click at [909, 428] on div "Customer Groups" at bounding box center [916, 406] width 236 height 72
click at [0, 0] on input "Customer Groups" at bounding box center [0, 0] width 0 height 0
click at [1034, 81] on button "button" at bounding box center [1031, 83] width 4 height 5
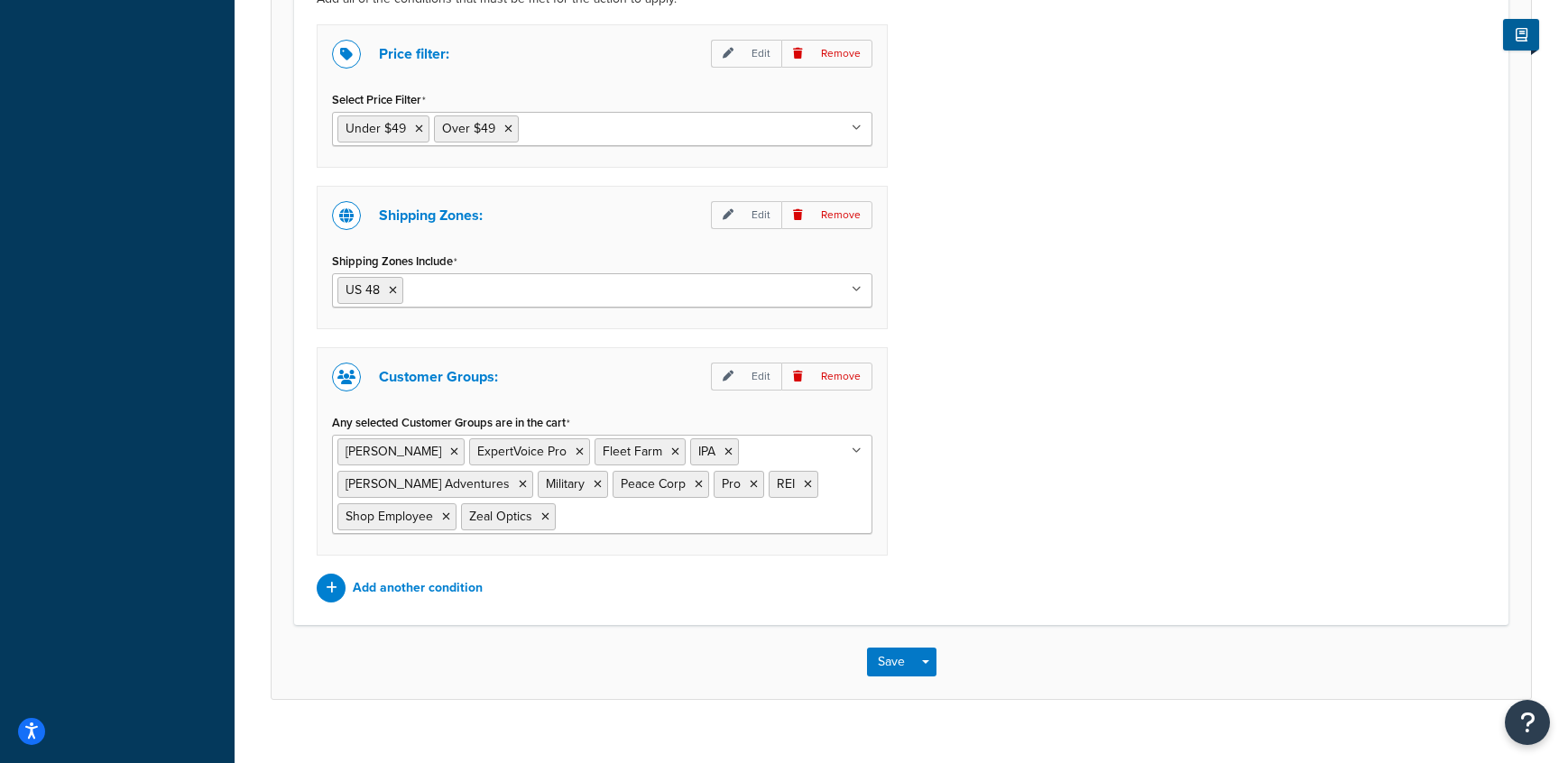
scroll to position [1418, 0]
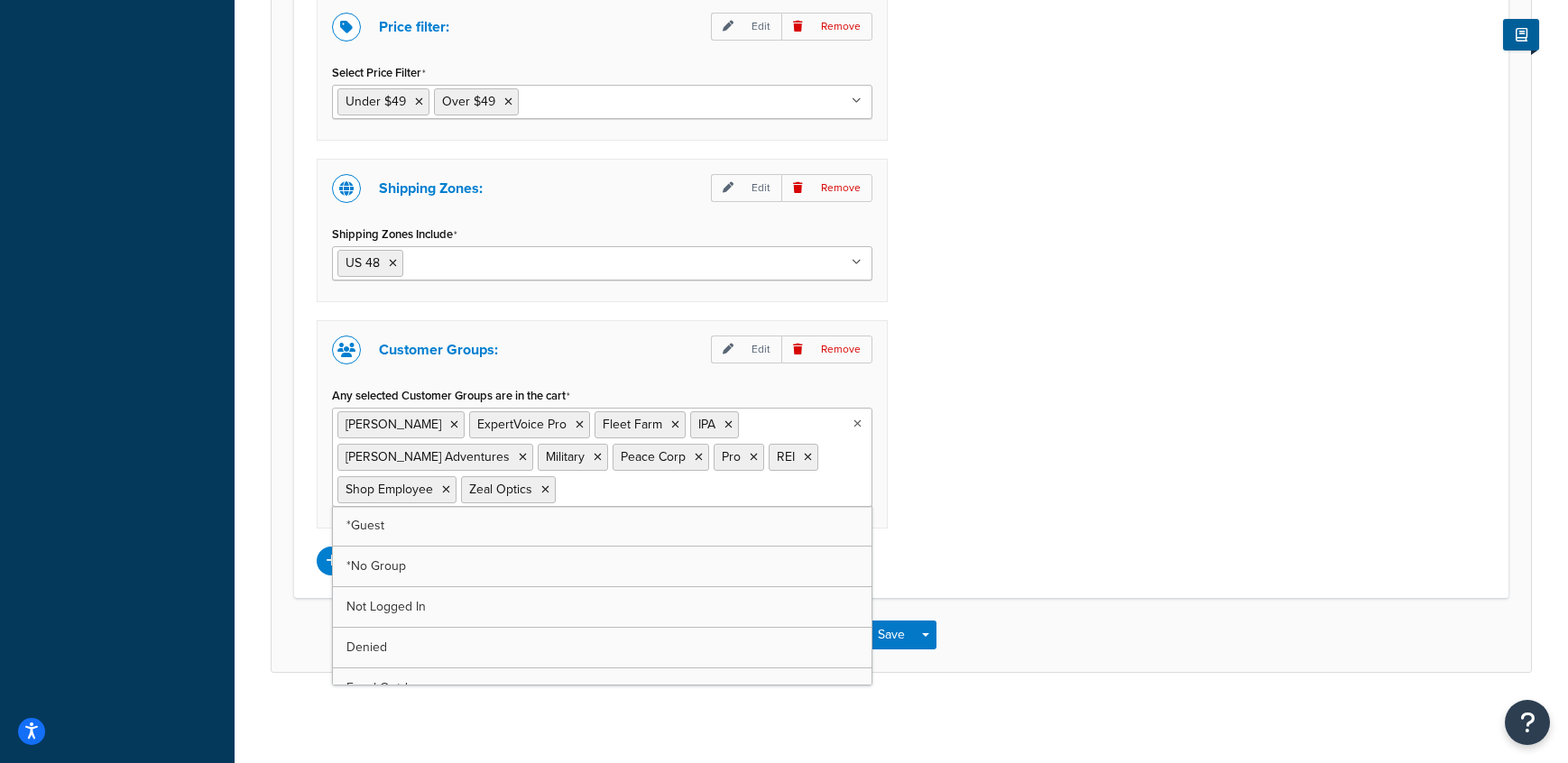
click at [567, 496] on input "Any selected Customer Groups are in the cart" at bounding box center [640, 489] width 160 height 20
click at [1043, 435] on div "Price filter: Edit Remove Select Price Filter Under $49 Over $49 Over $150 Ship…" at bounding box center [901, 286] width 1196 height 578
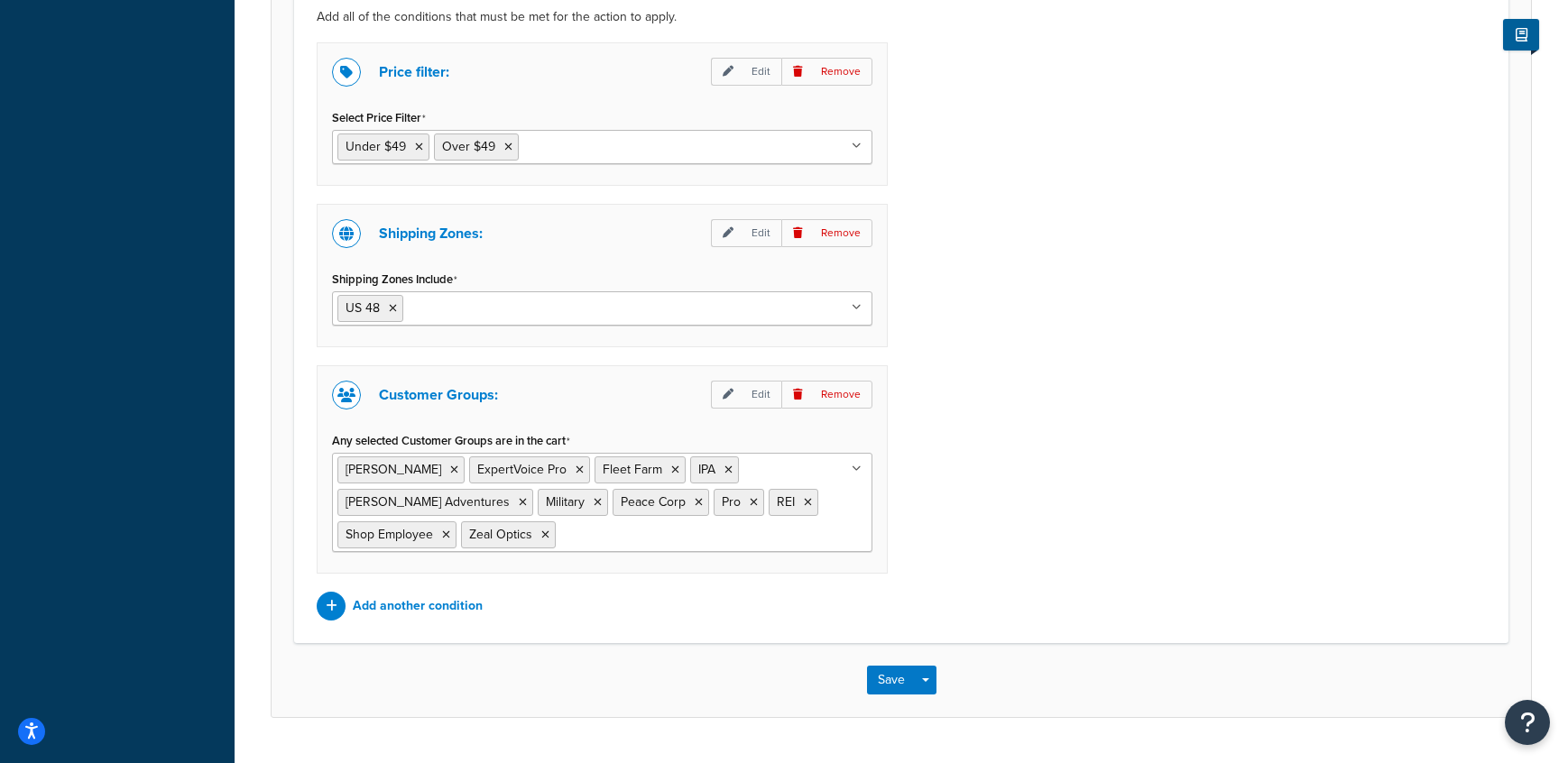
scroll to position [1418, 0]
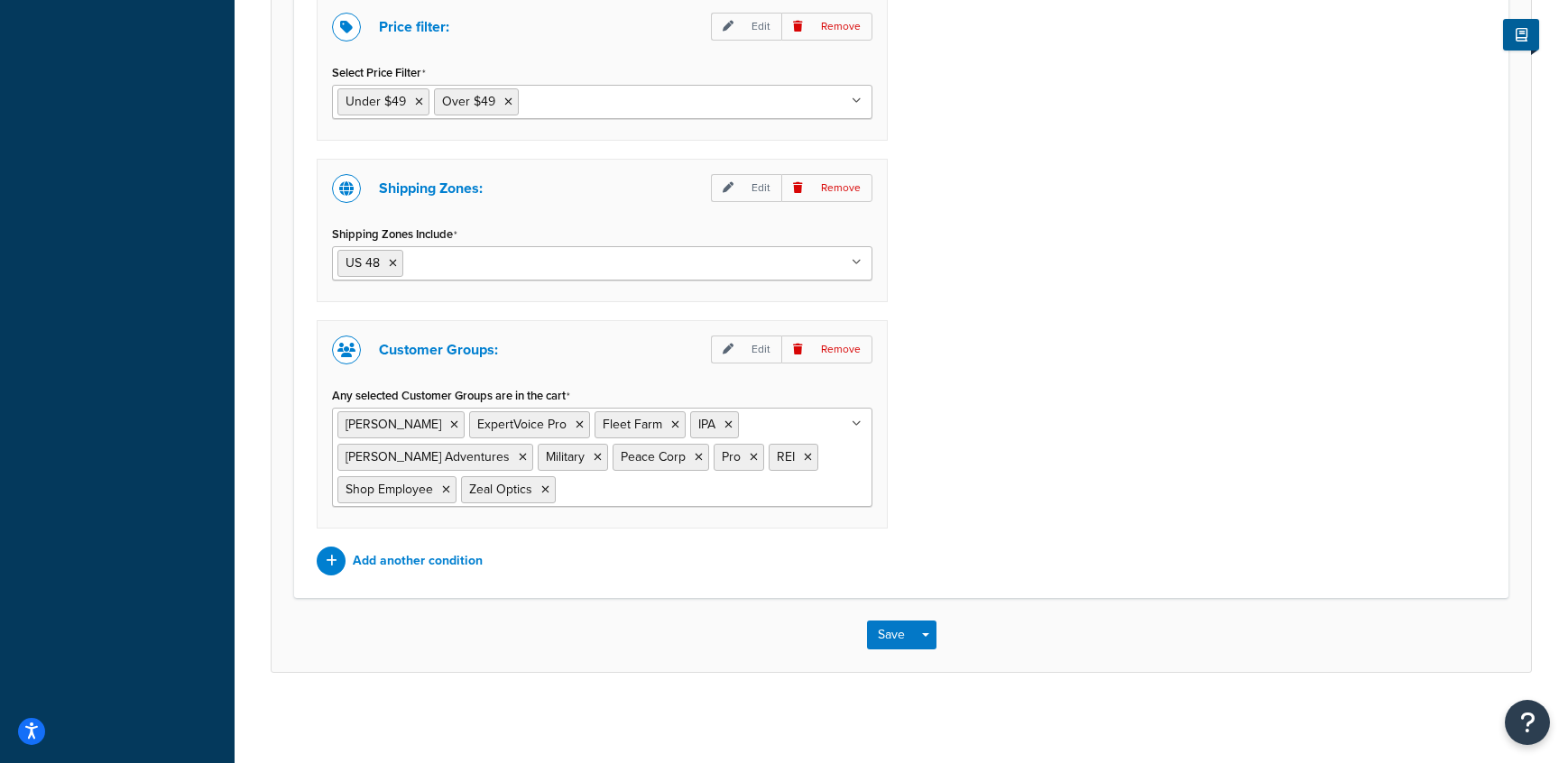
click at [567, 487] on input "Any selected Customer Groups are in the cart" at bounding box center [640, 489] width 160 height 20
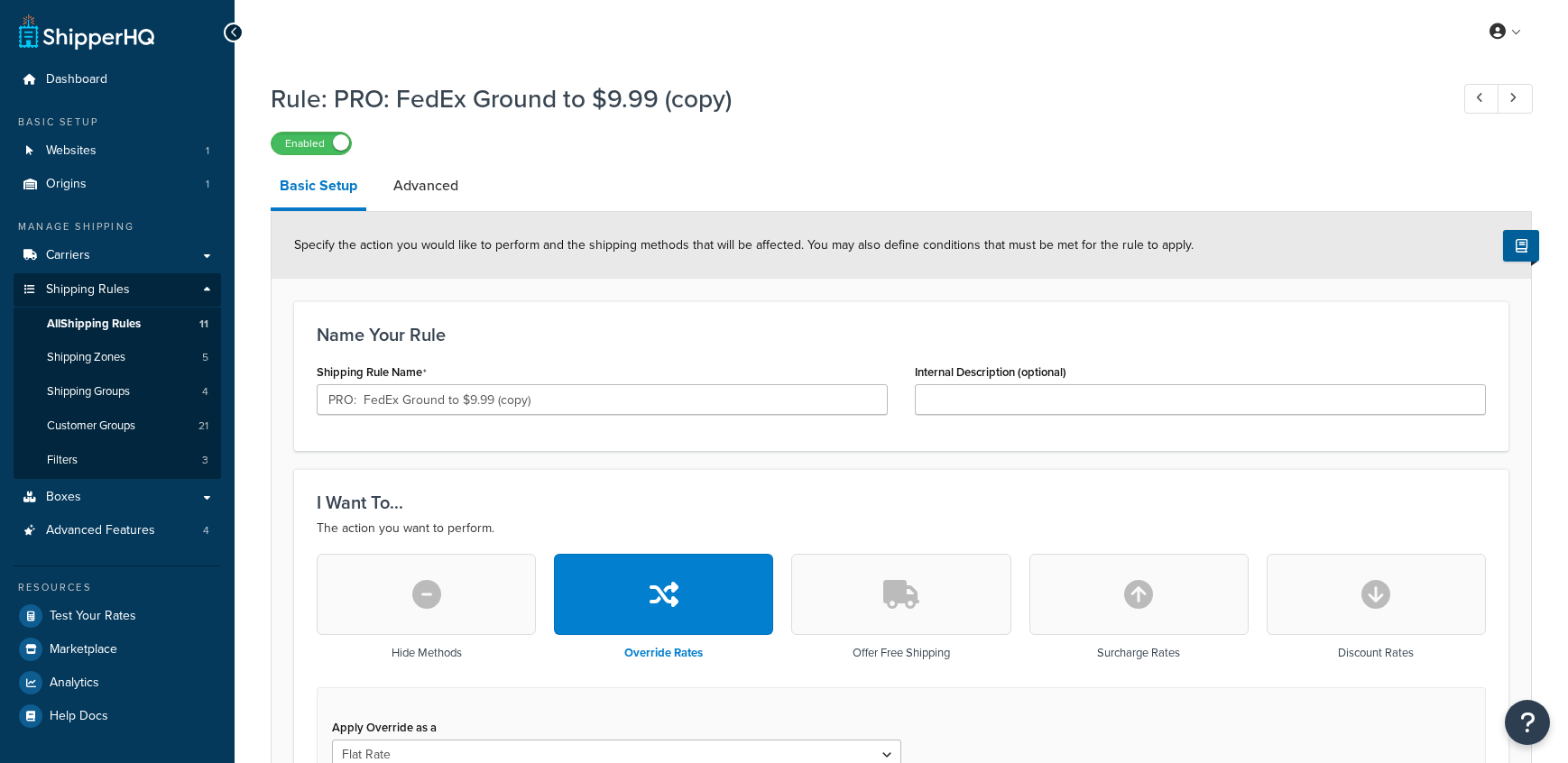
select select "LOCATION"
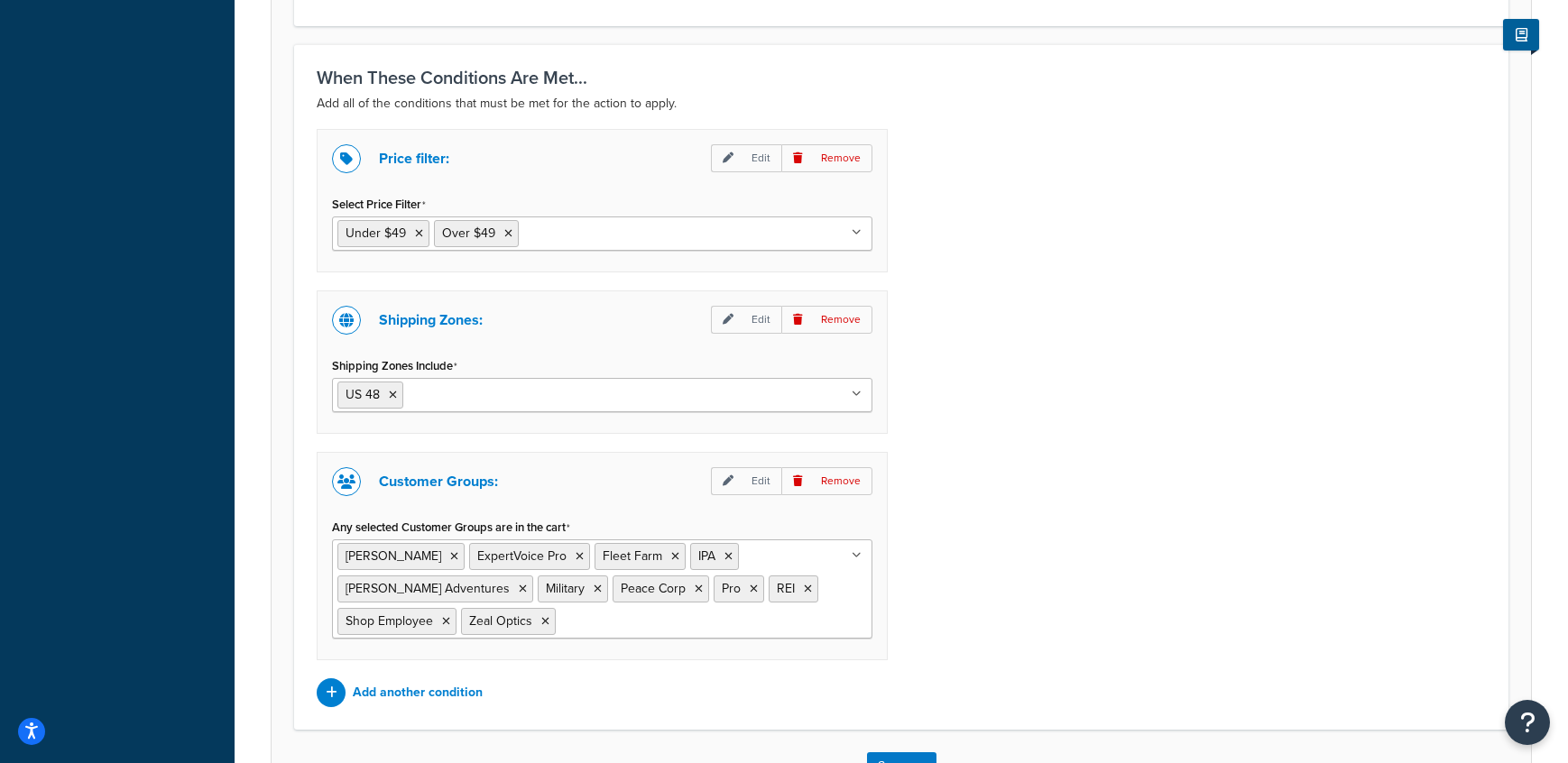
click at [560, 621] on input "Any selected Customer Groups are in the cart" at bounding box center [640, 621] width 160 height 20
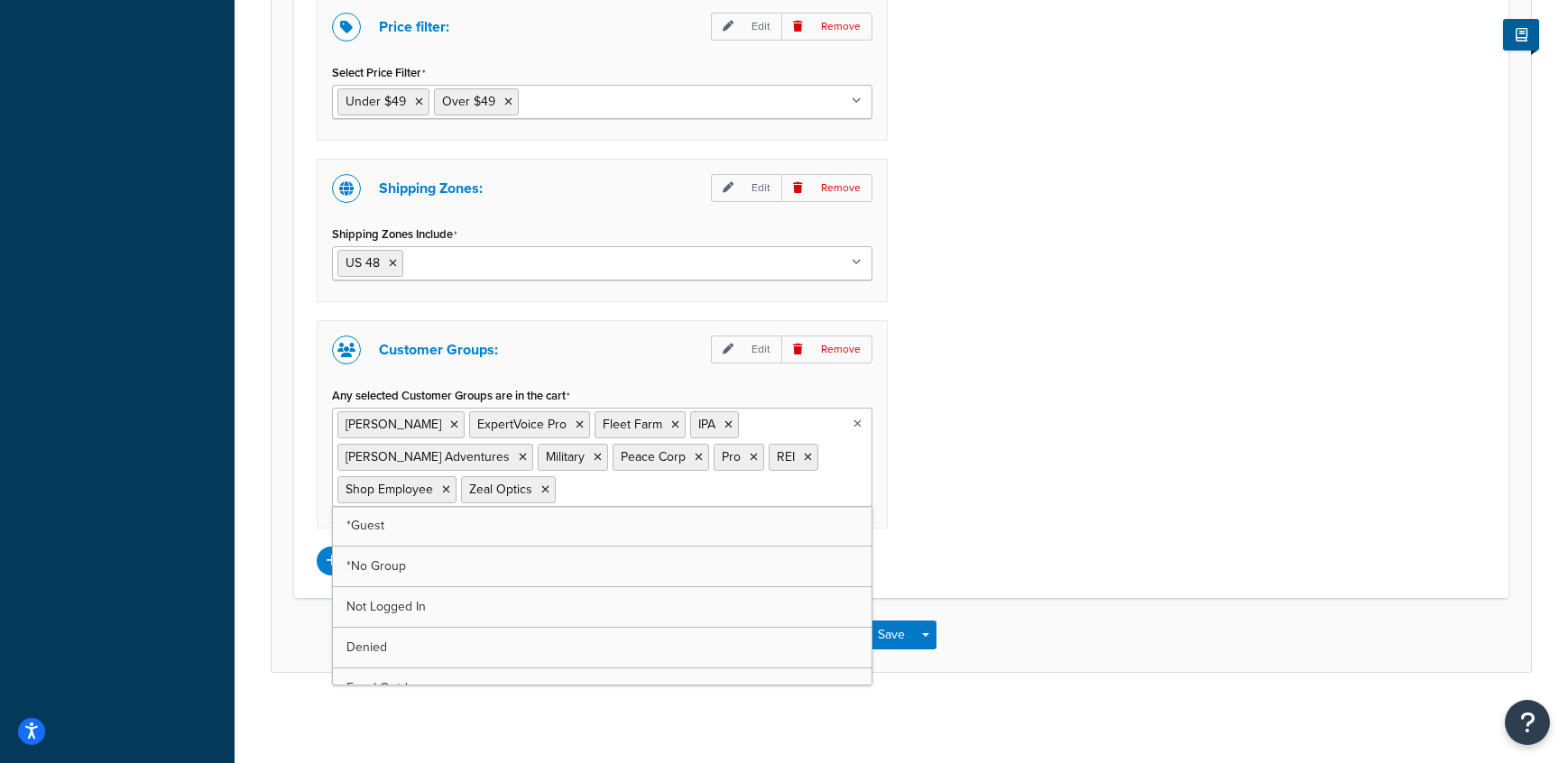
click at [997, 452] on div "Price filter: Edit Remove Select Price Filter Under $49 Over $49 Over $150 Ship…" at bounding box center [901, 286] width 1196 height 578
click at [435, 559] on p "Add another condition" at bounding box center [417, 562] width 130 height 25
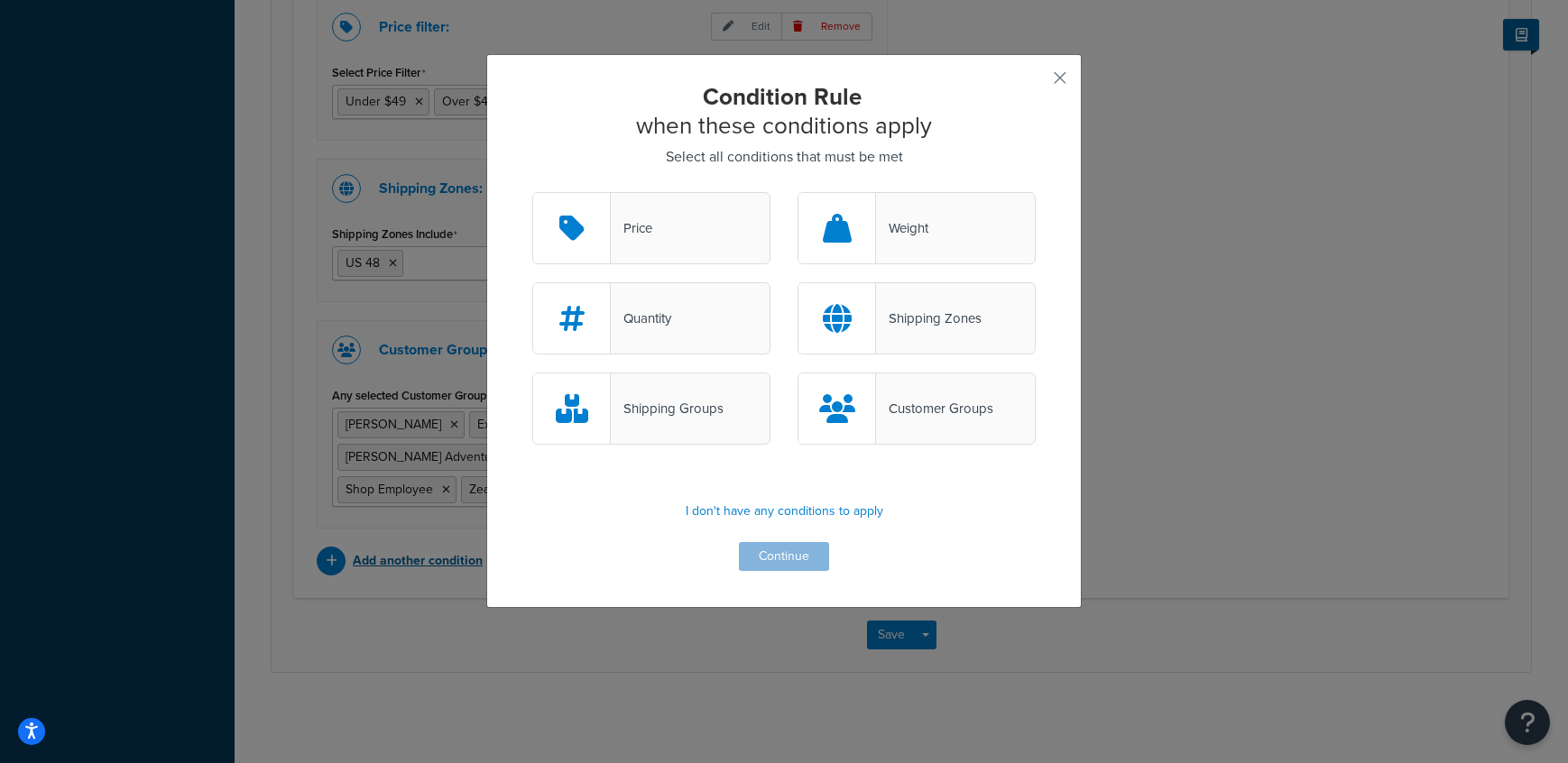
scroll to position [1414, 0]
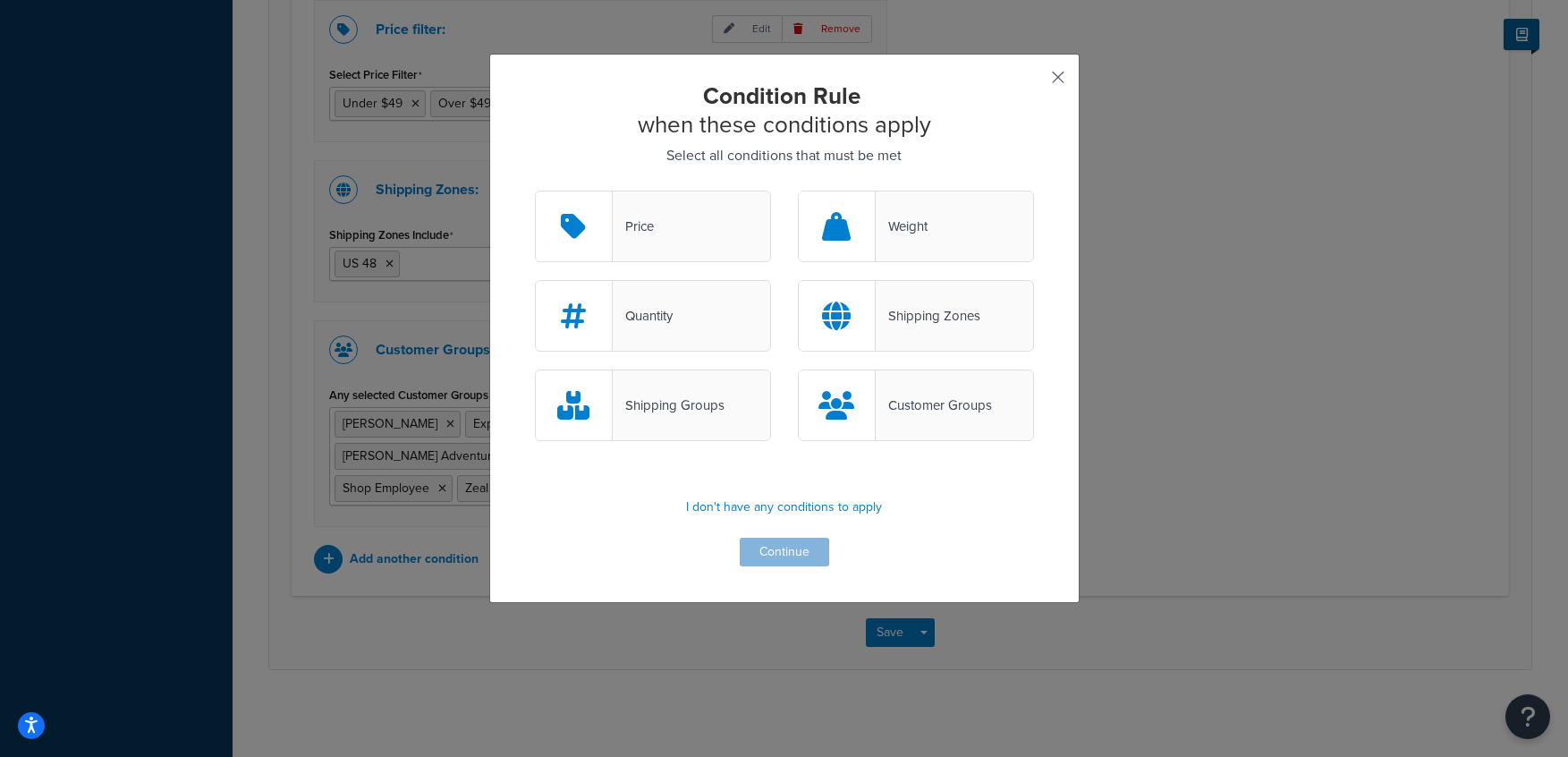
click at [1034, 81] on button "button" at bounding box center [1031, 83] width 4 height 5
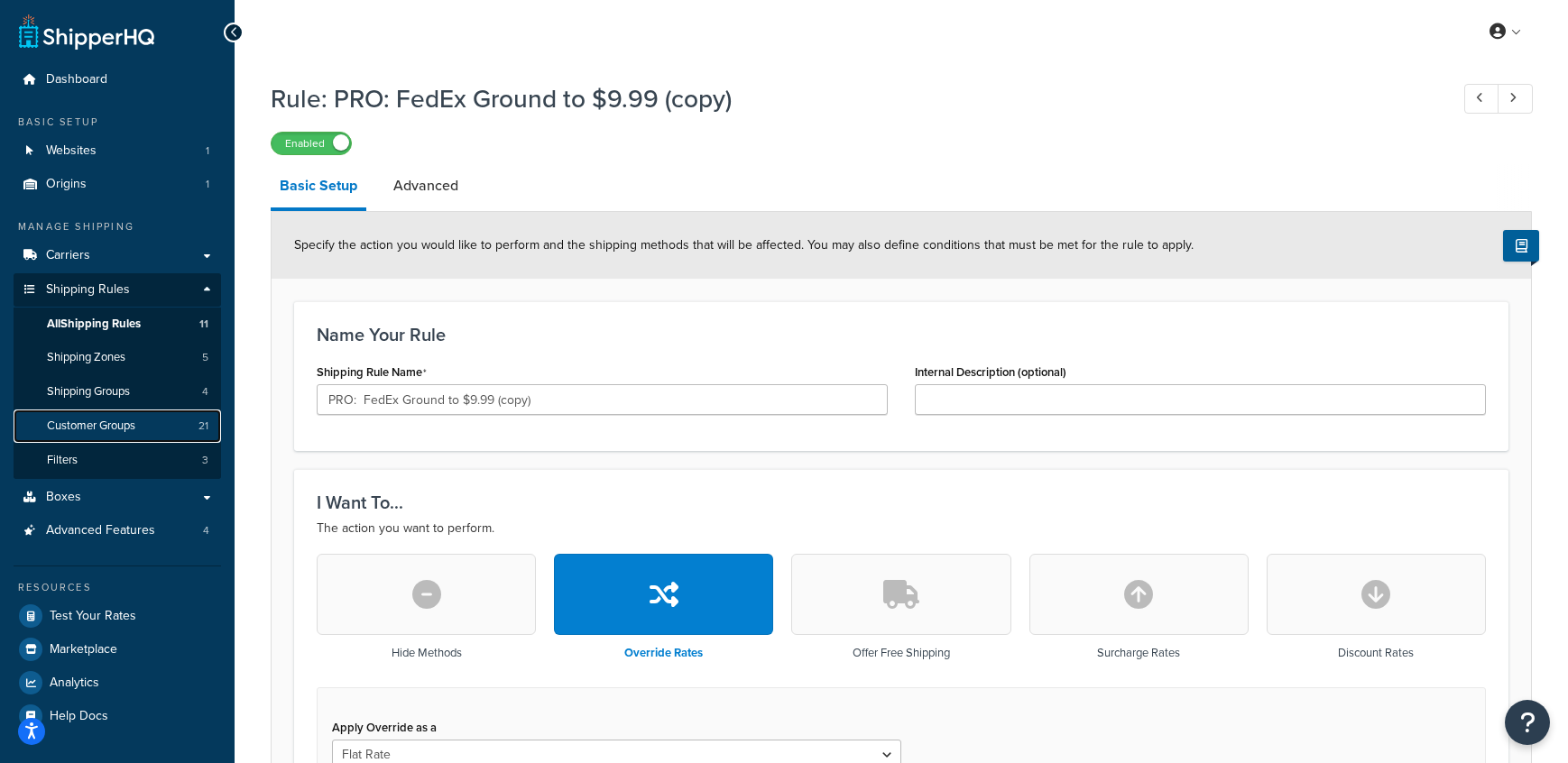
click at [103, 426] on span "Customer Groups" at bounding box center [91, 426] width 88 height 15
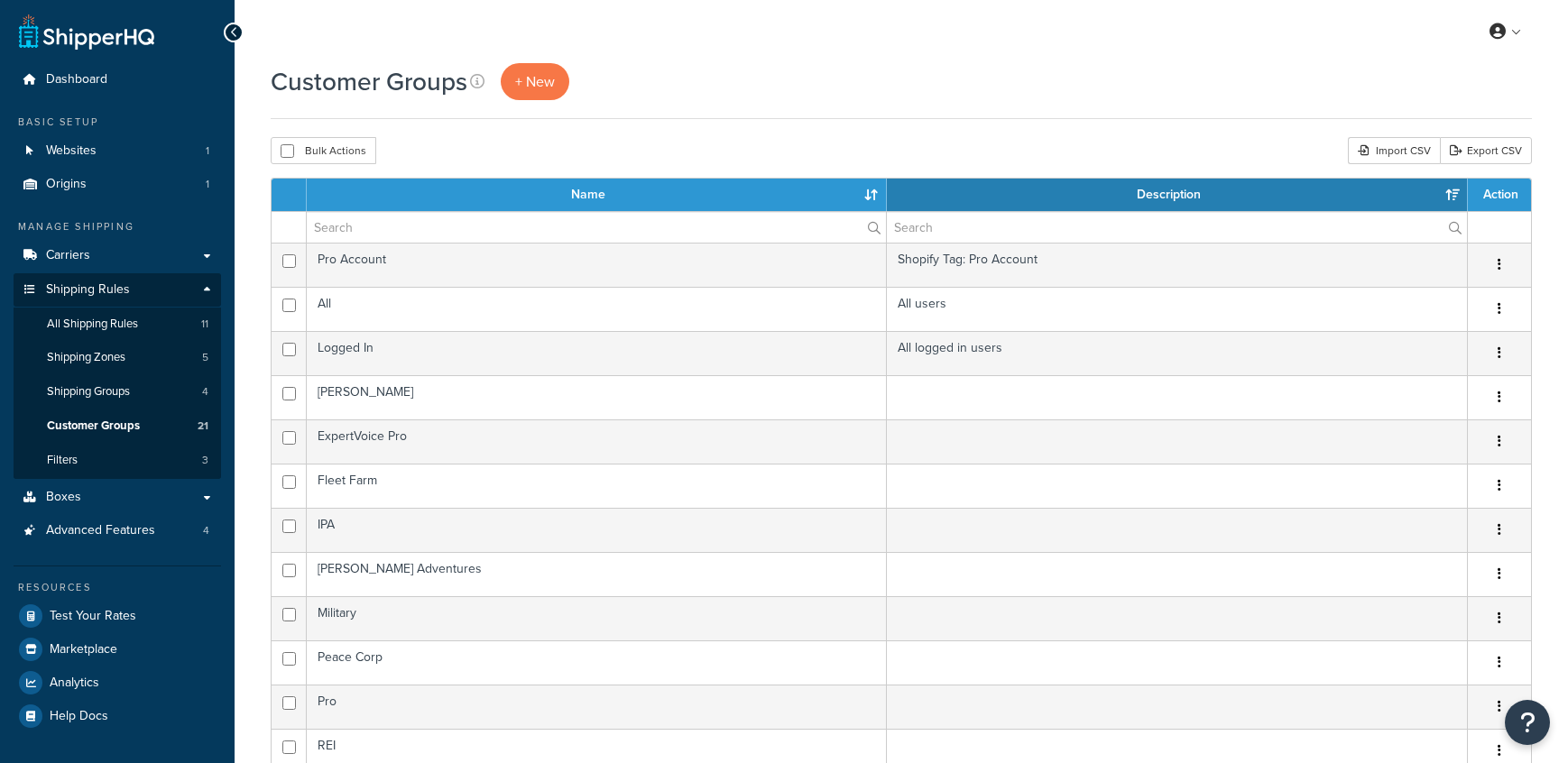
select select "15"
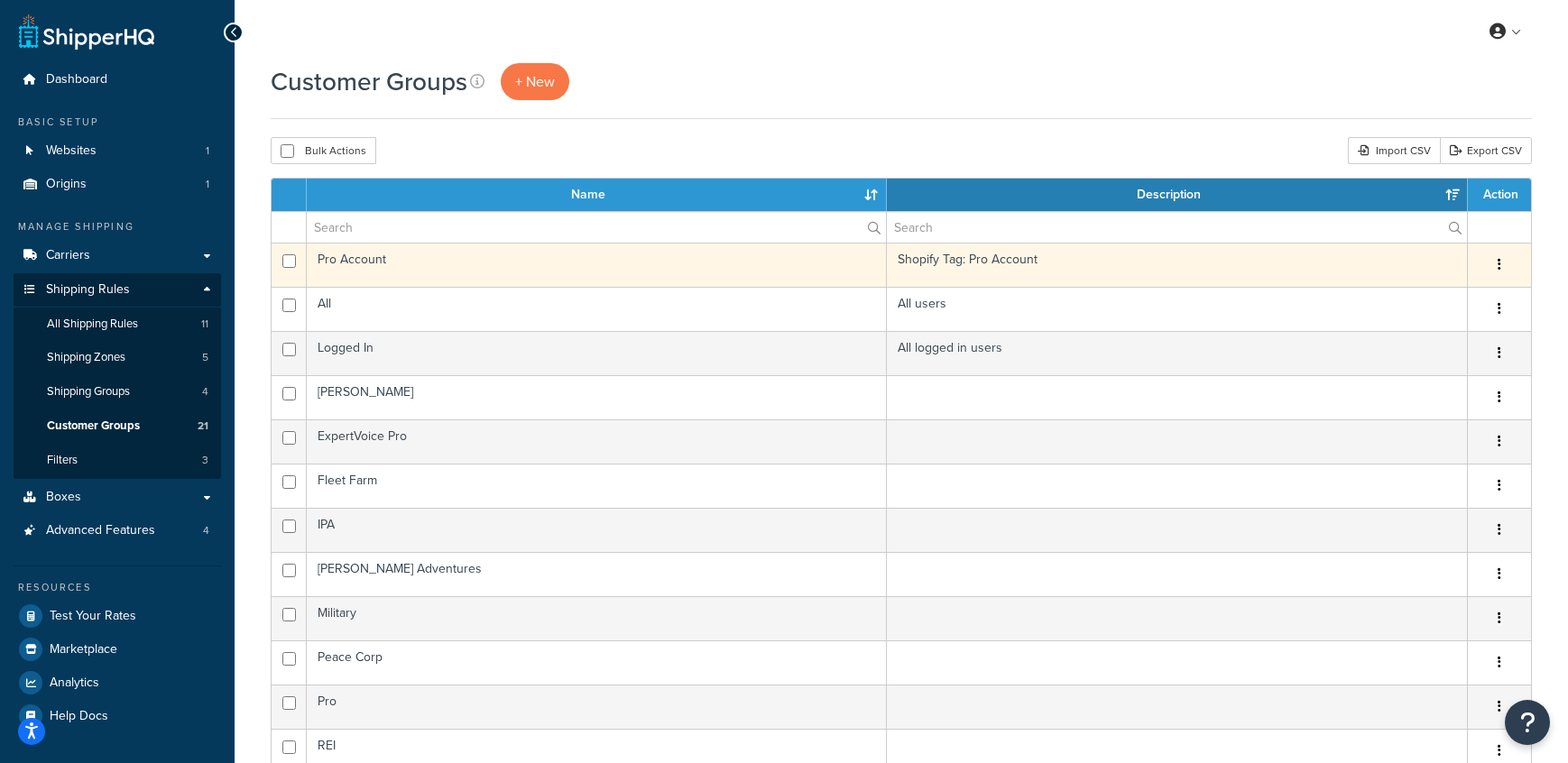
click at [1504, 269] on button "button" at bounding box center [1500, 265] width 25 height 29
click at [1413, 377] on link "Delete" at bounding box center [1426, 376] width 142 height 37
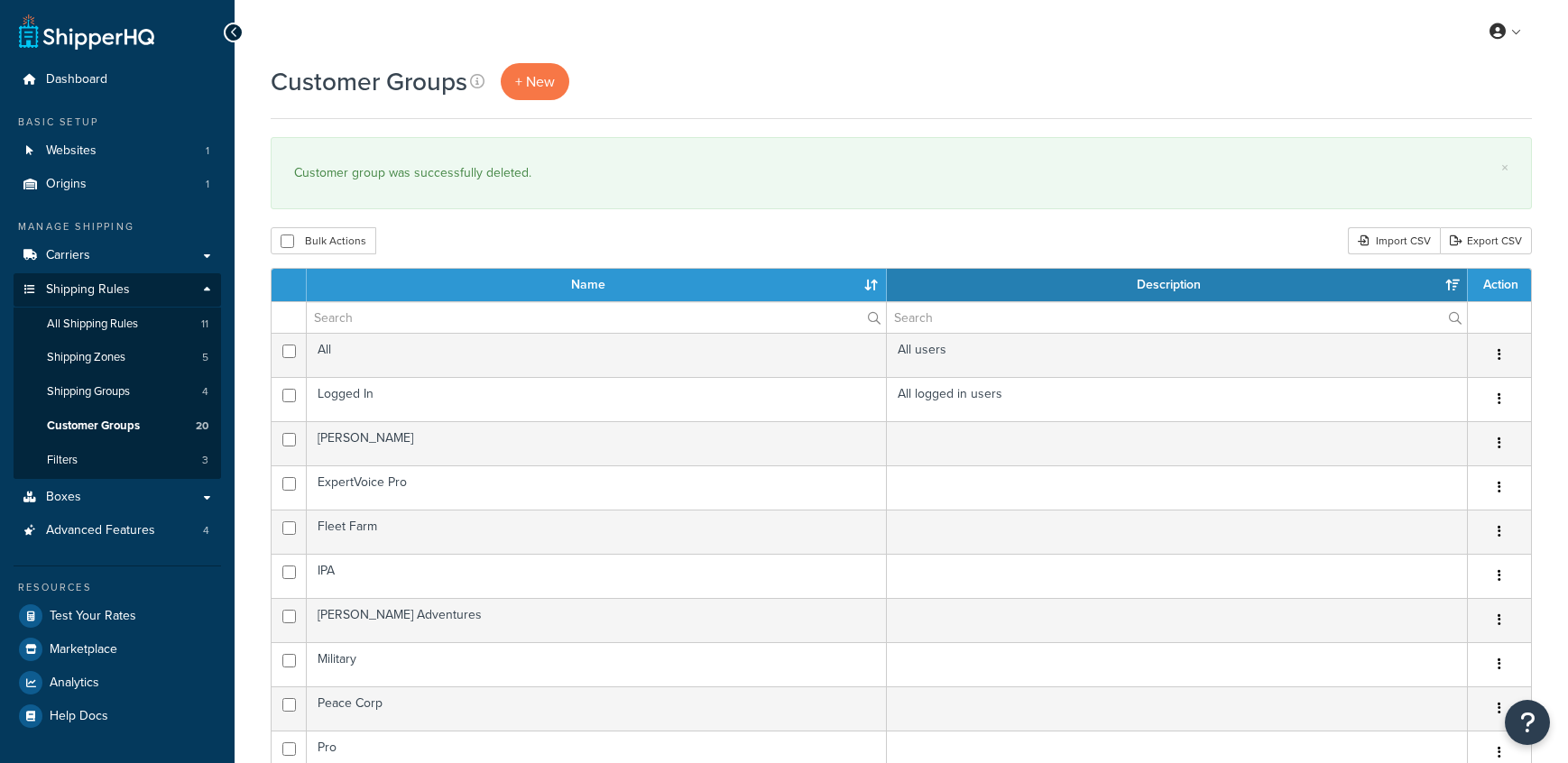
select select "15"
click at [145, 326] on link "All Shipping Rules 11" at bounding box center [117, 324] width 208 height 34
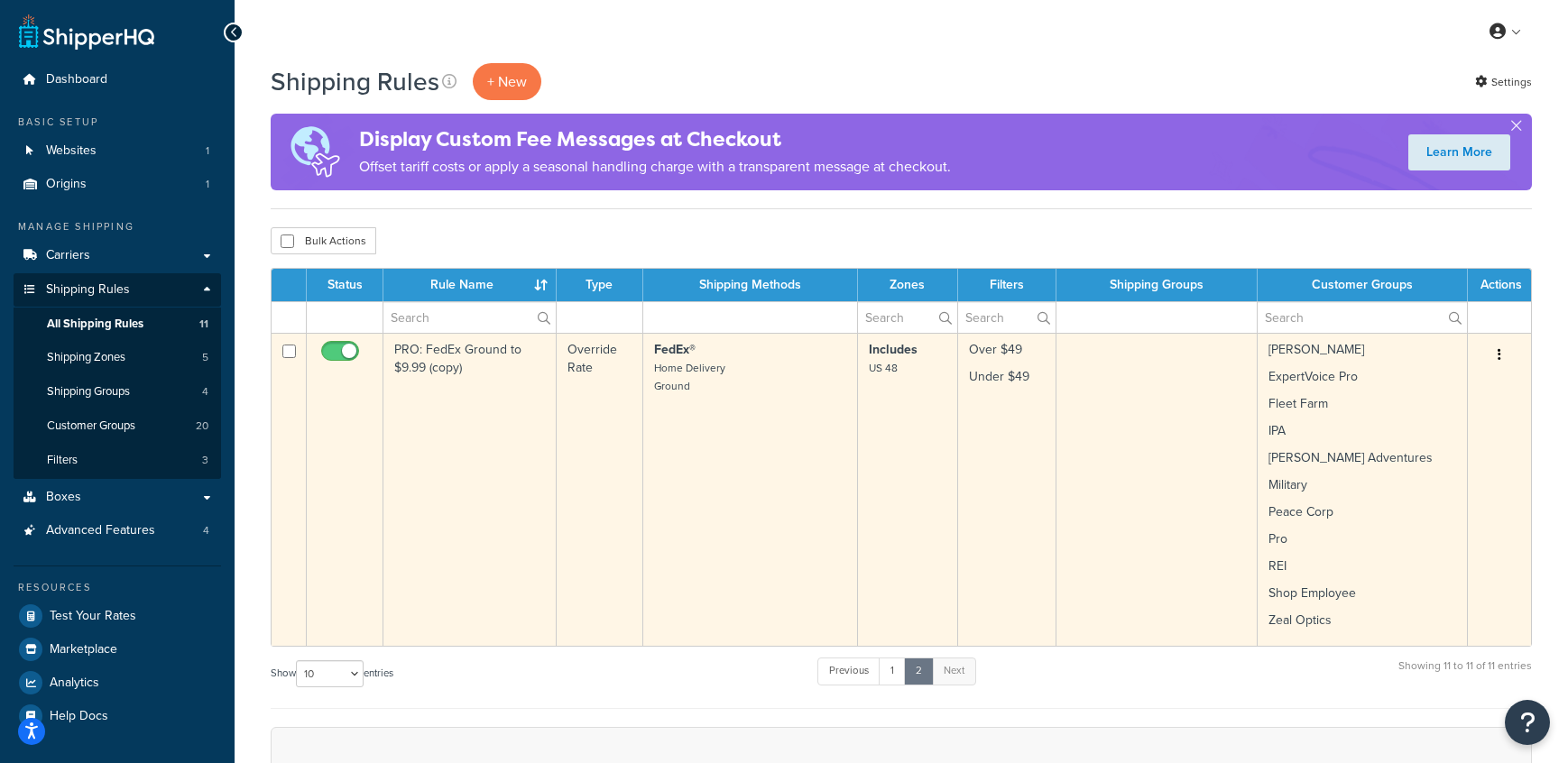
click at [1506, 357] on button "button" at bounding box center [1500, 356] width 25 height 29
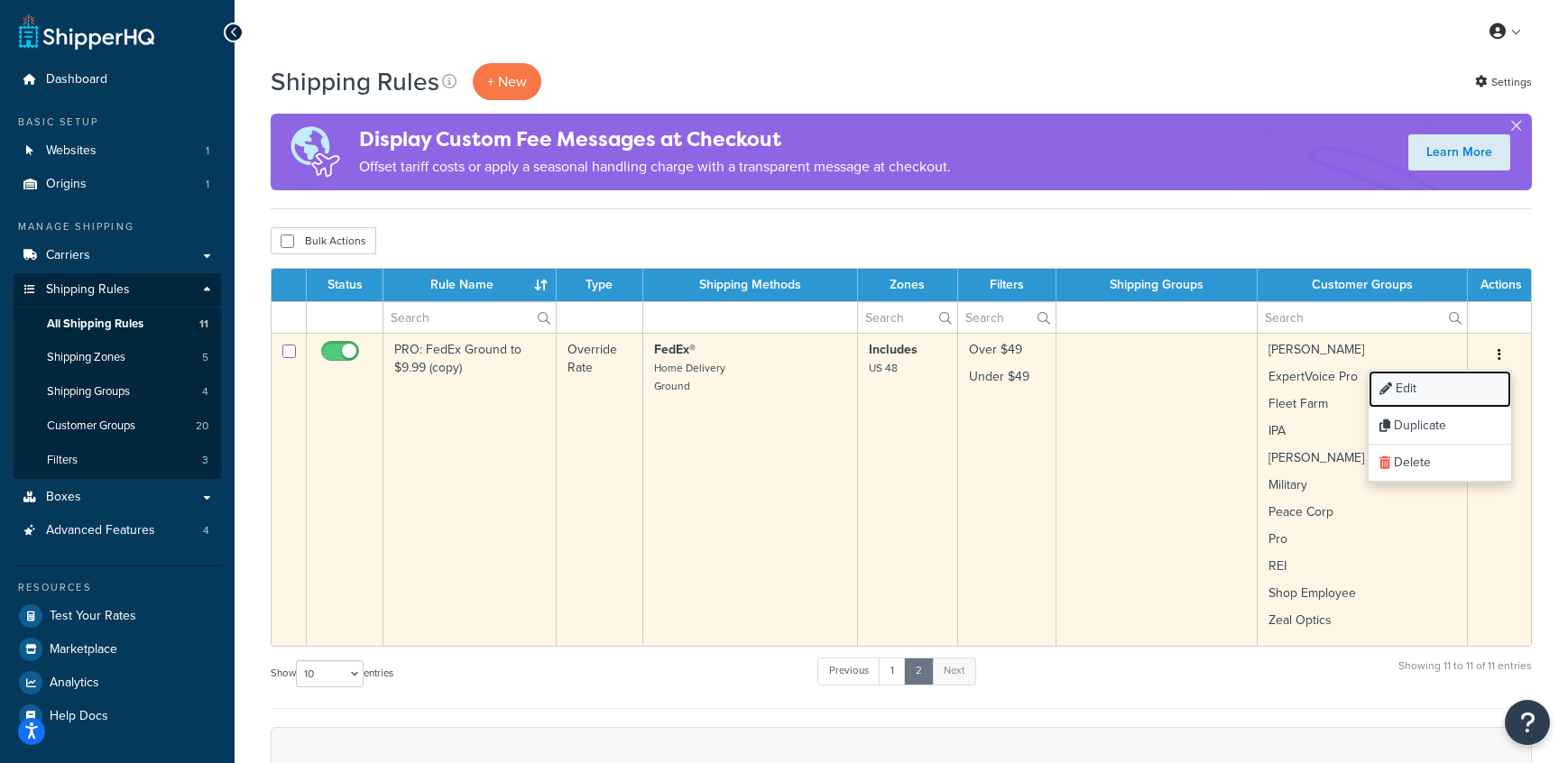
click at [1415, 394] on link "Edit" at bounding box center [1439, 389] width 142 height 37
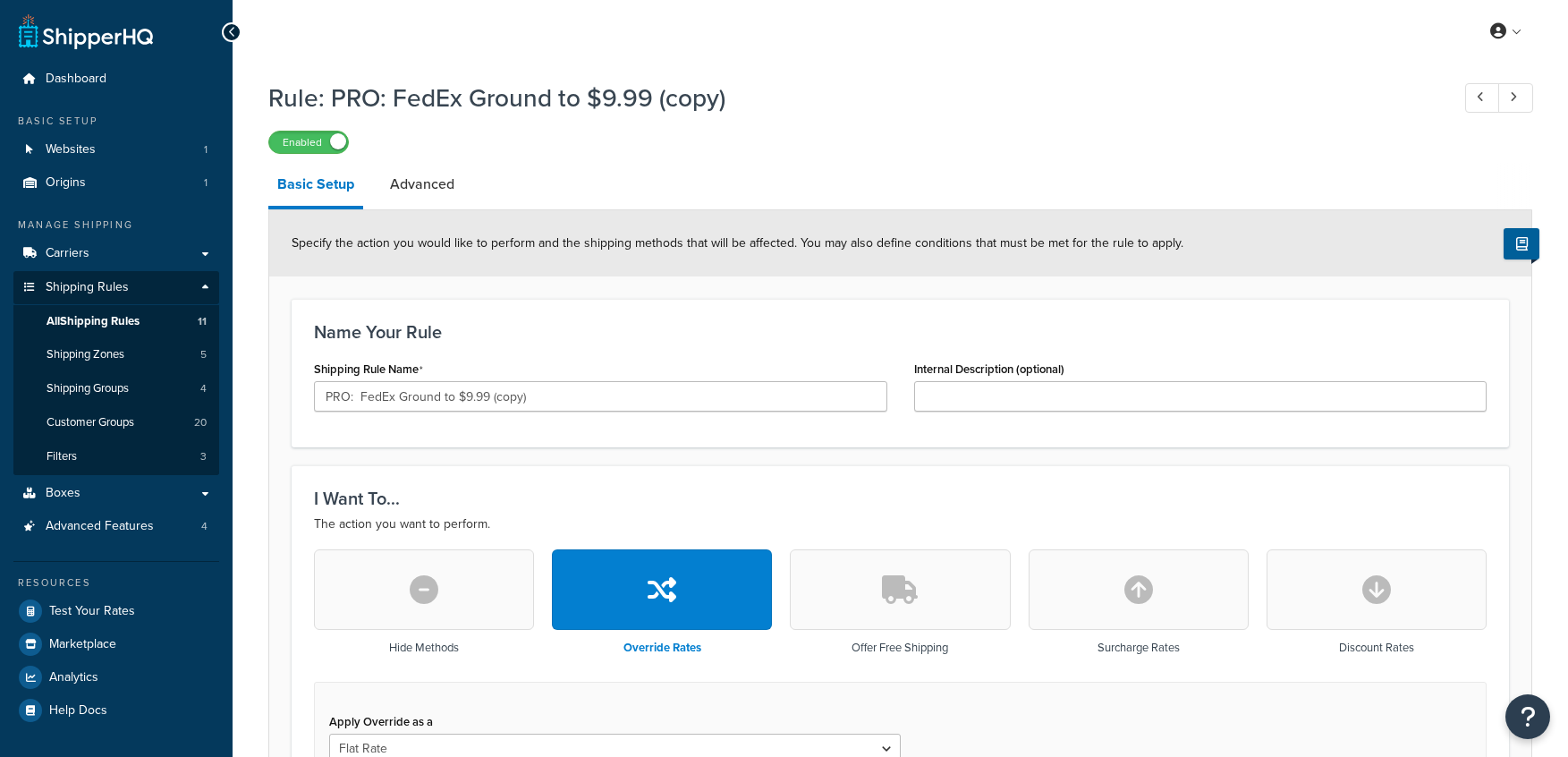
select select "LOCATION"
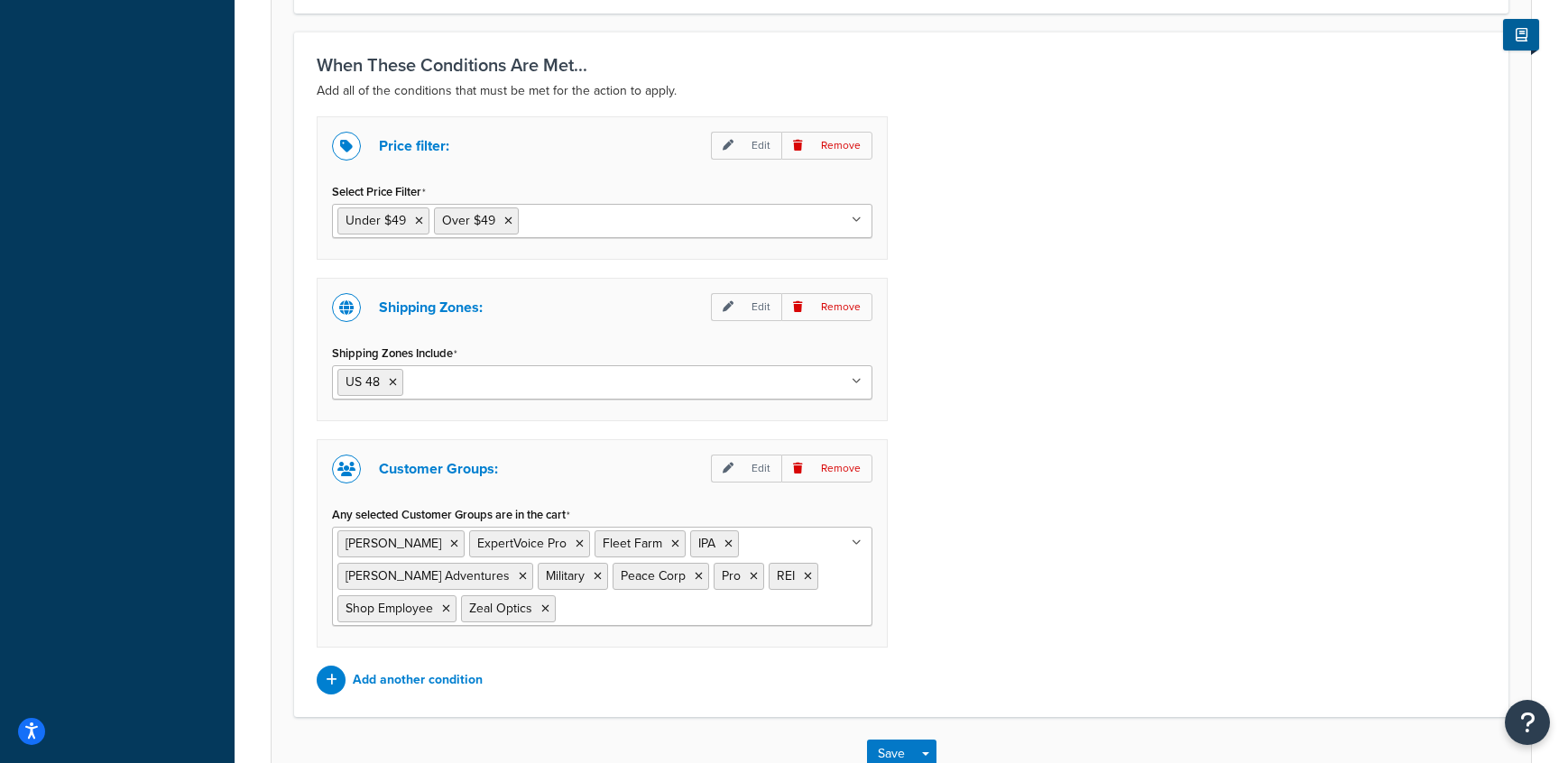
scroll to position [1332, 0]
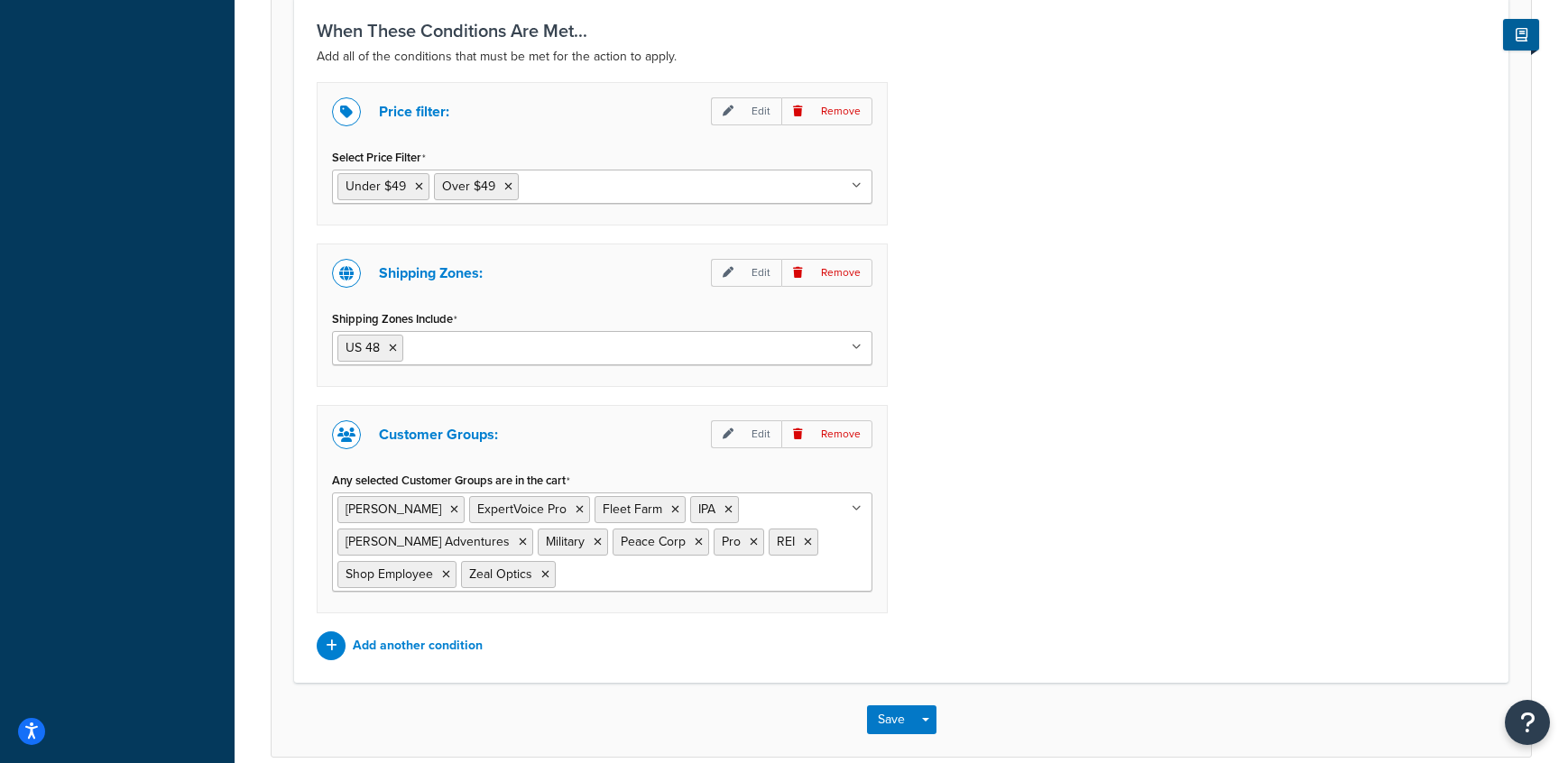
click at [670, 577] on ul "[PERSON_NAME] ExpertVoice Pro Fleet Farm IPA [PERSON_NAME] Adventures Military …" at bounding box center [603, 542] width 541 height 99
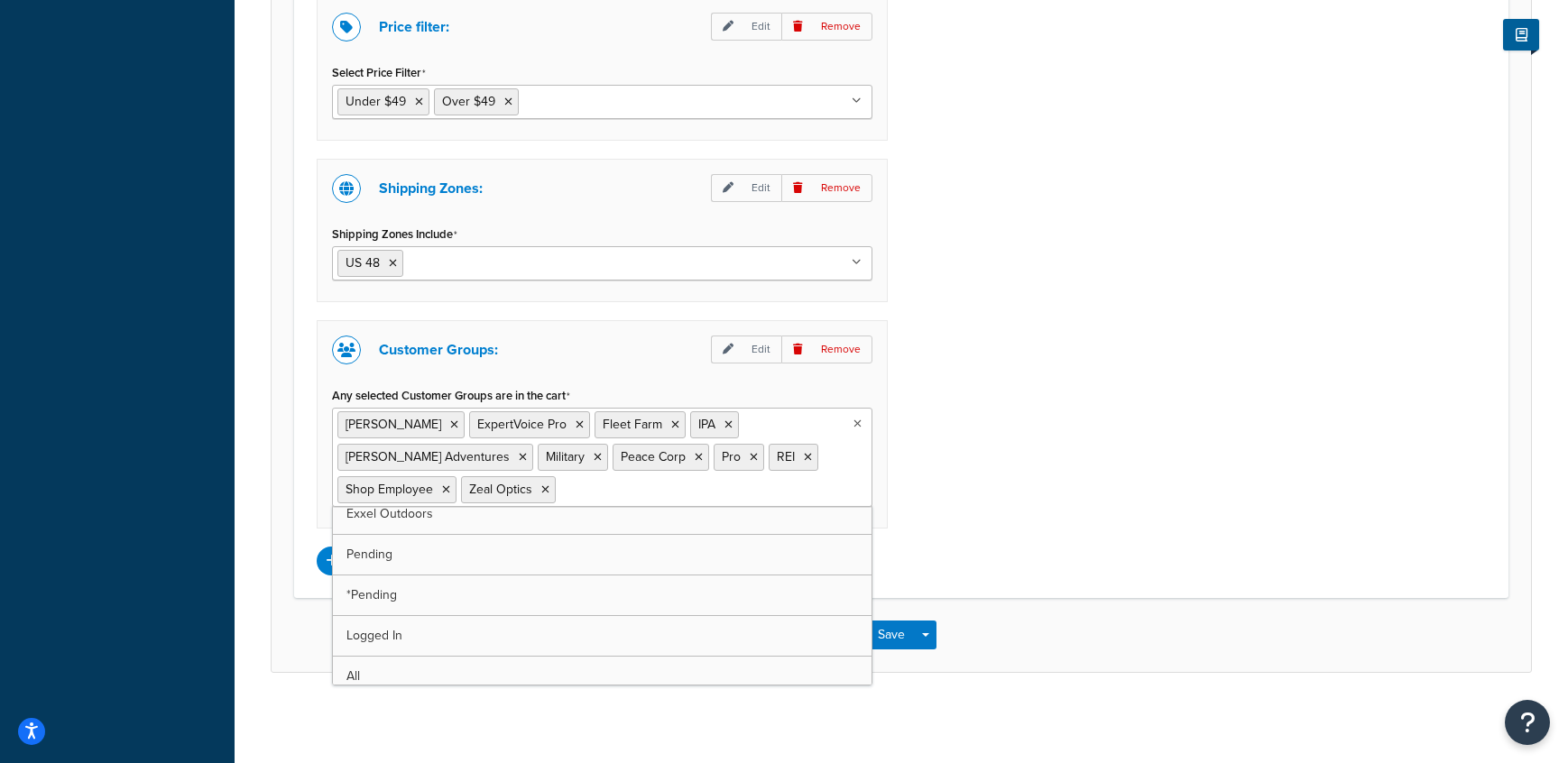
scroll to position [186, 0]
click at [560, 492] on input "Any selected Customer Groups are in the cart" at bounding box center [640, 489] width 160 height 20
type input "p"
type input "a"
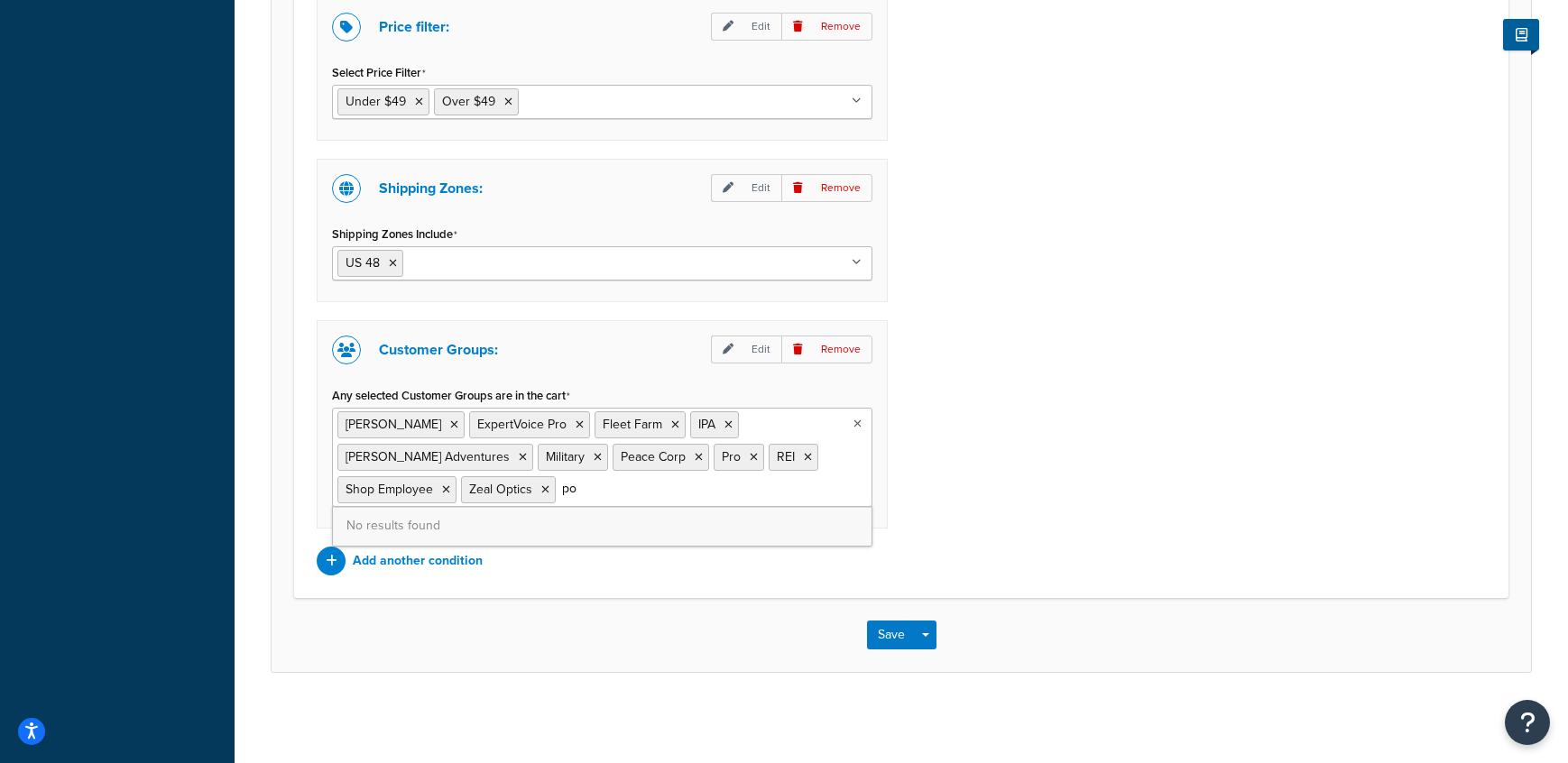
type input "p"
